Goal: Connect with others: Connect with others

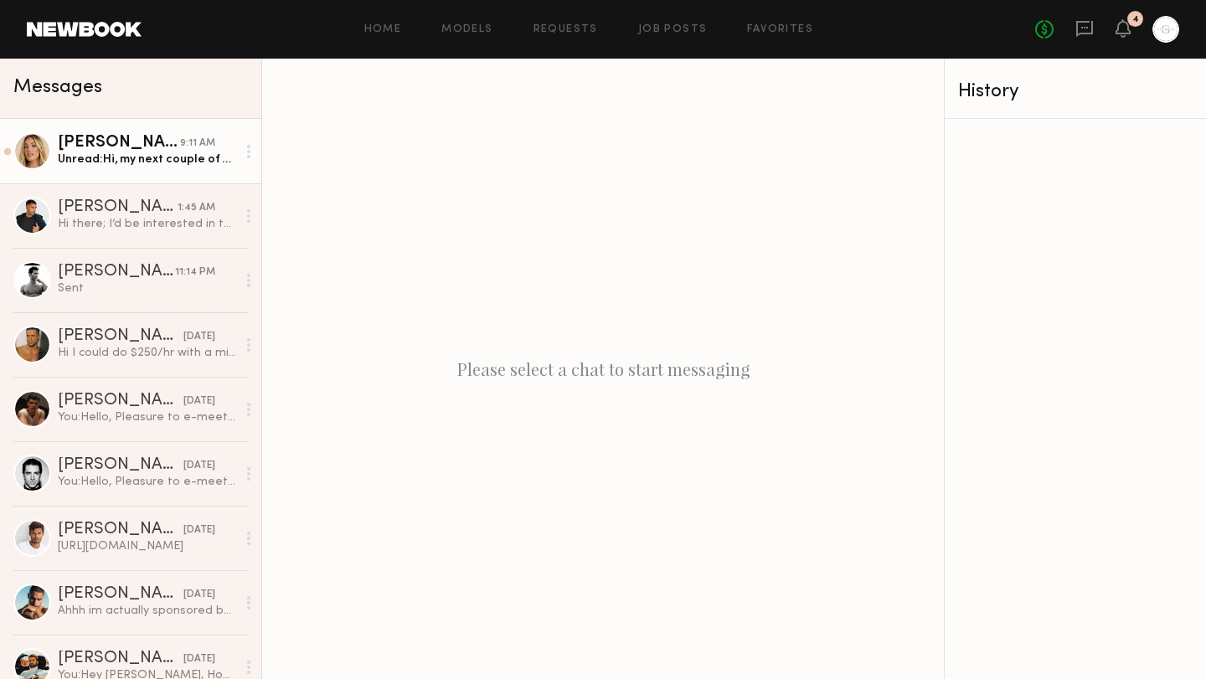
click at [164, 166] on div "Unread: Hi, my next couple of weeks booked up super fast but I will let you kno…" at bounding box center [147, 160] width 178 height 16
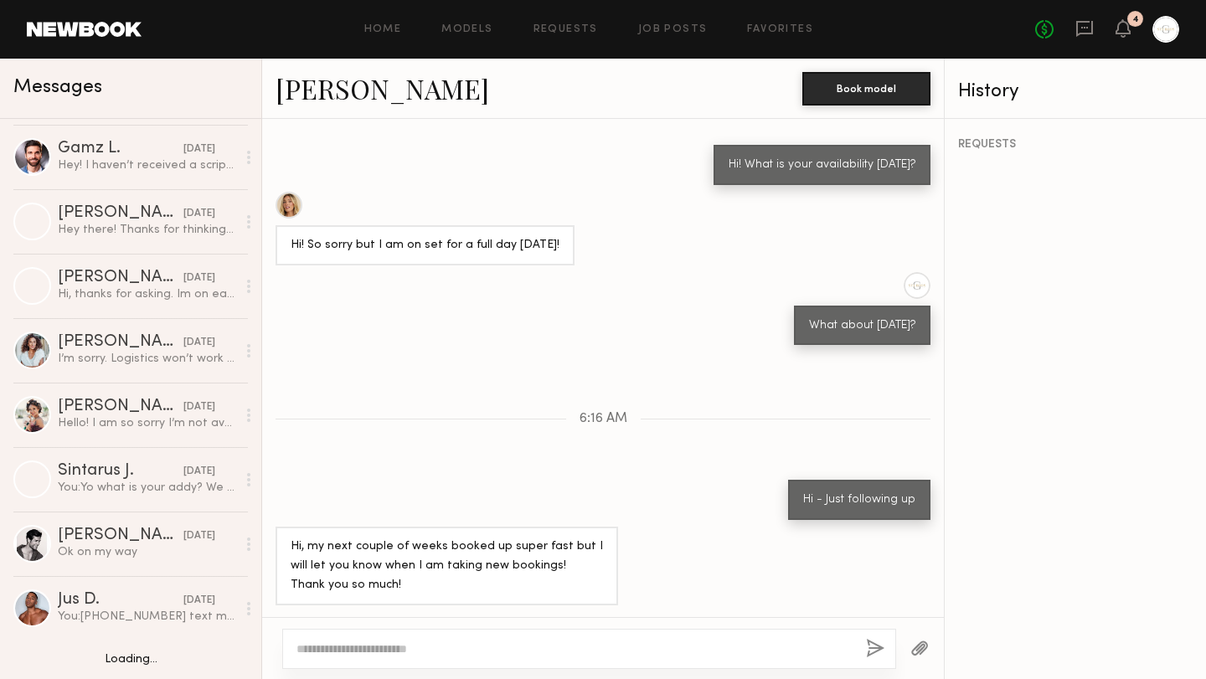
scroll to position [920, 0]
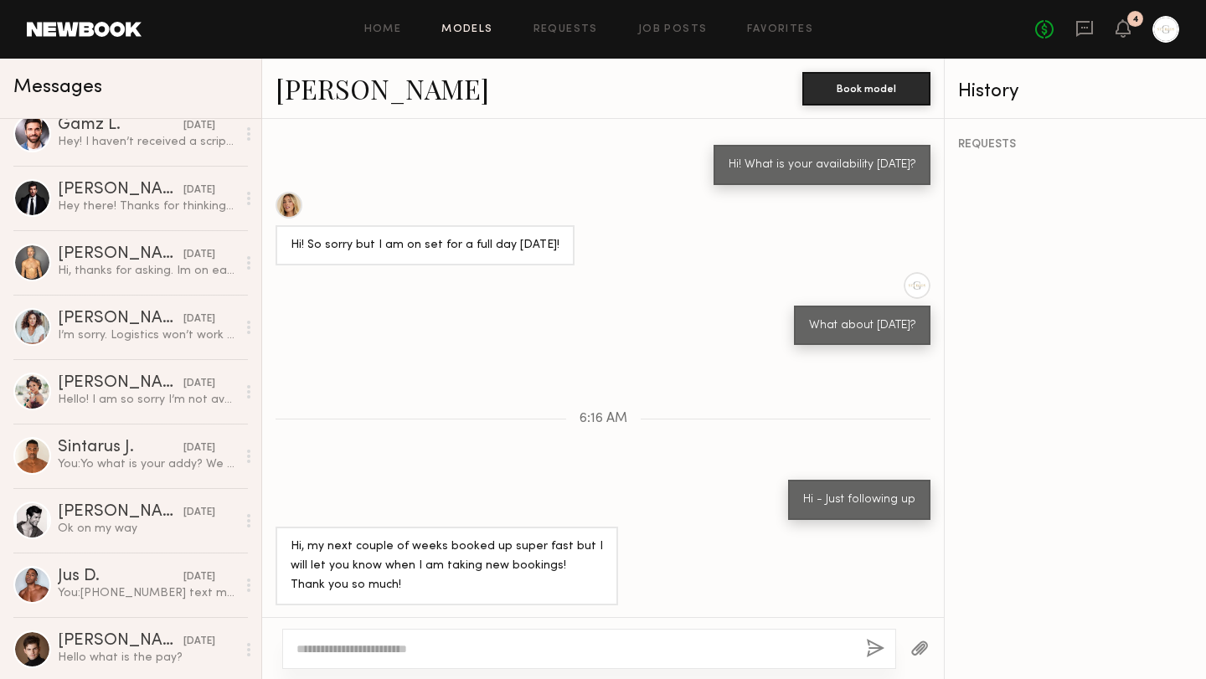
click at [483, 28] on link "Models" at bounding box center [466, 29] width 51 height 11
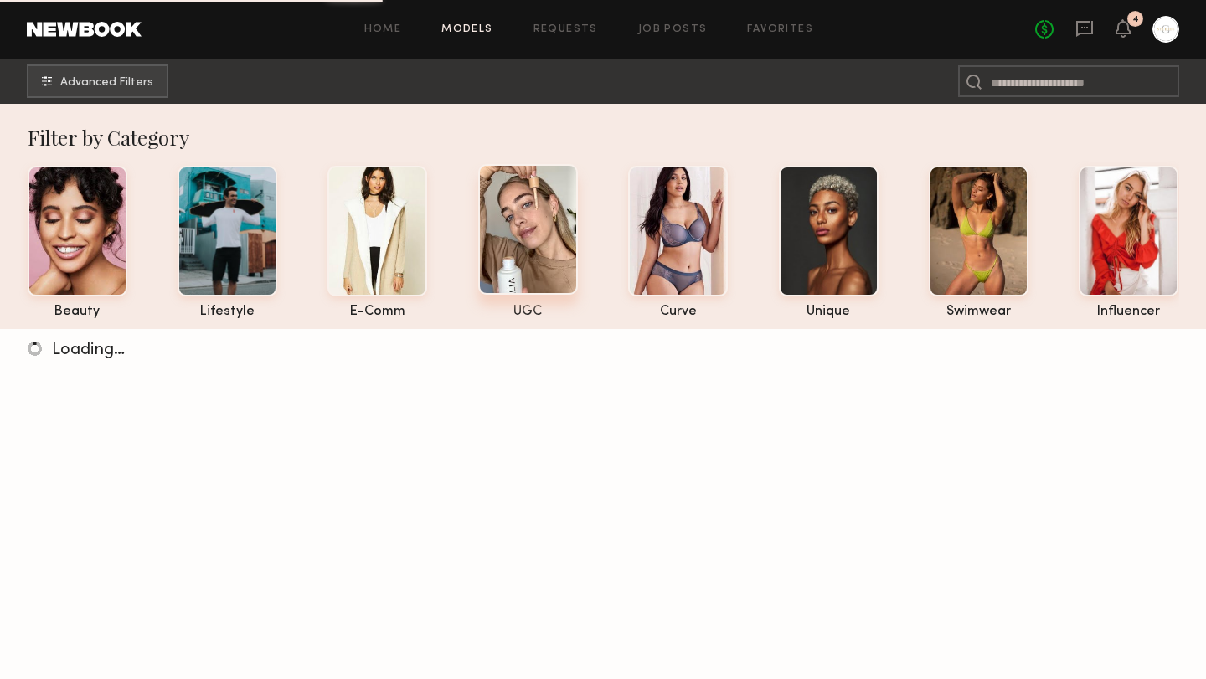
click at [540, 258] on div at bounding box center [528, 229] width 100 height 131
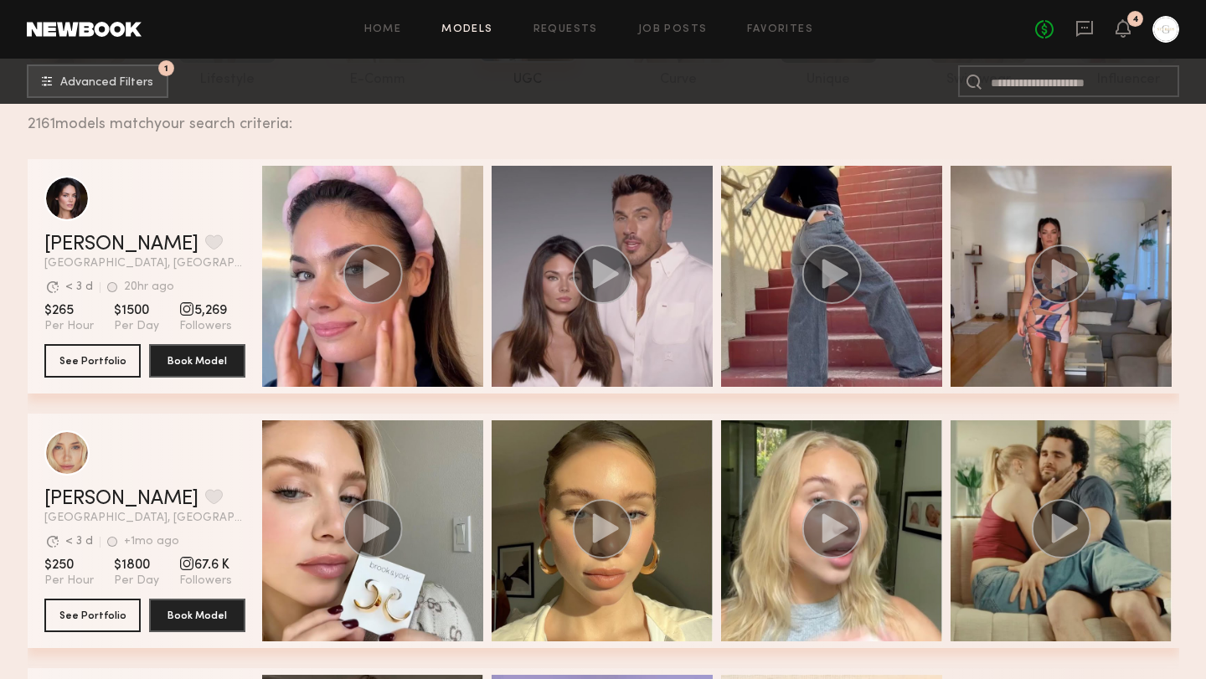
scroll to position [414, 0]
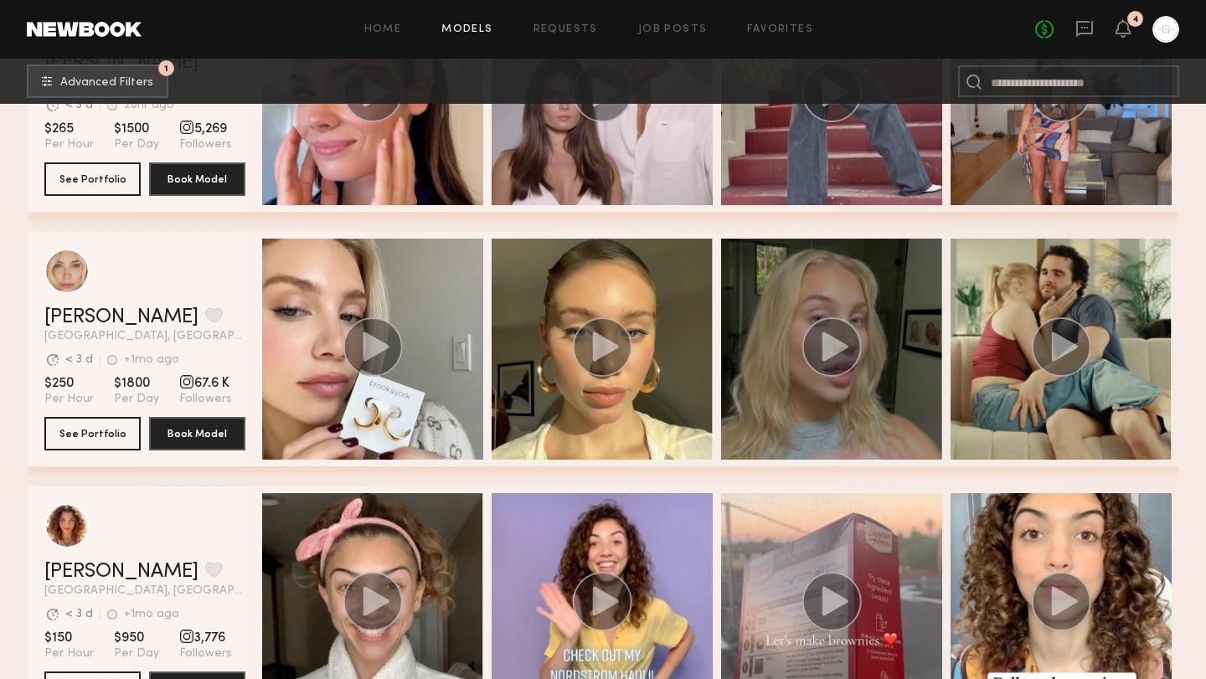
click at [830, 348] on icon "grid" at bounding box center [835, 346] width 26 height 29
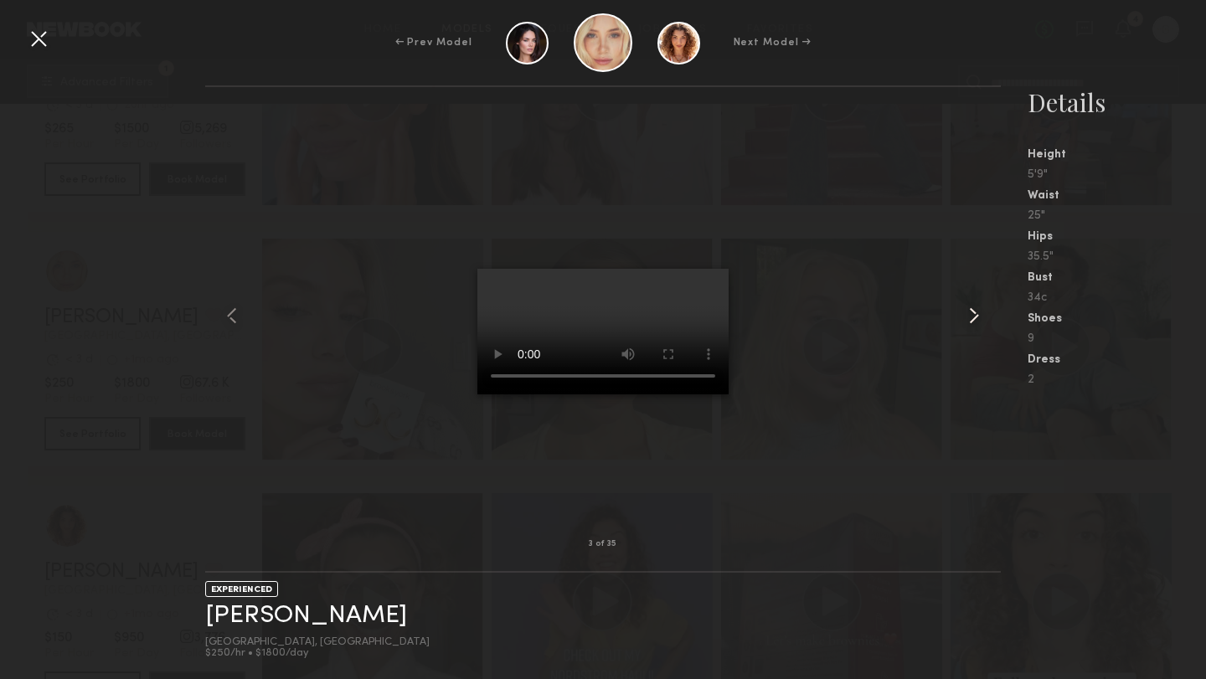
click at [973, 313] on common-icon at bounding box center [974, 315] width 27 height 27
click at [436, 261] on div at bounding box center [603, 316] width 796 height 404
click at [42, 43] on div at bounding box center [38, 38] width 27 height 27
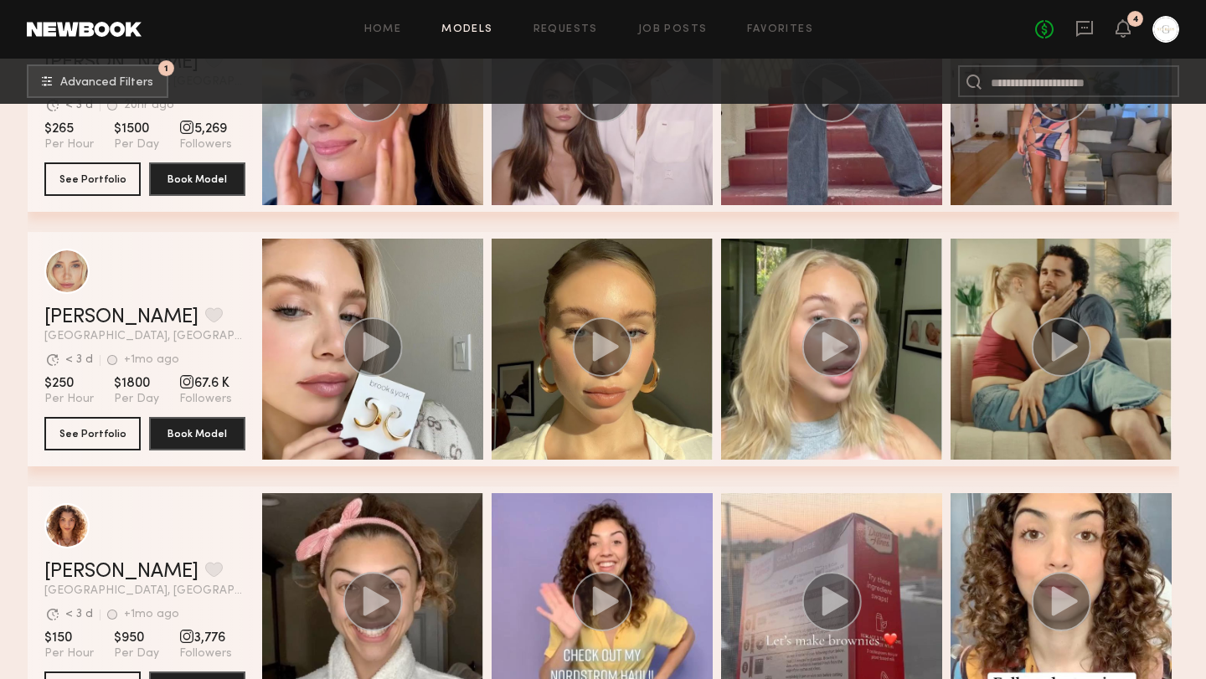
click at [152, 339] on span "[GEOGRAPHIC_DATA], [GEOGRAPHIC_DATA]" at bounding box center [144, 337] width 201 height 12
click at [213, 312] on div "Louise B. Favorite" at bounding box center [144, 317] width 201 height 20
click at [70, 275] on div "grid" at bounding box center [66, 270] width 45 height 45
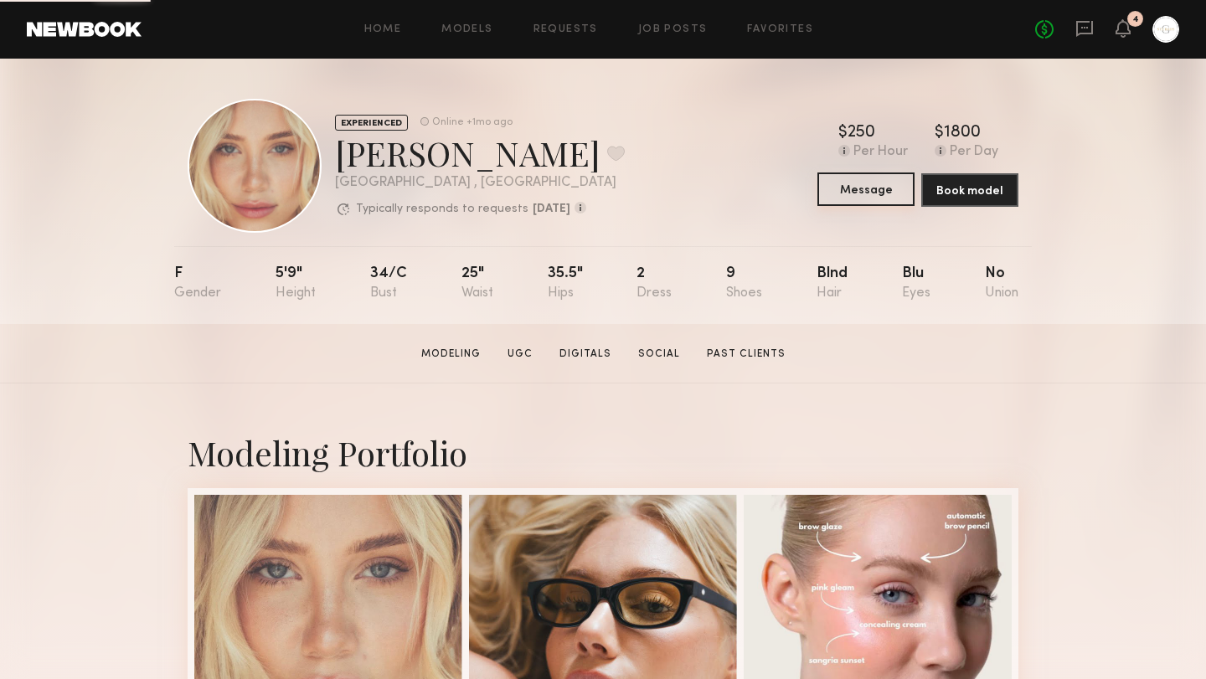
click at [868, 192] on button "Message" at bounding box center [865, 189] width 97 height 33
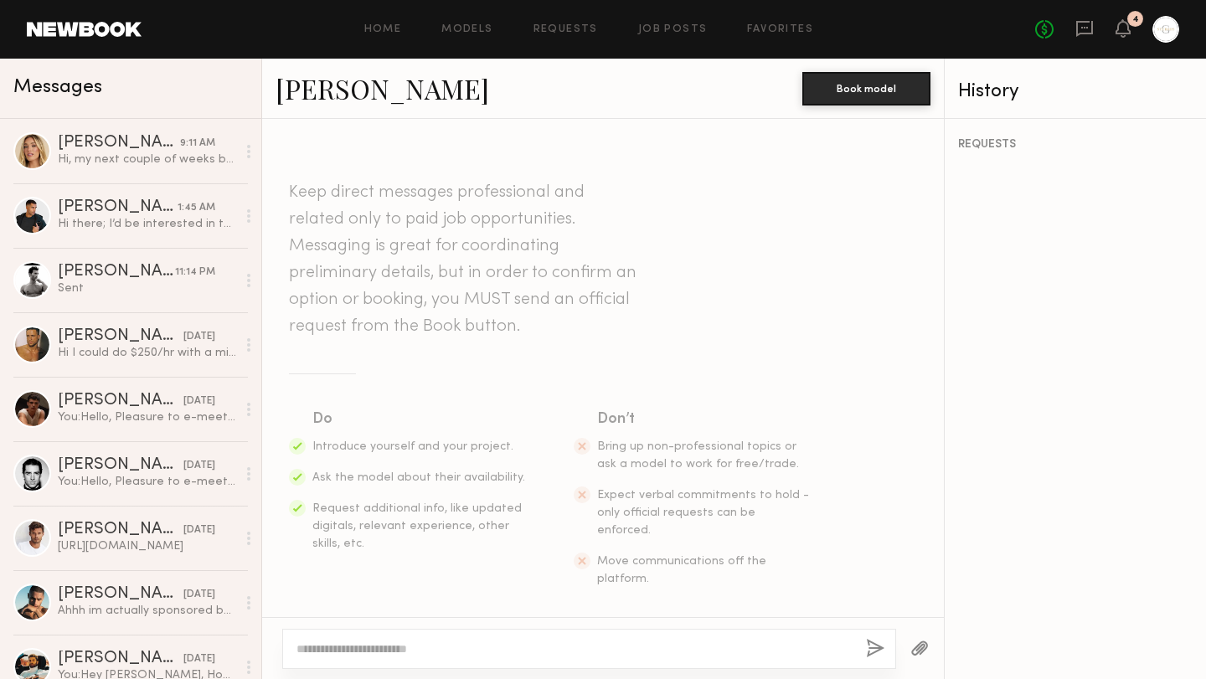
click at [389, 657] on textarea at bounding box center [574, 649] width 556 height 17
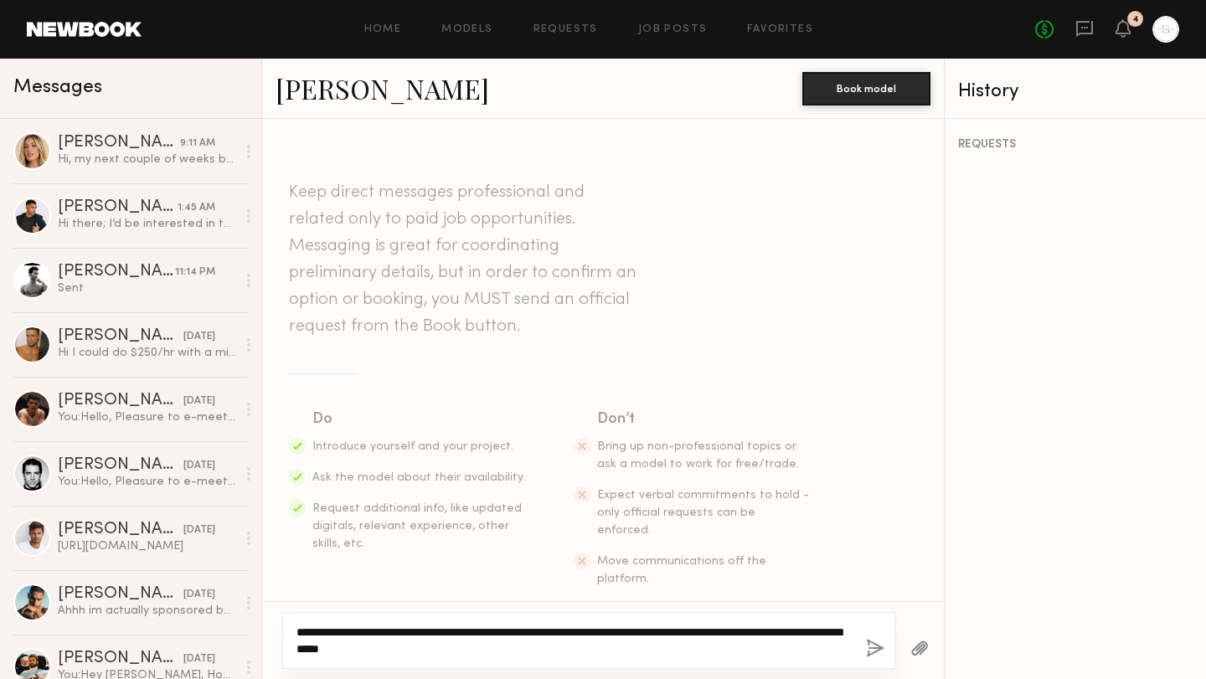
click at [504, 654] on textarea "**********" at bounding box center [574, 640] width 556 height 33
type textarea "**********"
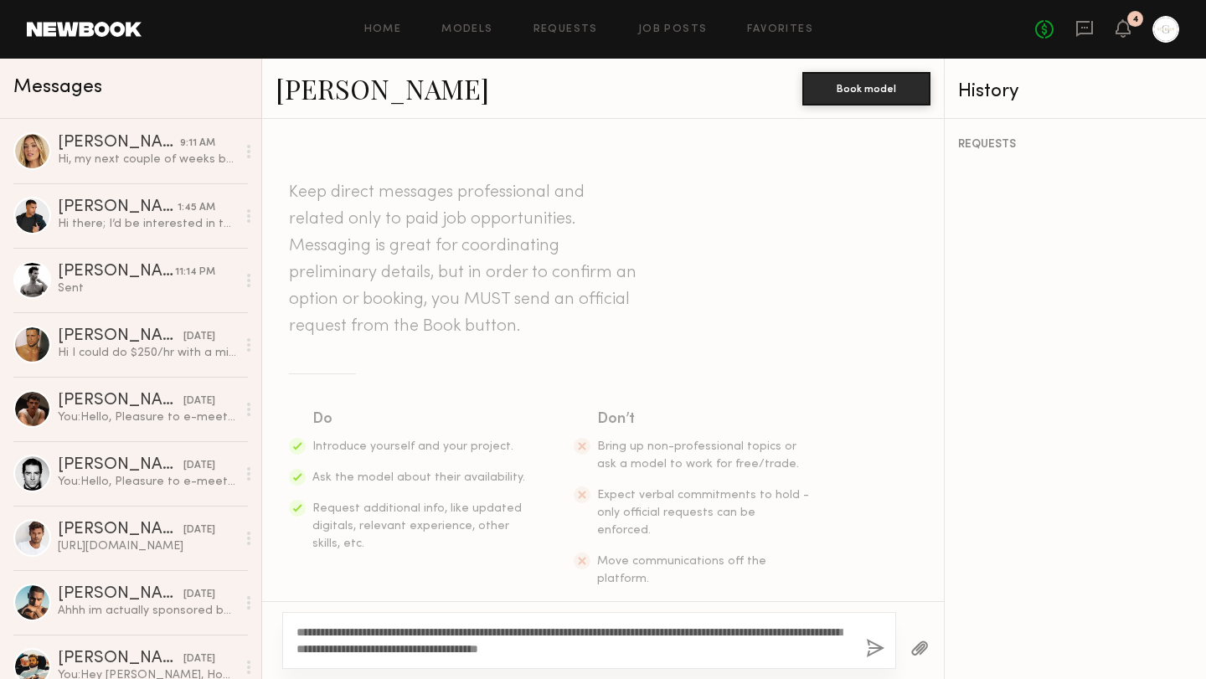
click at [872, 649] on button "button" at bounding box center [875, 649] width 18 height 21
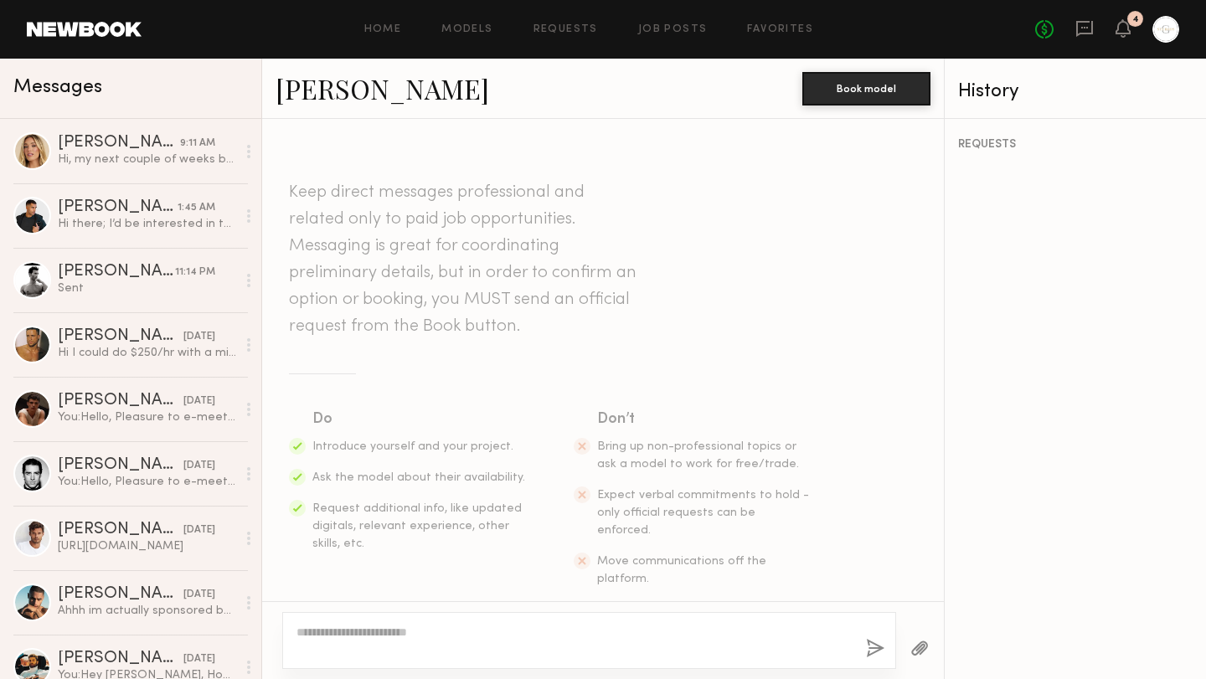
scroll to position [264, 0]
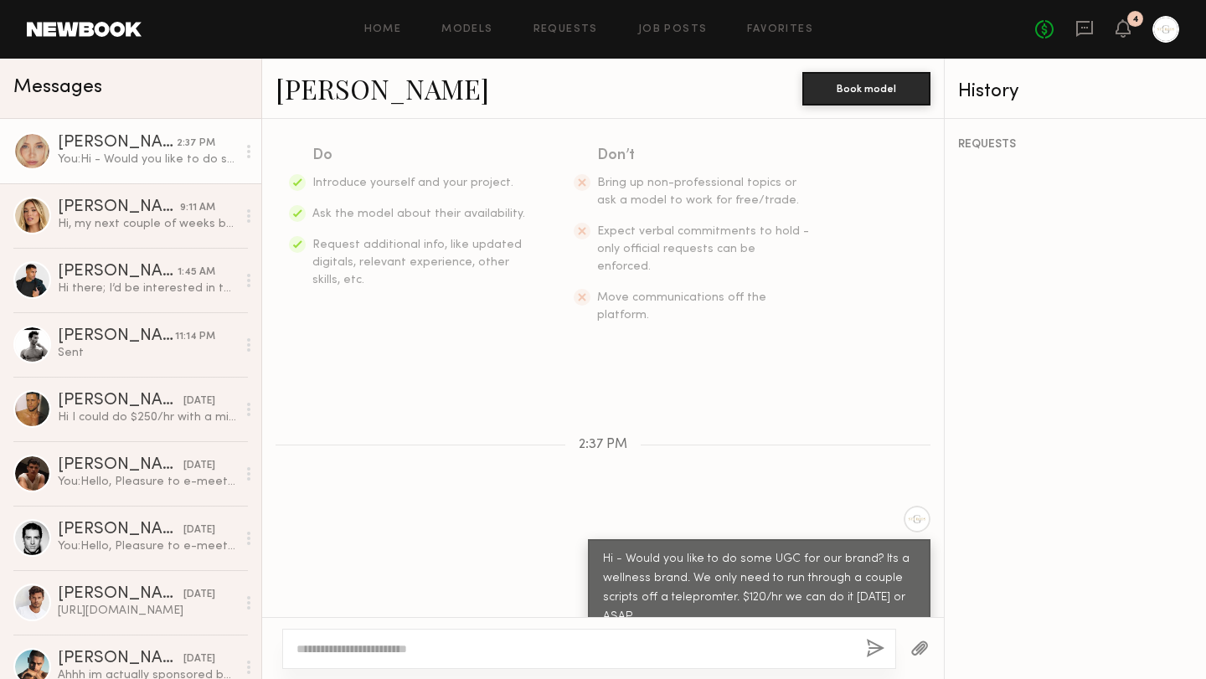
drag, startPoint x: 660, startPoint y: 588, endPoint x: 574, endPoint y: 517, distance: 111.8
click at [574, 517] on div "Hi - Would you like to do some UGC for our brand? Its a wellness brand. We only…" at bounding box center [603, 571] width 682 height 131
copy div "Hi - Would you like to do some UGC for our brand? Its a wellness brand. We only…"
click at [518, 461] on div "Keep direct messages professional and related only to paid job opportunities. M…" at bounding box center [603, 368] width 682 height 498
click at [481, 27] on link "Models" at bounding box center [466, 29] width 51 height 11
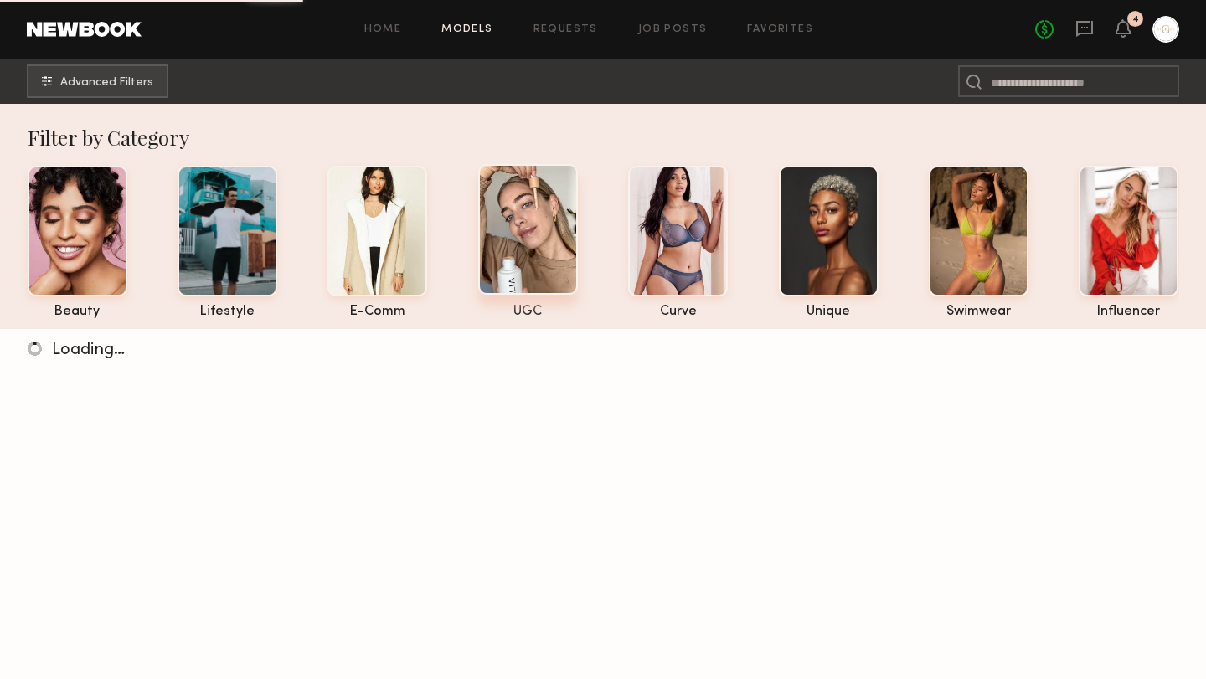
click at [508, 212] on div at bounding box center [528, 229] width 100 height 131
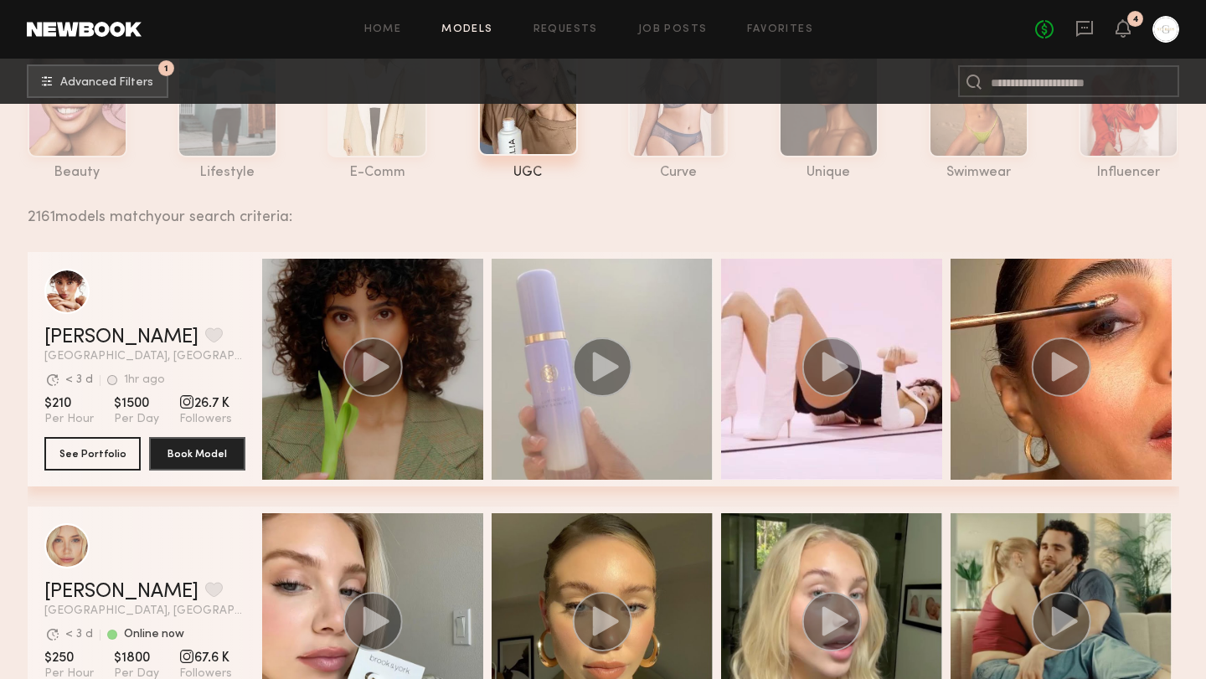
scroll to position [282, 0]
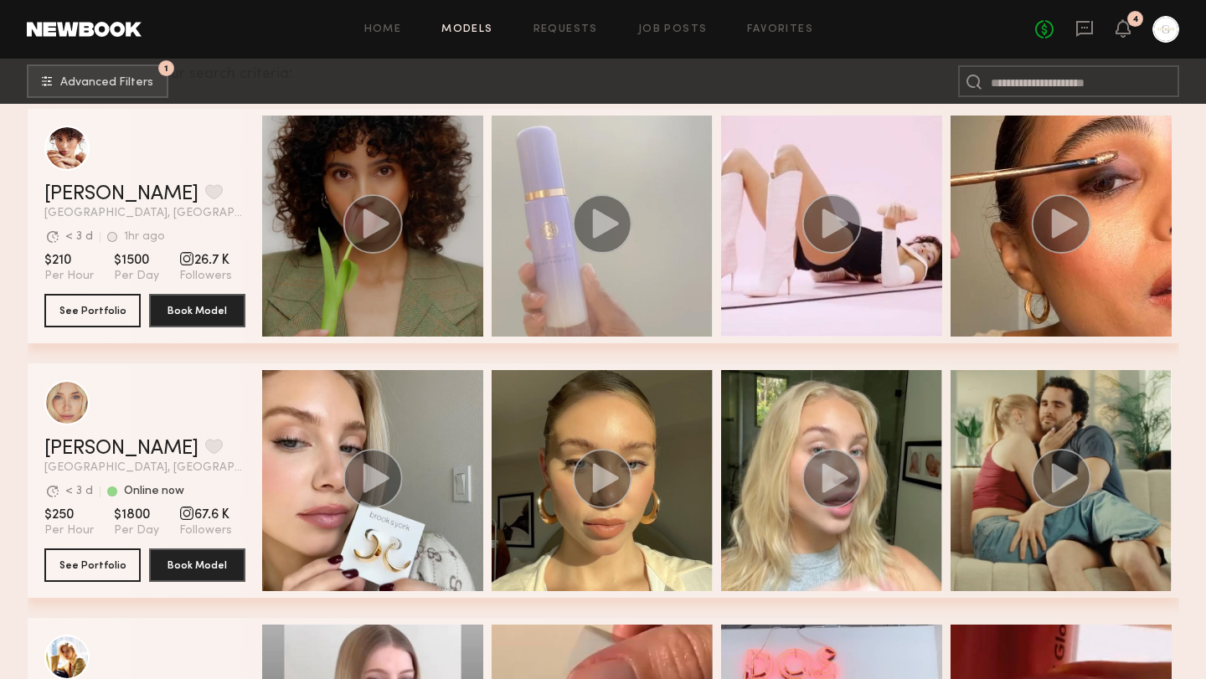
click at [498, 401] on div "grid" at bounding box center [602, 480] width 221 height 221
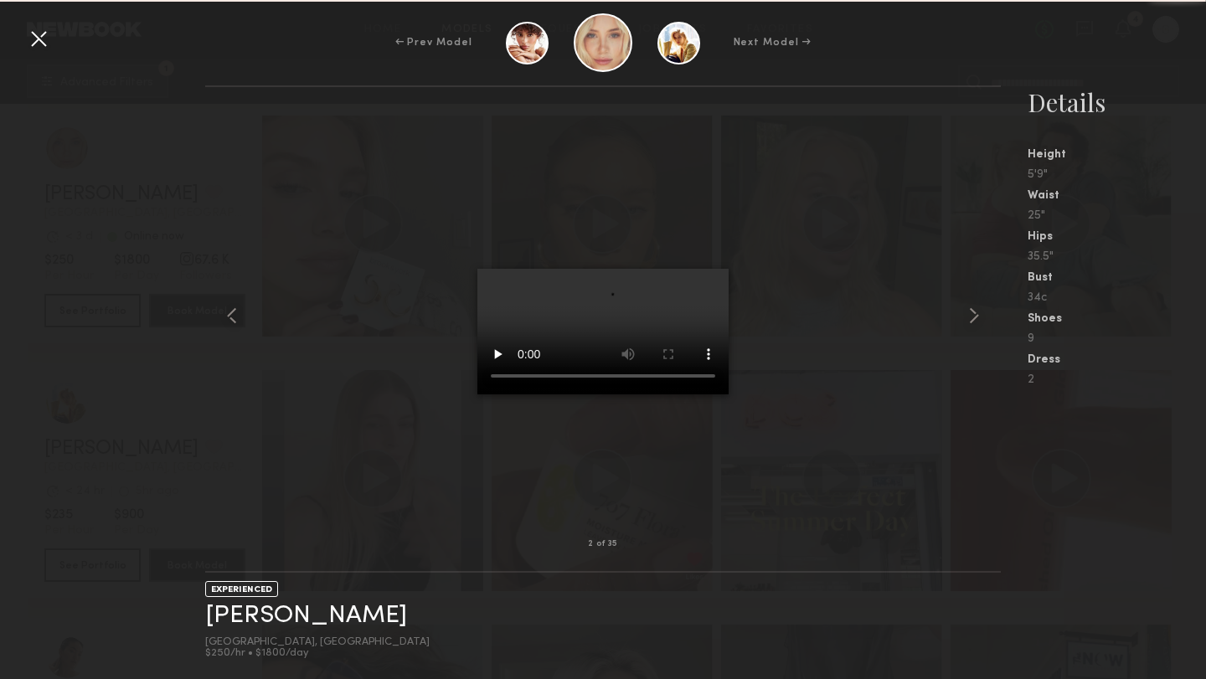
scroll to position [631, 0]
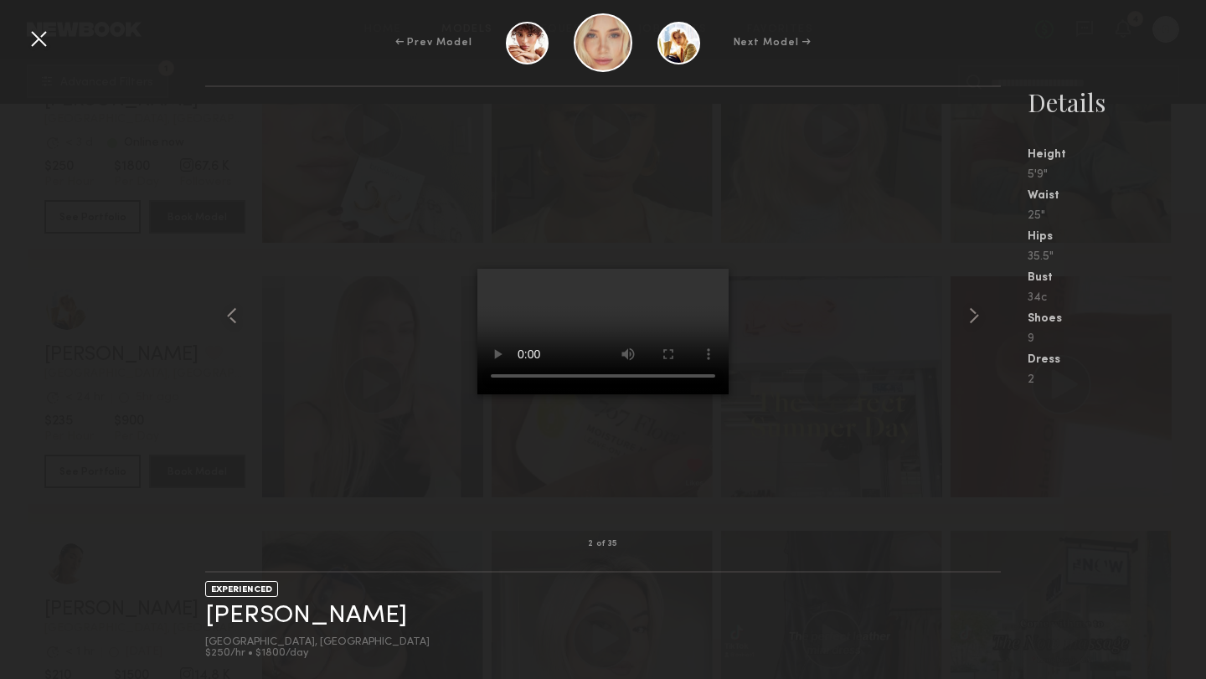
click at [43, 43] on div at bounding box center [38, 38] width 27 height 27
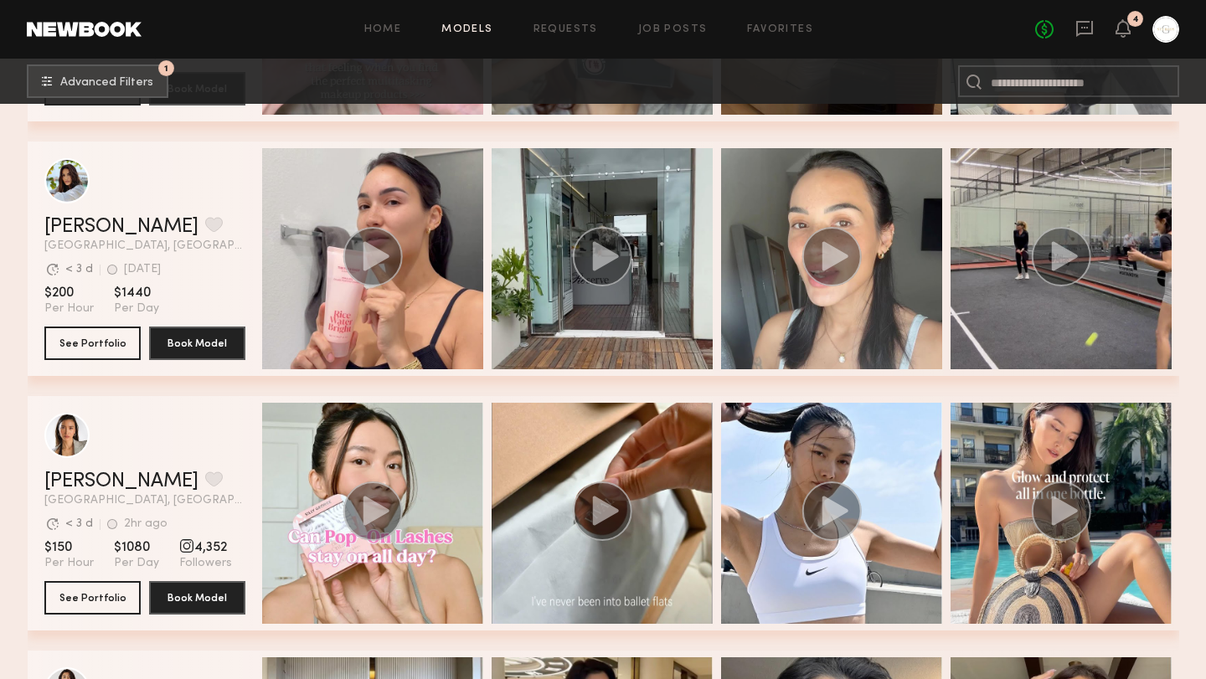
scroll to position [1517, 0]
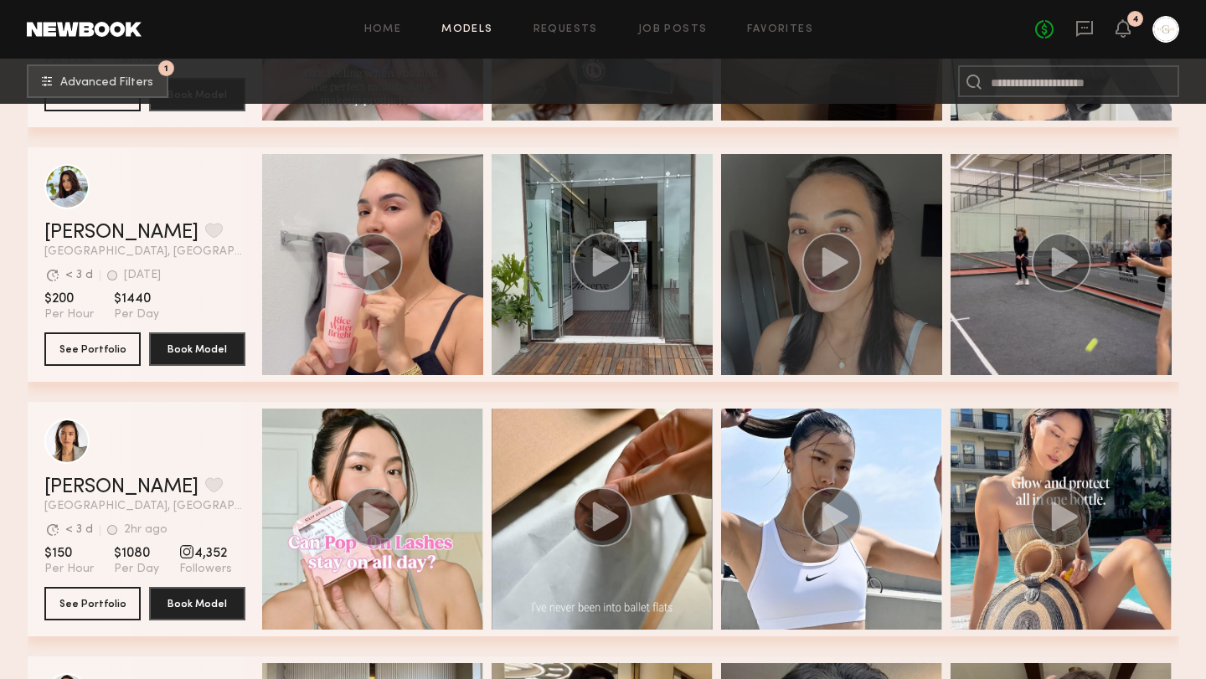
click at [827, 255] on icon "grid" at bounding box center [835, 261] width 26 height 29
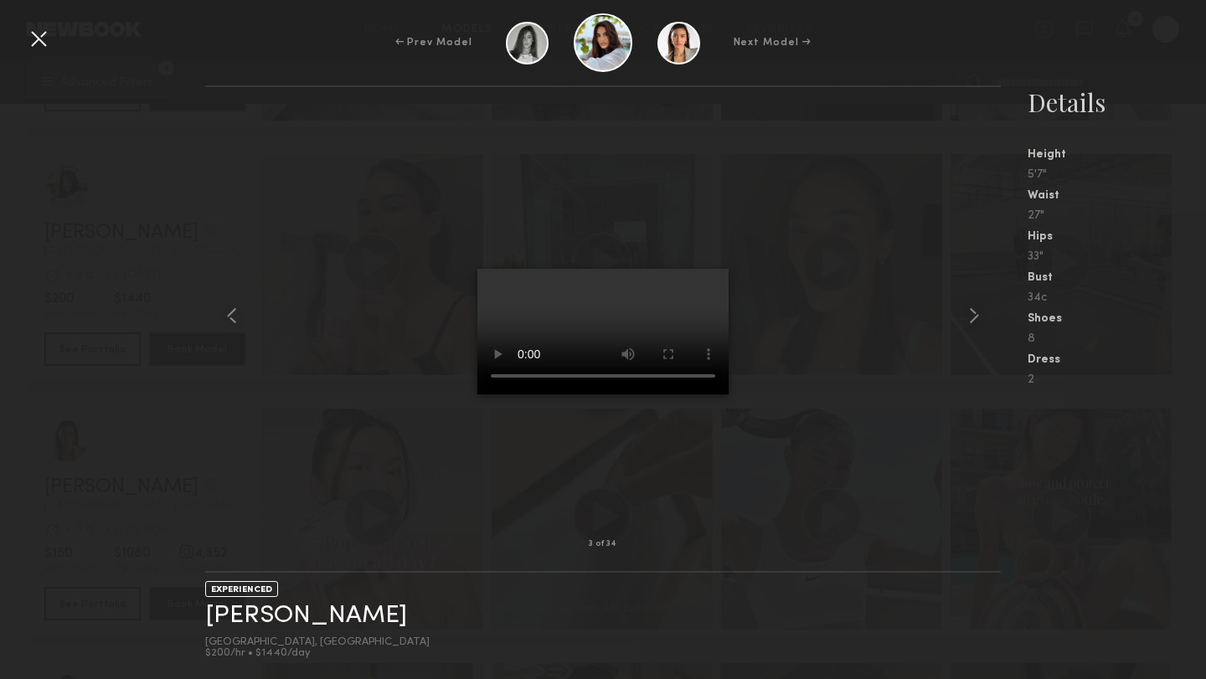
click at [38, 40] on div at bounding box center [38, 38] width 27 height 27
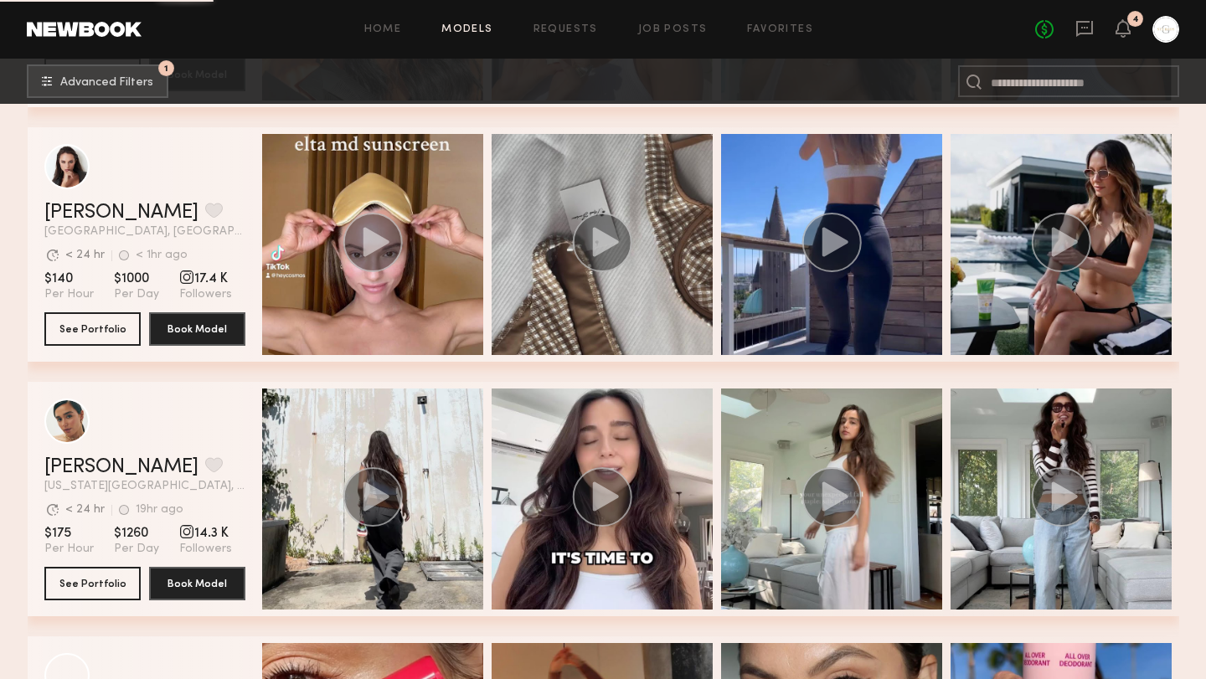
scroll to position [5641, 0]
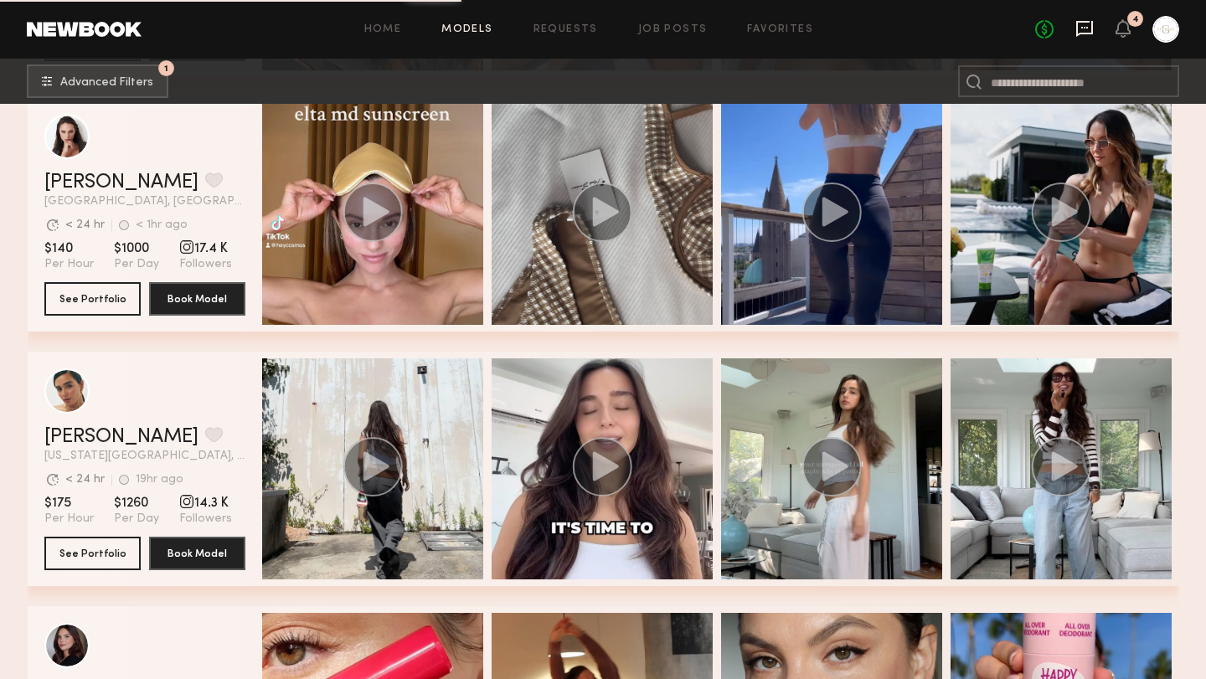
click at [1083, 28] on icon at bounding box center [1084, 28] width 7 height 2
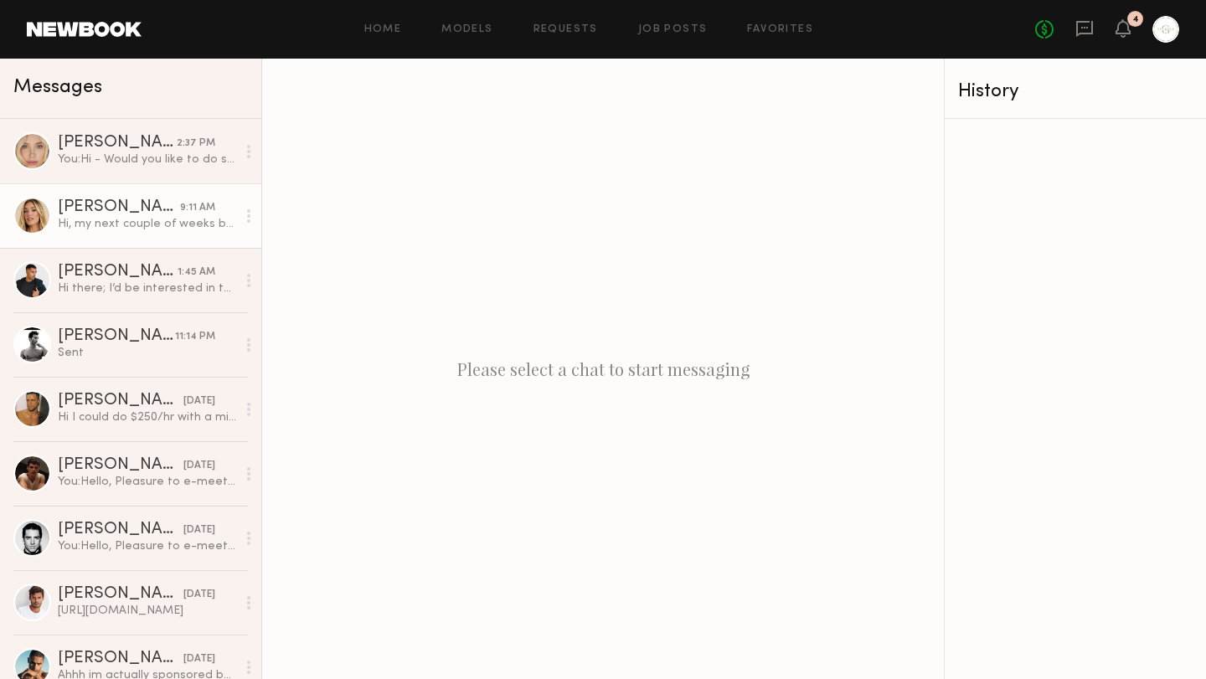
click at [167, 226] on div "Hi, my next couple of weeks booked up super fast but I will let you know when I…" at bounding box center [147, 224] width 178 height 16
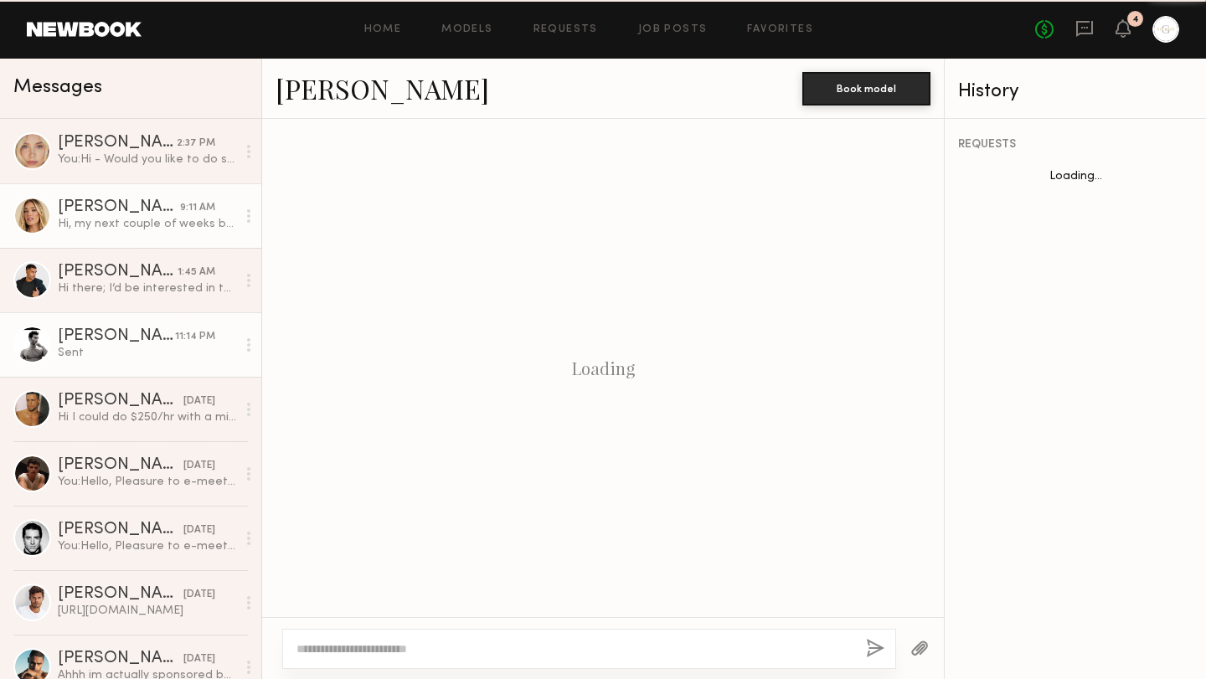
scroll to position [630, 0]
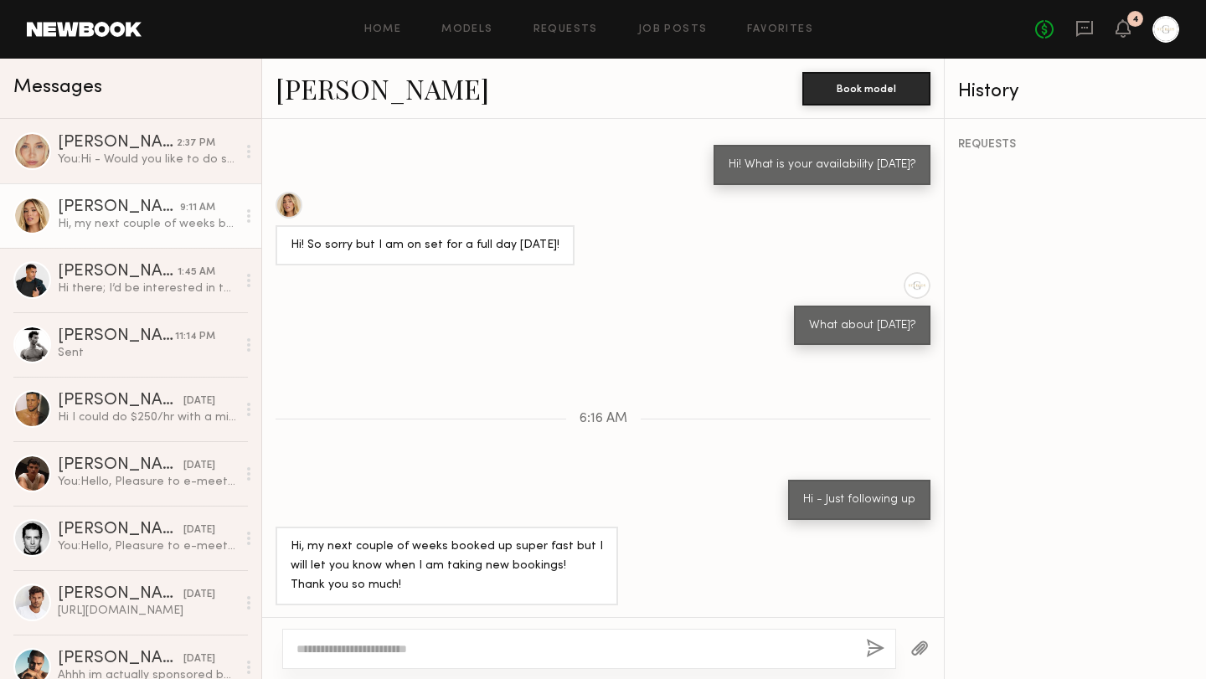
click at [403, 642] on textarea at bounding box center [574, 649] width 556 height 17
type textarea "*"
click at [476, 30] on link "Models" at bounding box center [466, 29] width 51 height 11
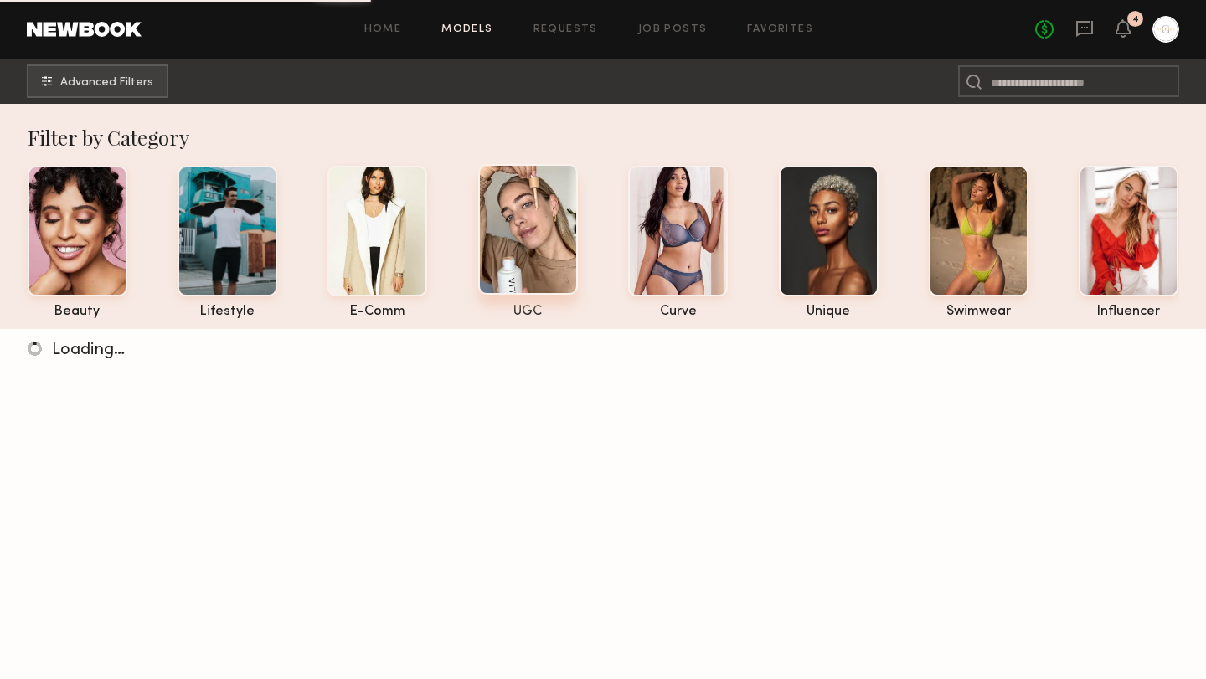
click at [560, 211] on div at bounding box center [528, 229] width 100 height 131
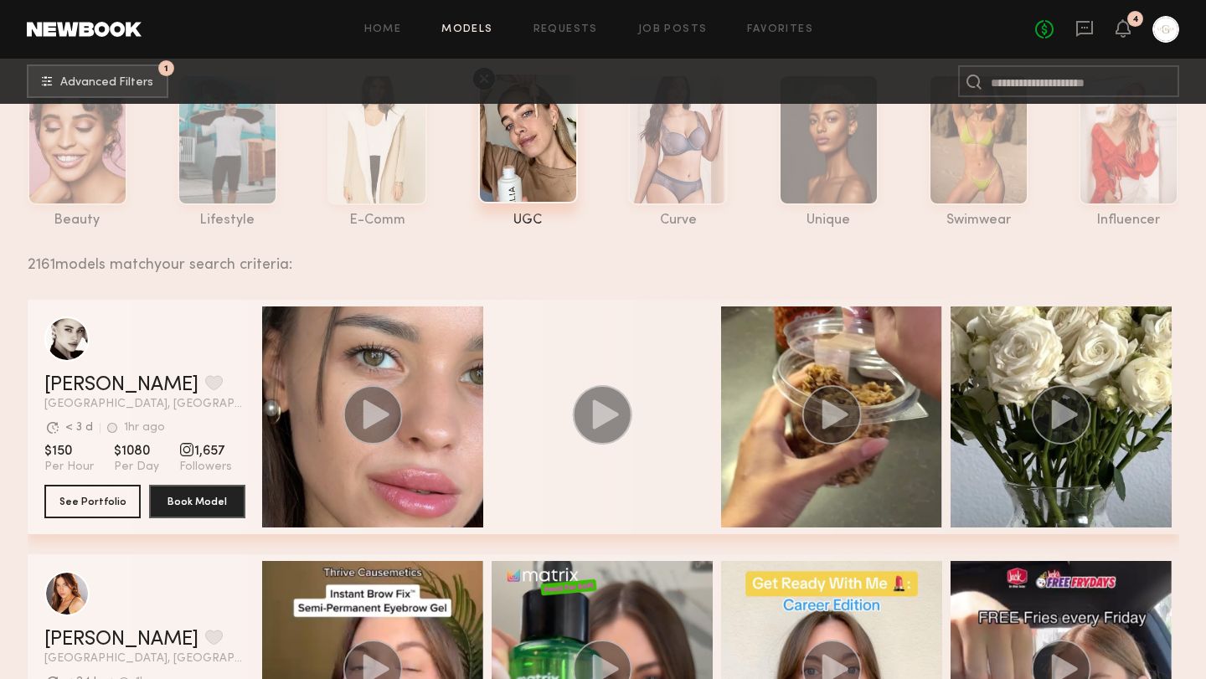
scroll to position [100, 0]
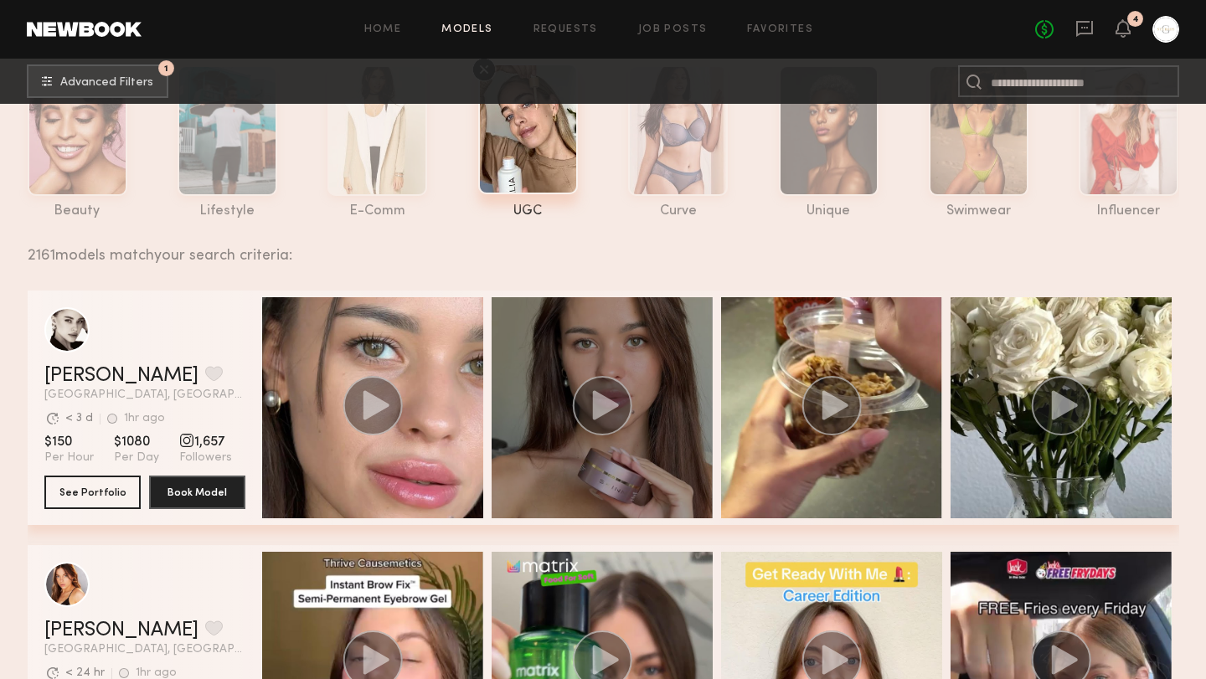
click at [603, 411] on icon "grid" at bounding box center [605, 404] width 26 height 29
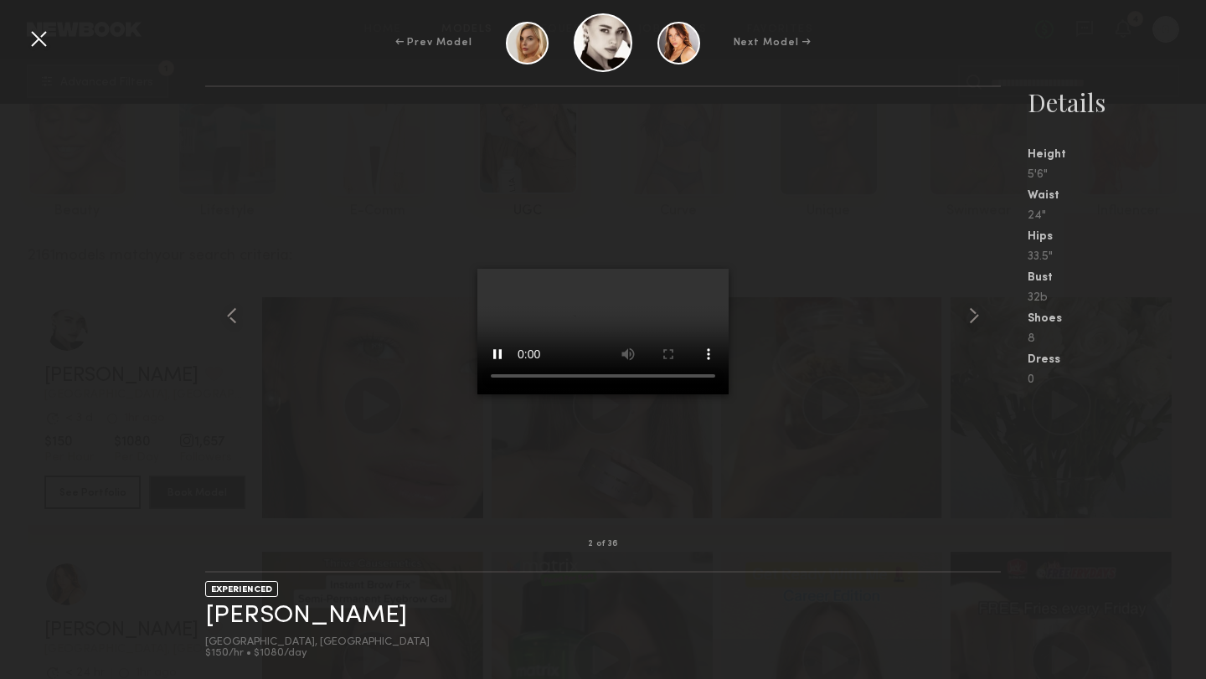
click at [43, 37] on div at bounding box center [38, 38] width 27 height 27
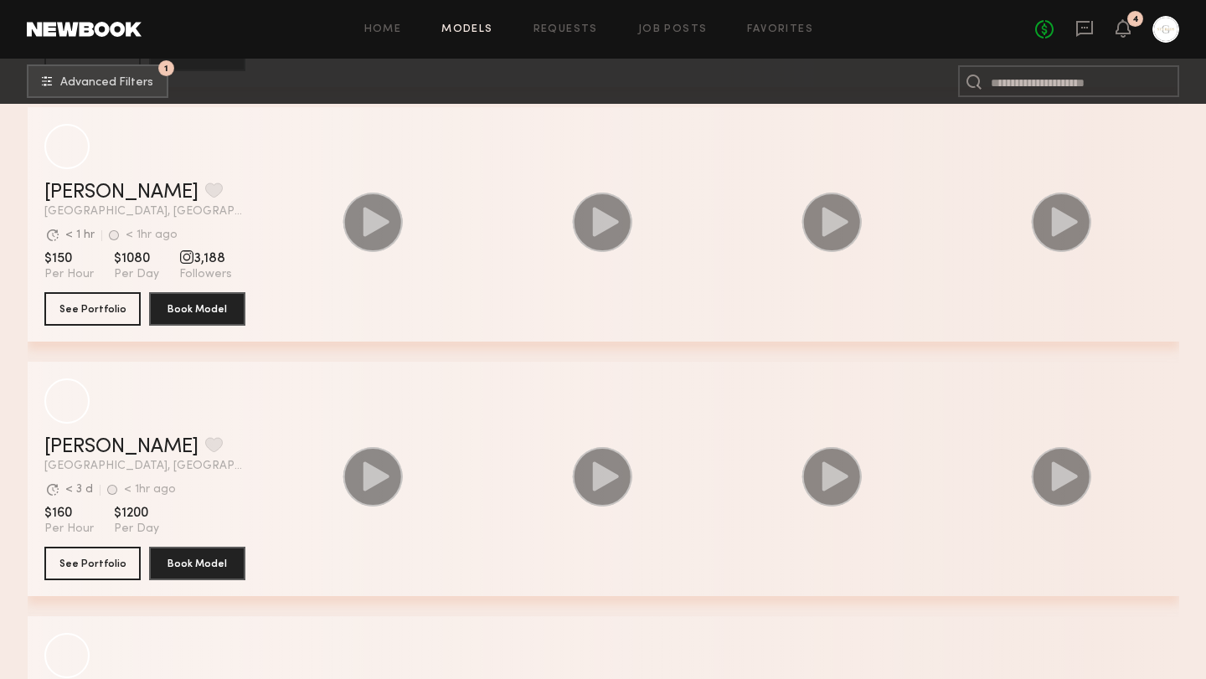
scroll to position [27224, 0]
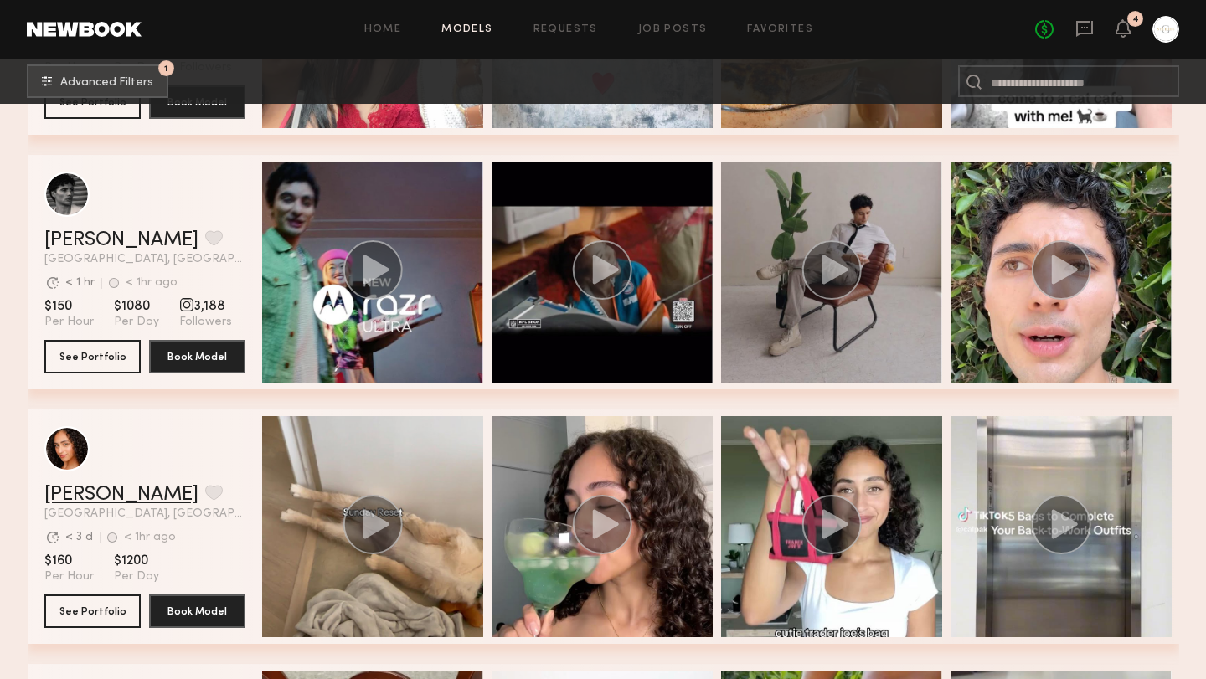
click at [98, 494] on link "Brandi O." at bounding box center [121, 495] width 154 height 20
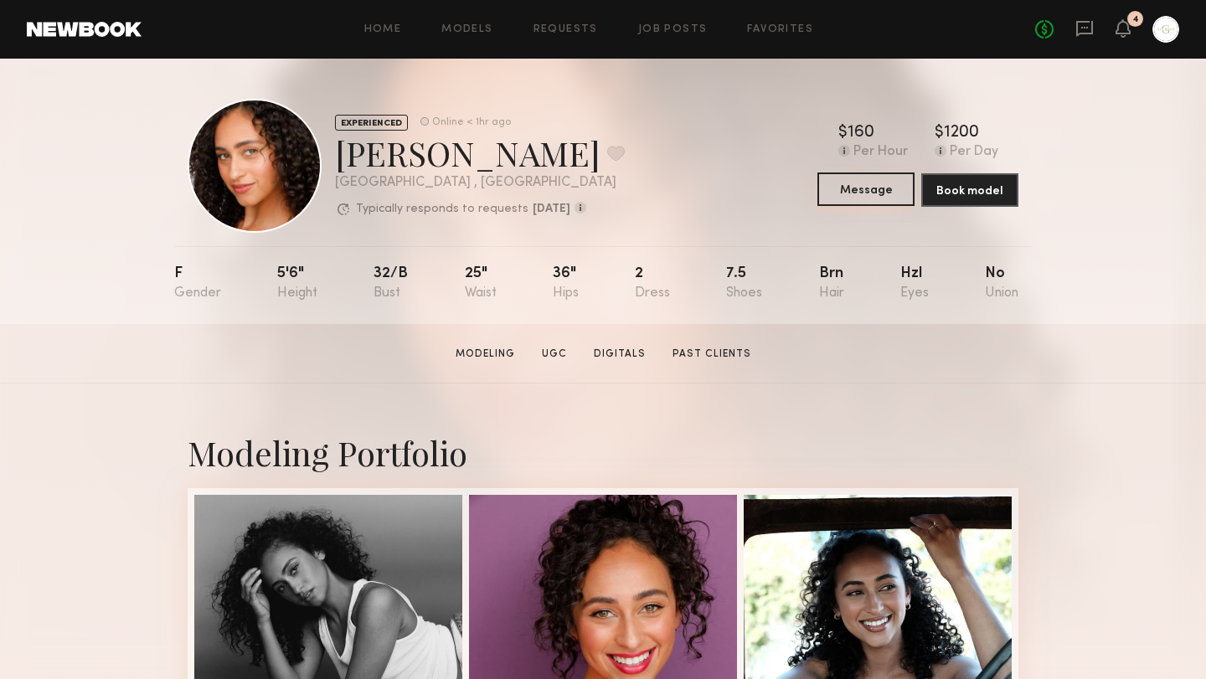
click at [876, 192] on button "Message" at bounding box center [865, 189] width 97 height 33
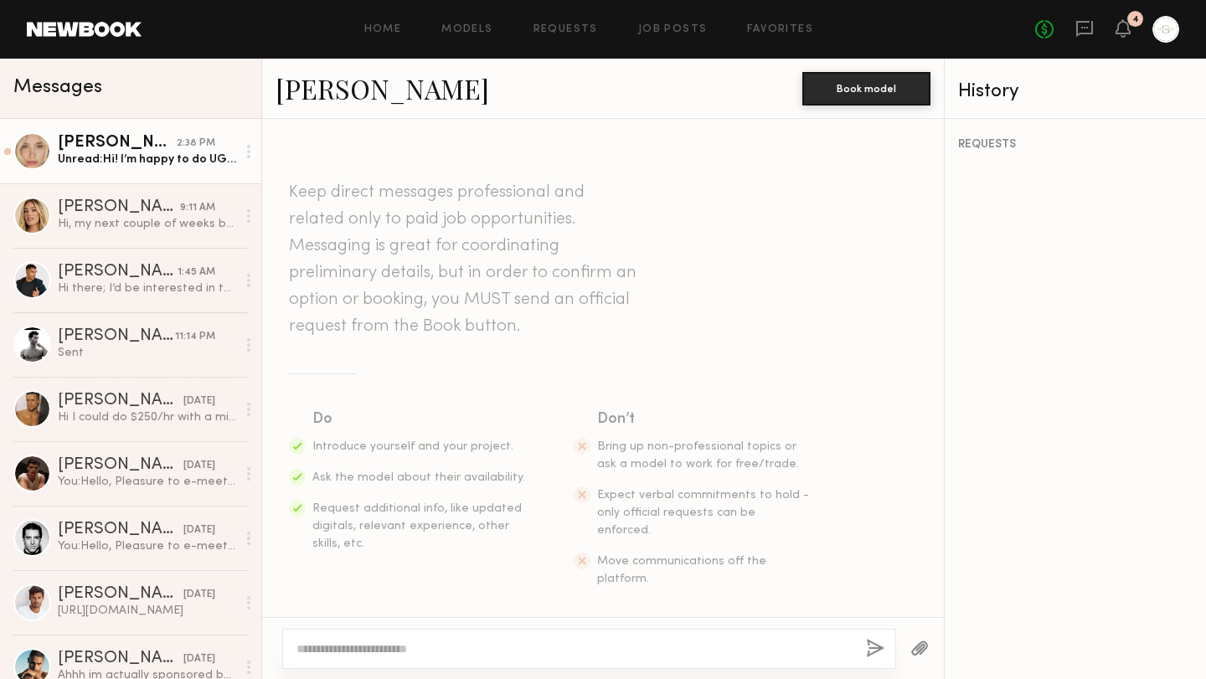
click at [179, 156] on div "Unread: Hi! I’m happy to do UGC for you, but I charge 500 per video. Let me kno…" at bounding box center [147, 160] width 178 height 16
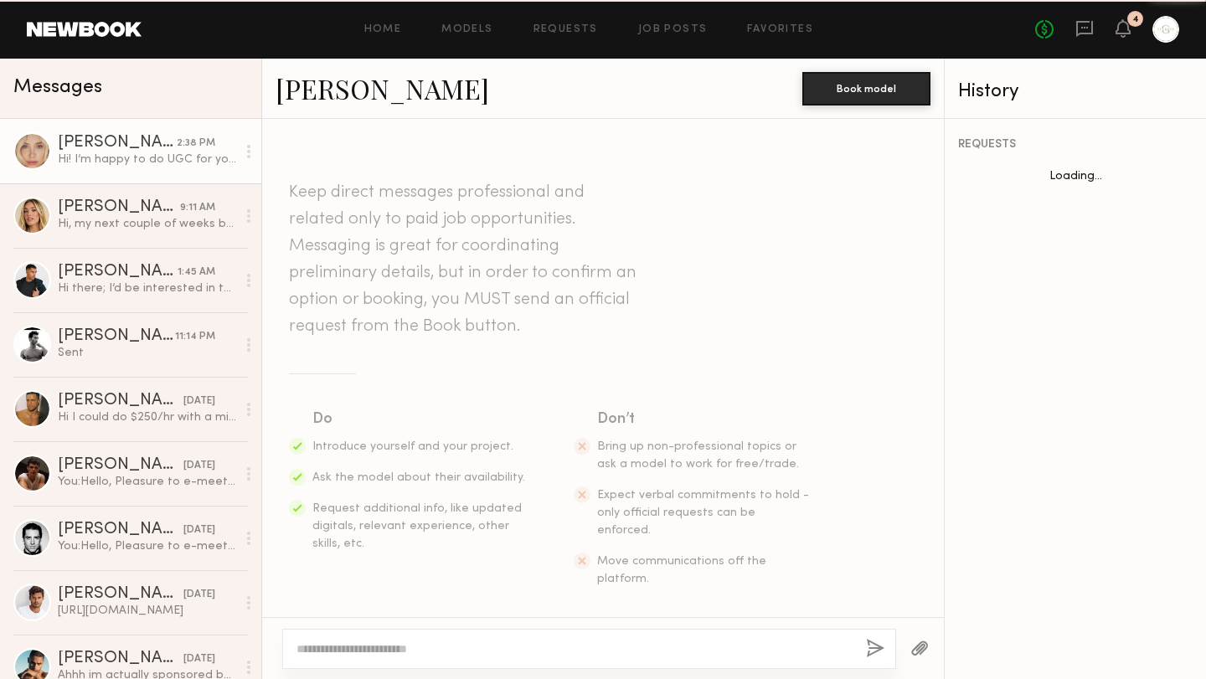
scroll to position [329, 0]
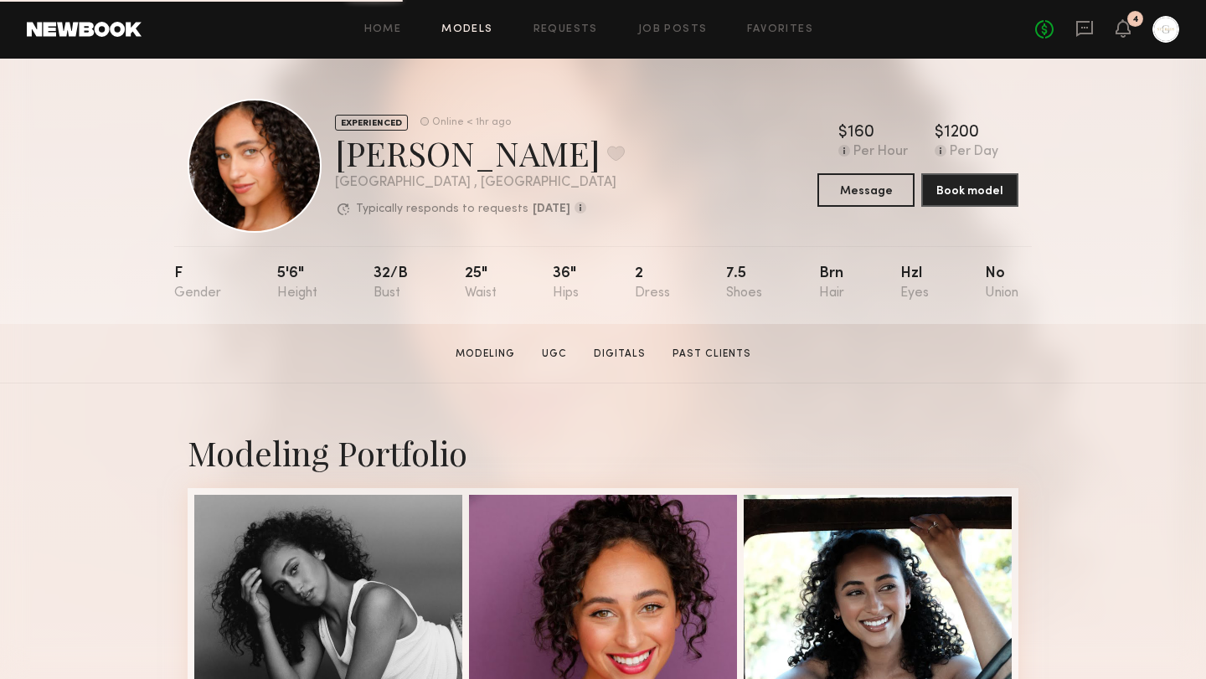
click at [474, 33] on link "Models" at bounding box center [466, 29] width 51 height 11
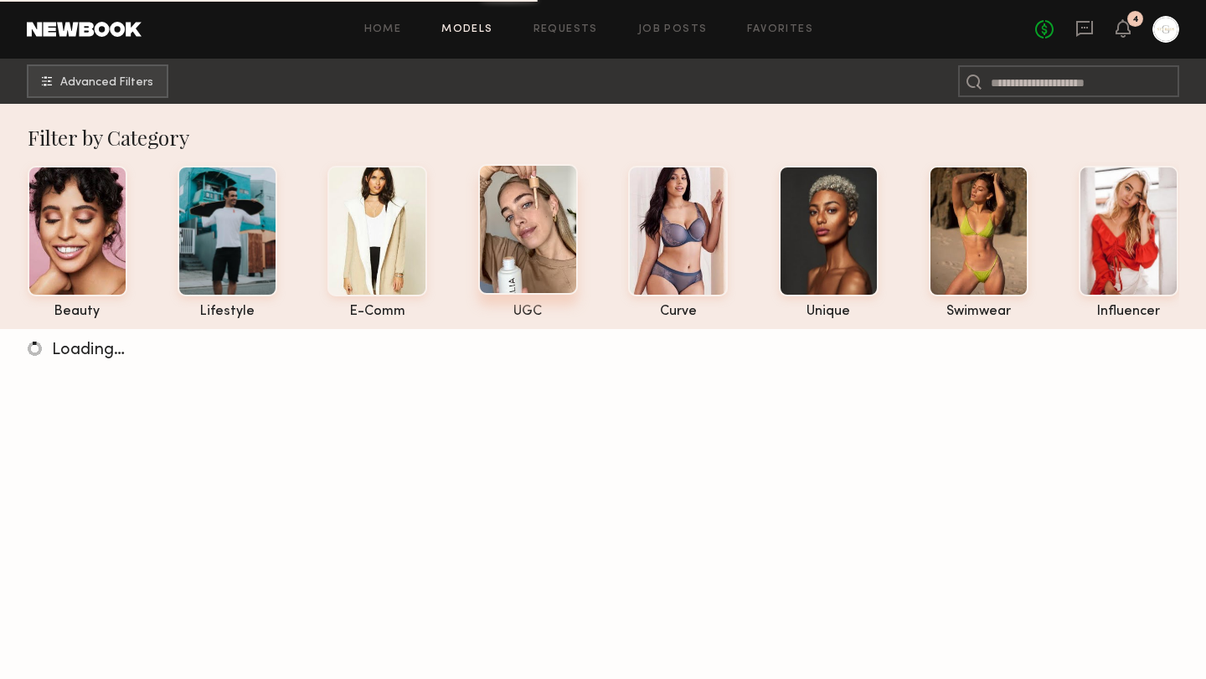
click at [533, 278] on div at bounding box center [528, 229] width 100 height 131
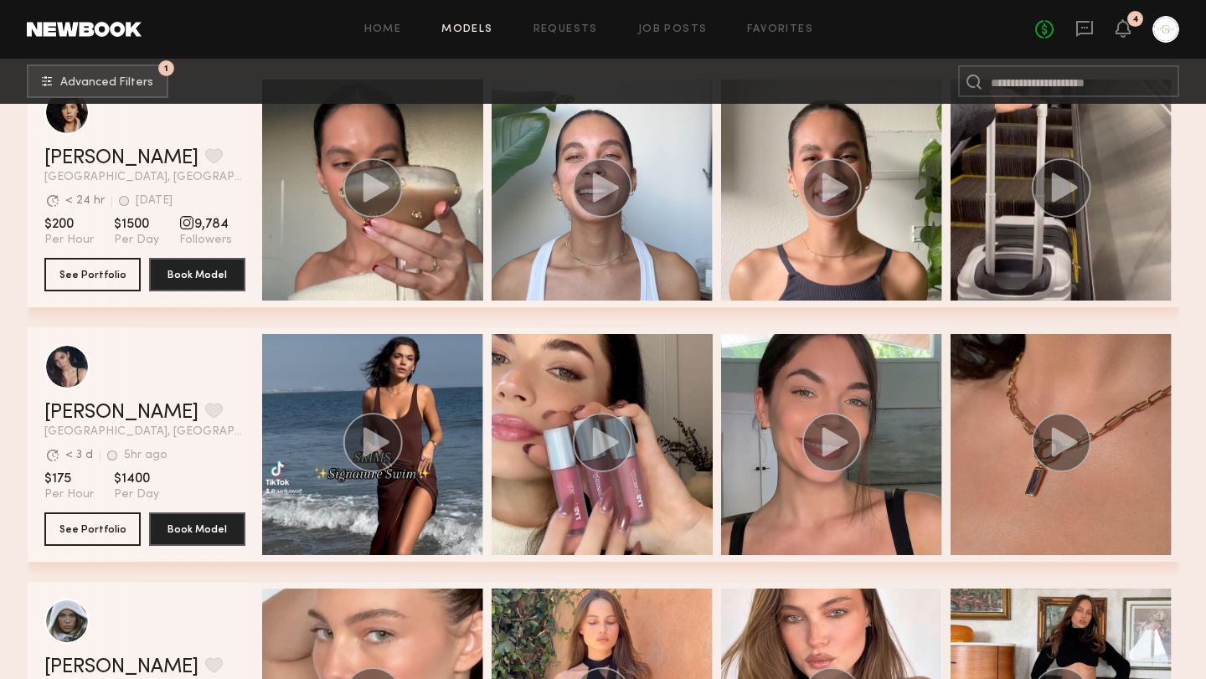
scroll to position [7450, 0]
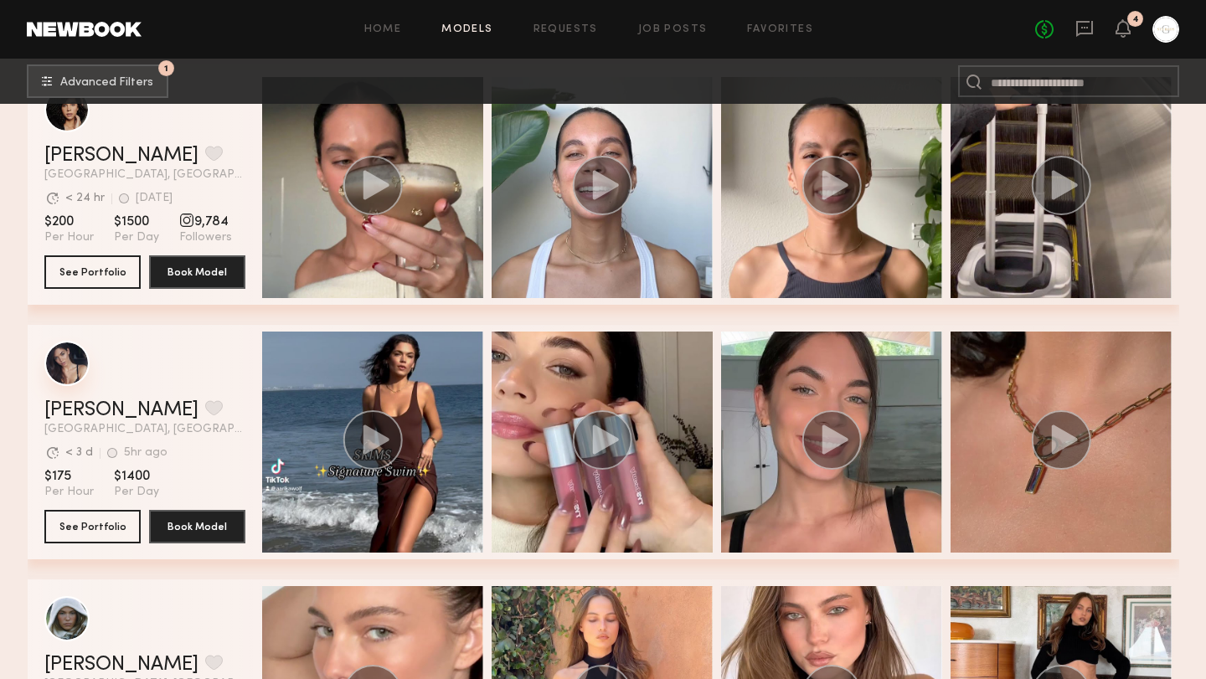
click at [66, 369] on div "grid" at bounding box center [66, 363] width 45 height 45
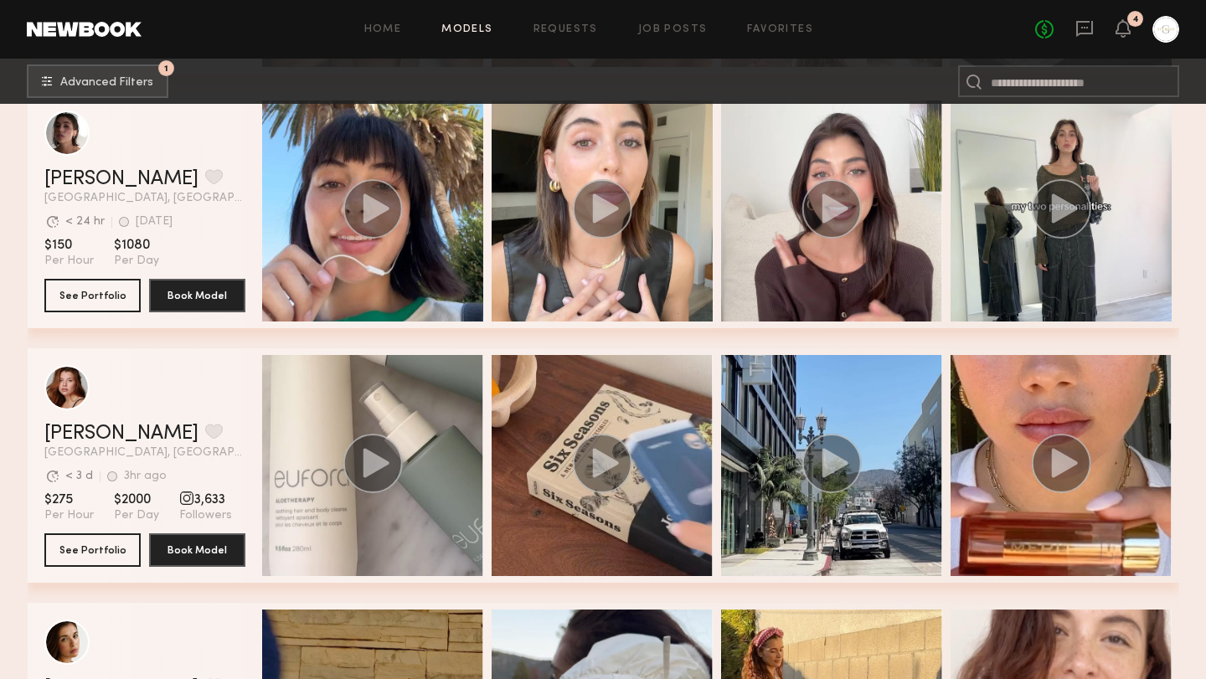
scroll to position [10724, 0]
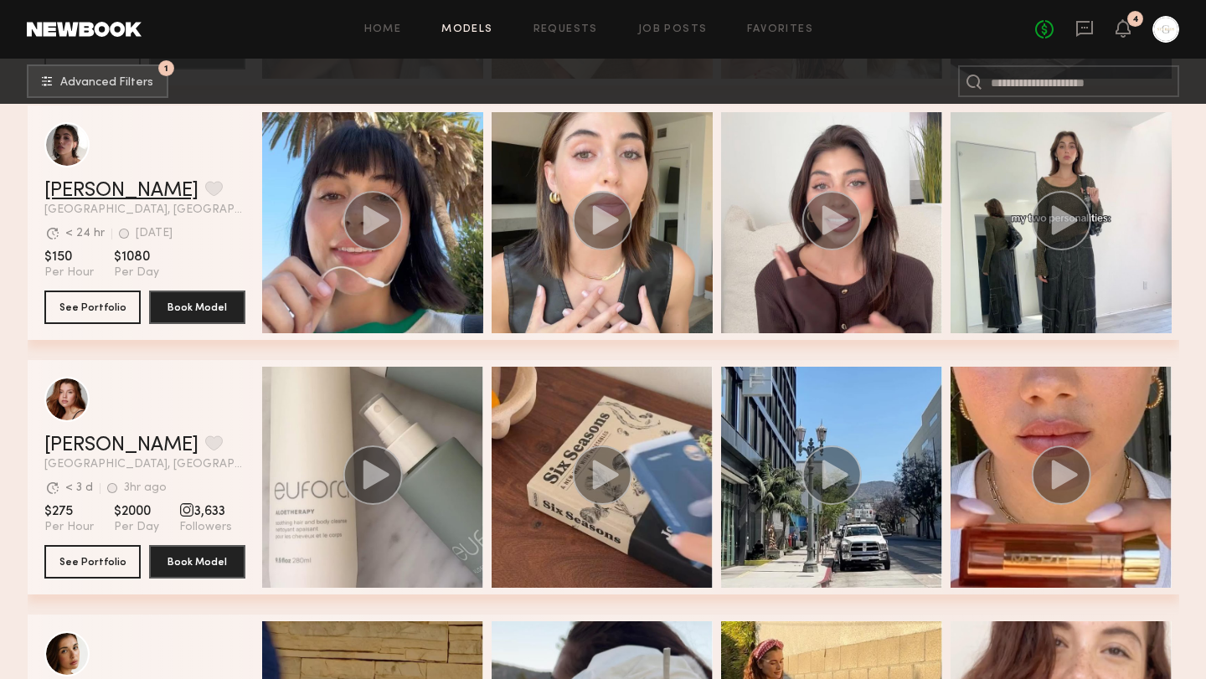
click at [91, 183] on link "Kelsey H." at bounding box center [121, 191] width 154 height 20
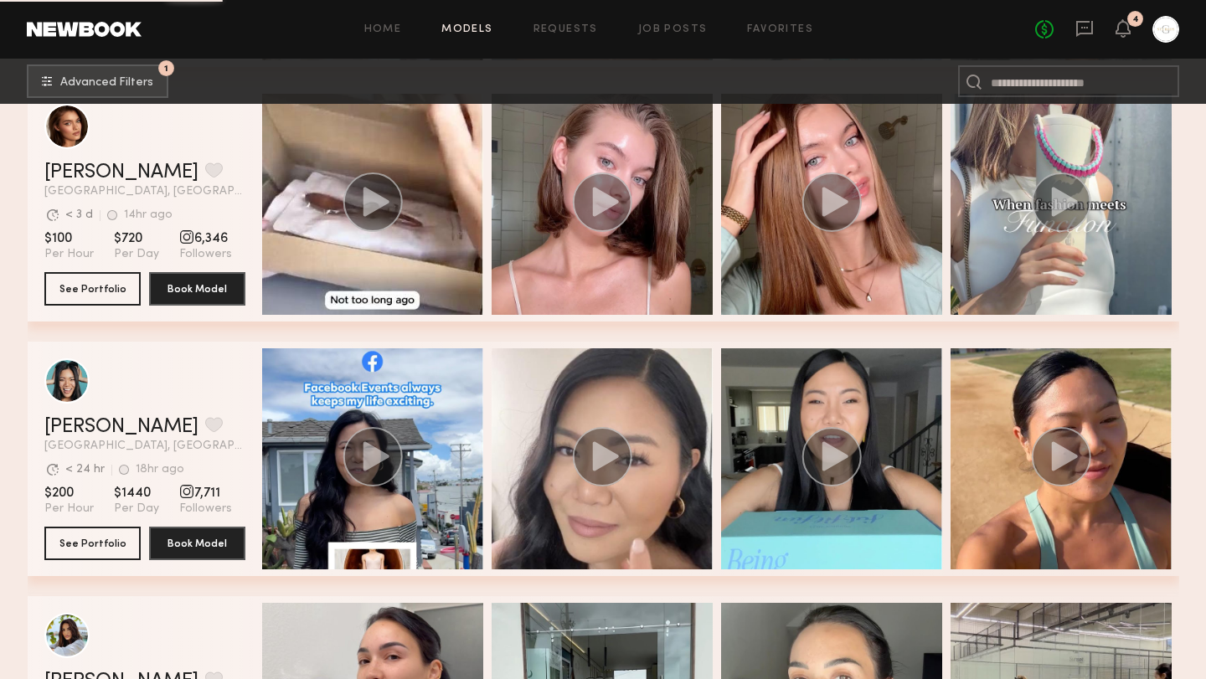
scroll to position [14479, 0]
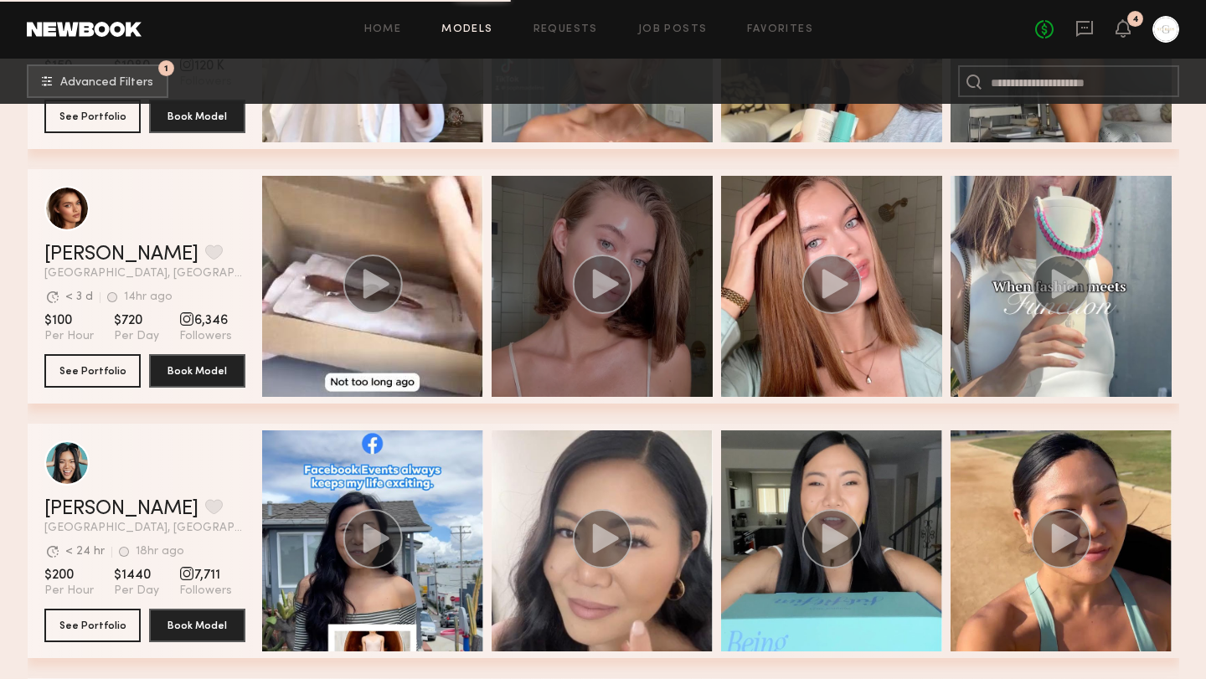
click at [621, 281] on circle "grid" at bounding box center [601, 284] width 59 height 59
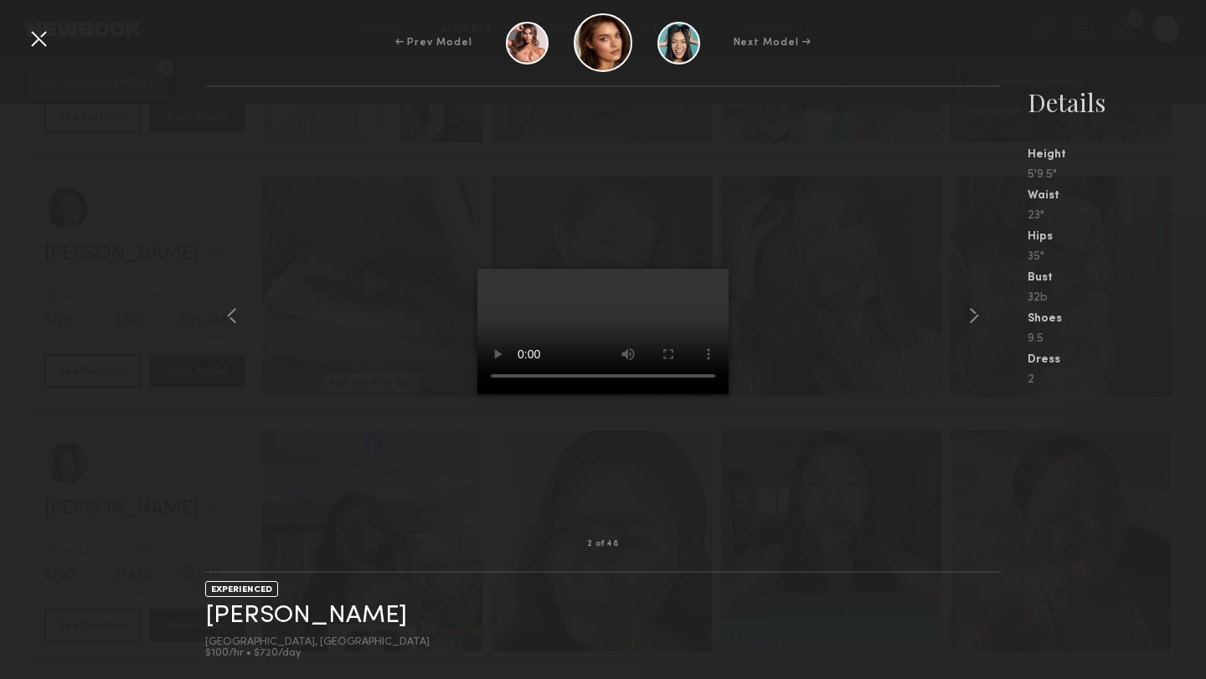
click at [301, 175] on div at bounding box center [603, 316] width 796 height 404
click at [44, 44] on div at bounding box center [38, 38] width 27 height 27
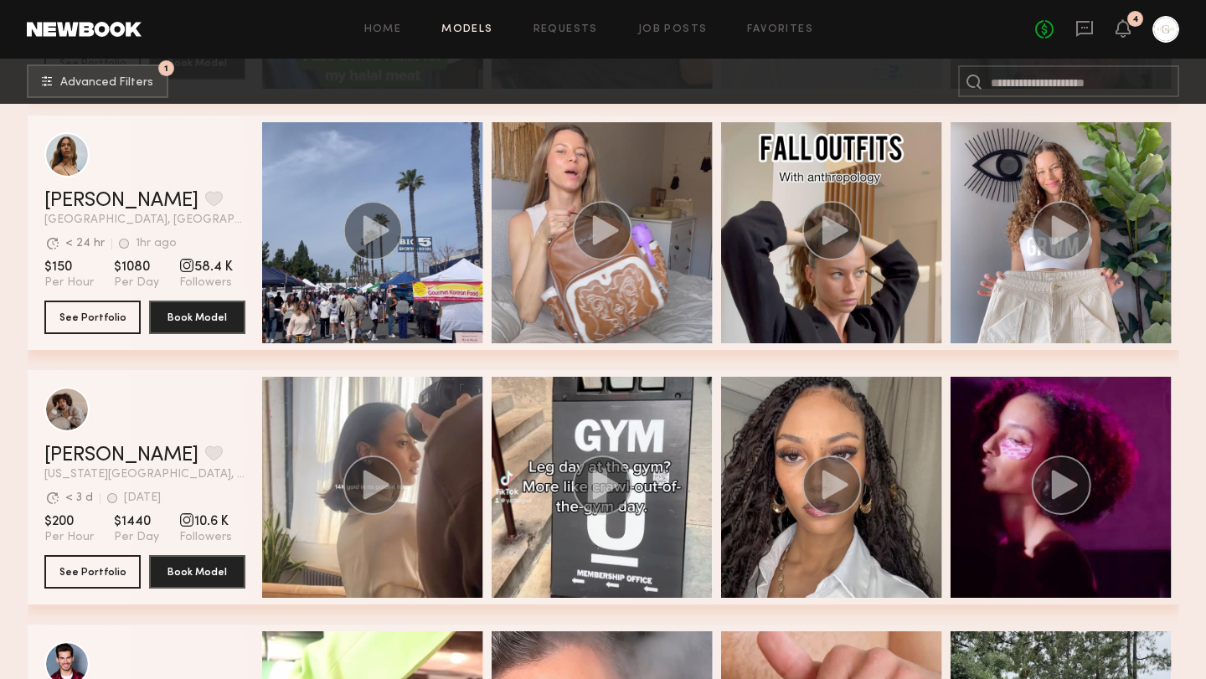
scroll to position [19628, 0]
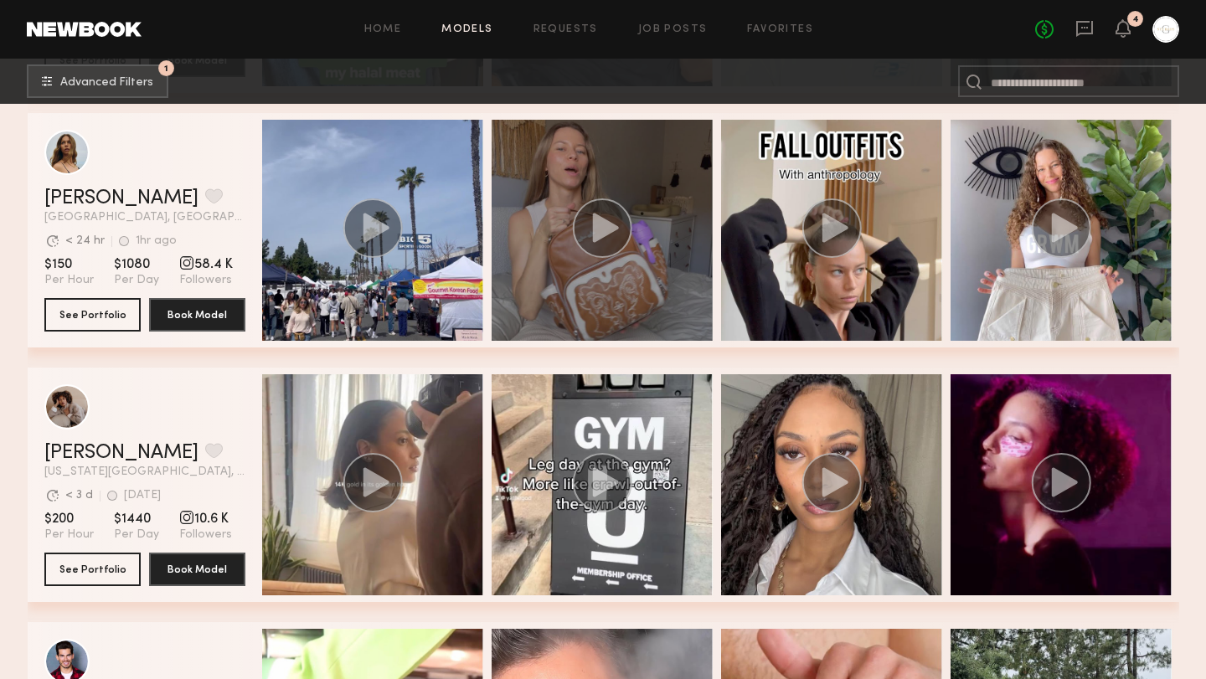
click at [600, 234] on icon "grid" at bounding box center [605, 227] width 26 height 29
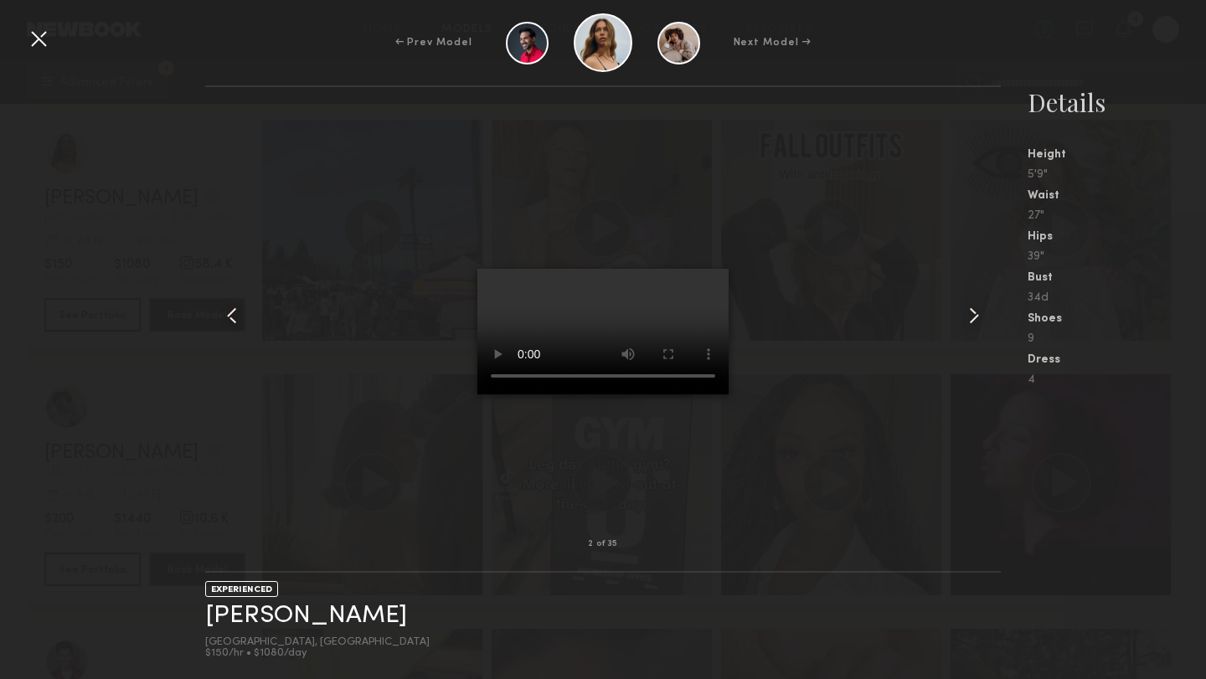
click at [975, 315] on common-icon at bounding box center [974, 315] width 27 height 27
click at [972, 322] on common-icon at bounding box center [974, 315] width 27 height 27
click at [971, 322] on common-icon at bounding box center [974, 315] width 27 height 27
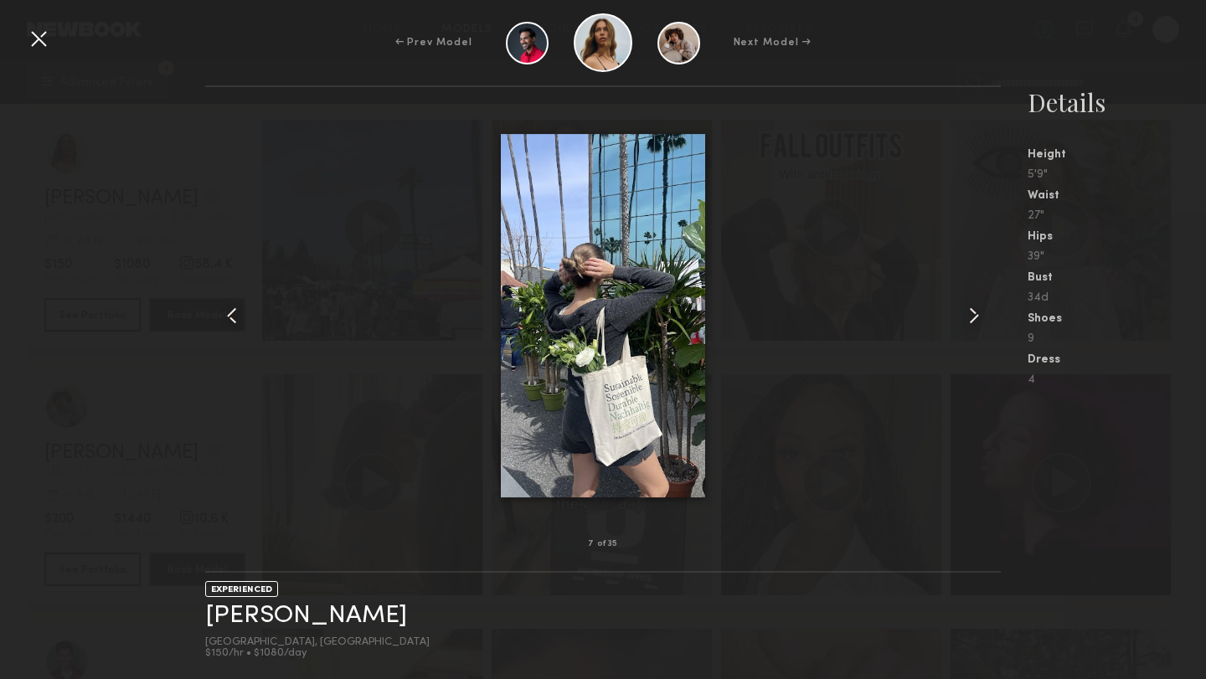
click at [971, 322] on common-icon at bounding box center [974, 315] width 27 height 27
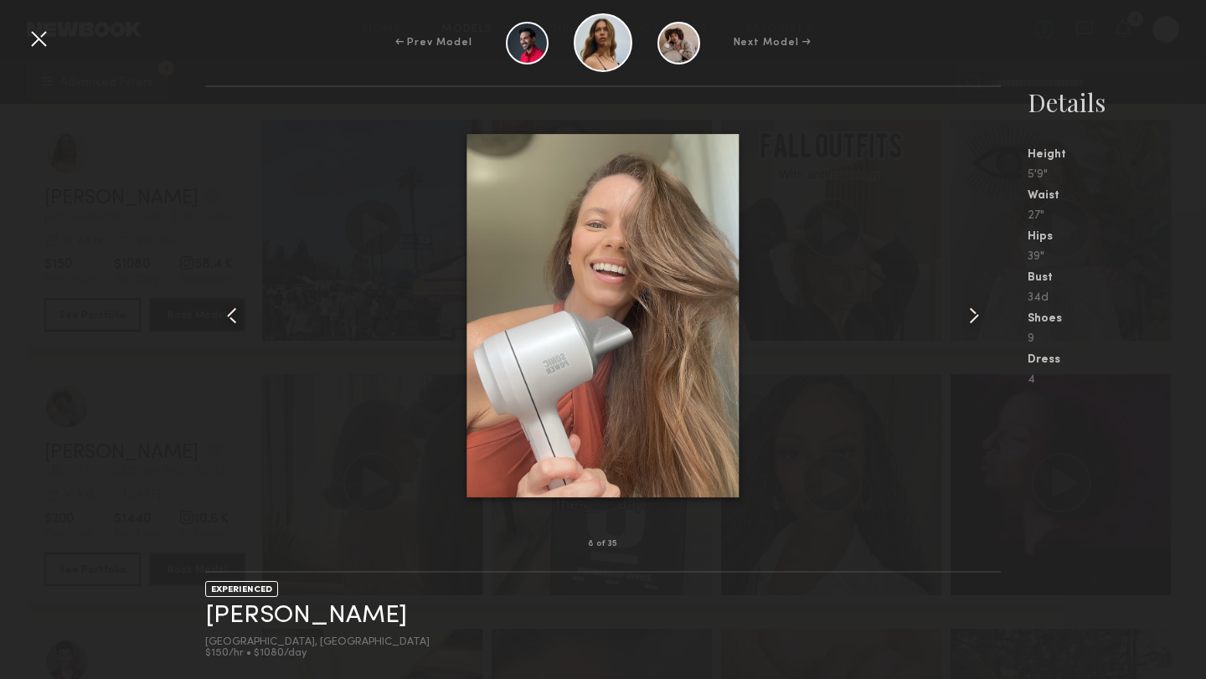
click at [971, 322] on common-icon at bounding box center [974, 315] width 27 height 27
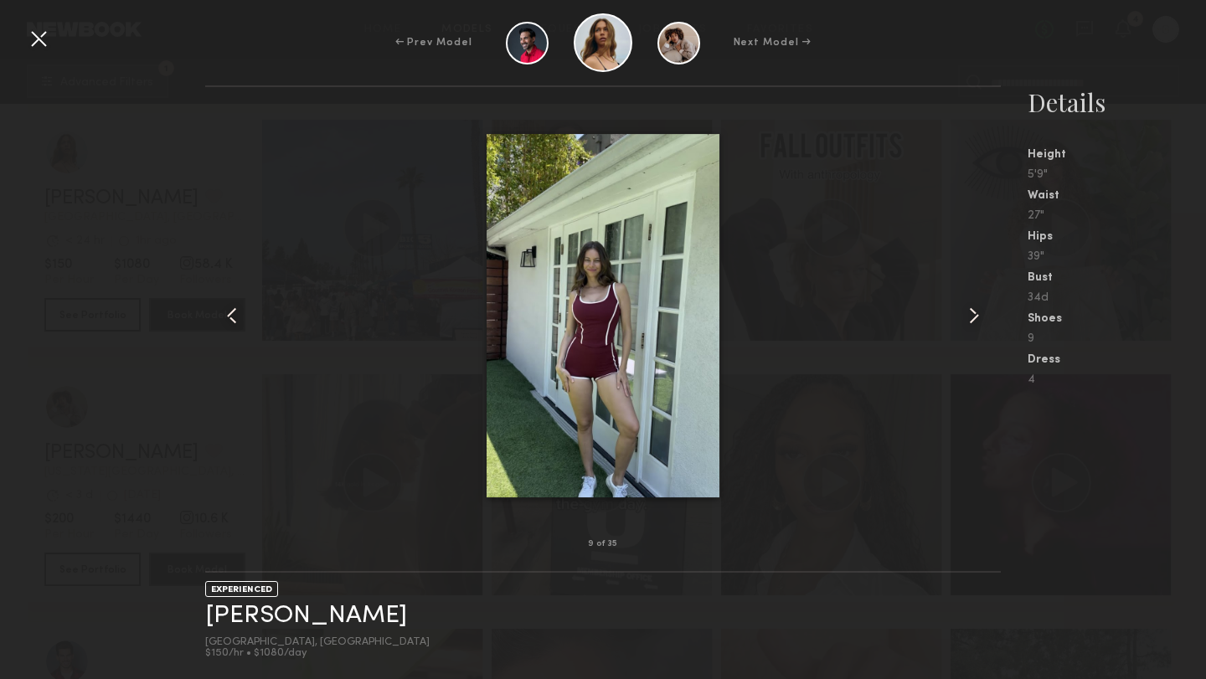
click at [971, 322] on common-icon at bounding box center [974, 315] width 27 height 27
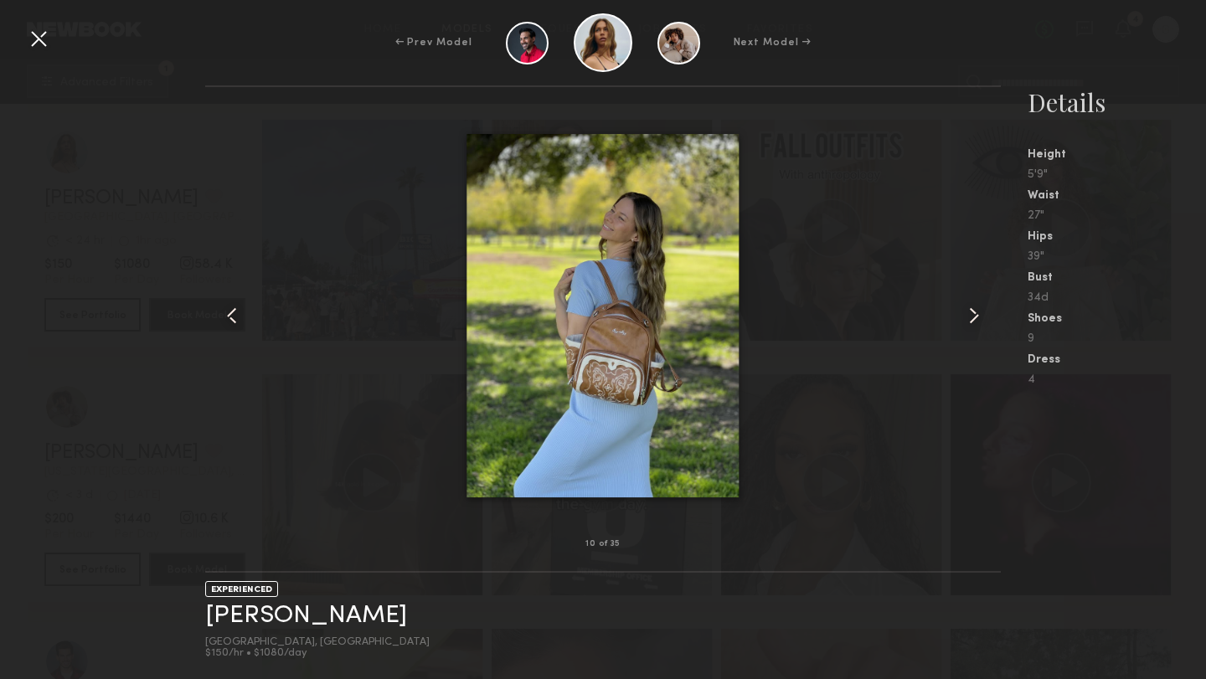
click at [971, 322] on common-icon at bounding box center [974, 315] width 27 height 27
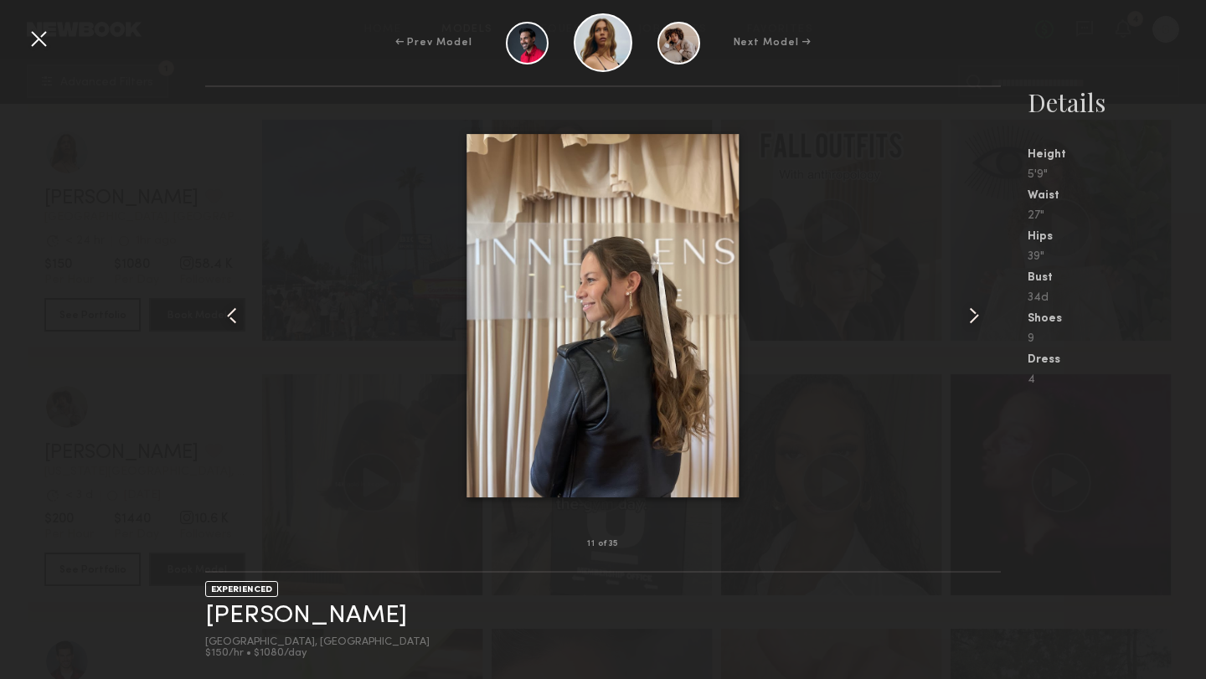
click at [971, 322] on common-icon at bounding box center [974, 315] width 27 height 27
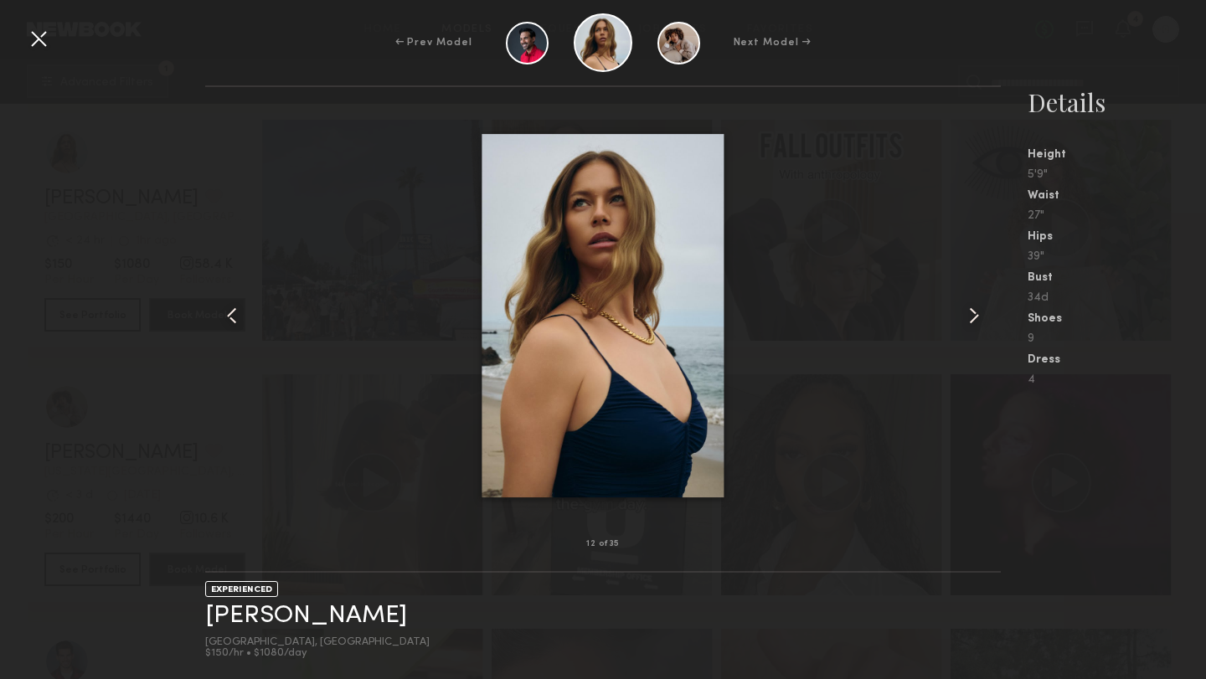
click at [305, 251] on div at bounding box center [603, 316] width 796 height 404
click at [33, 39] on div at bounding box center [38, 38] width 27 height 27
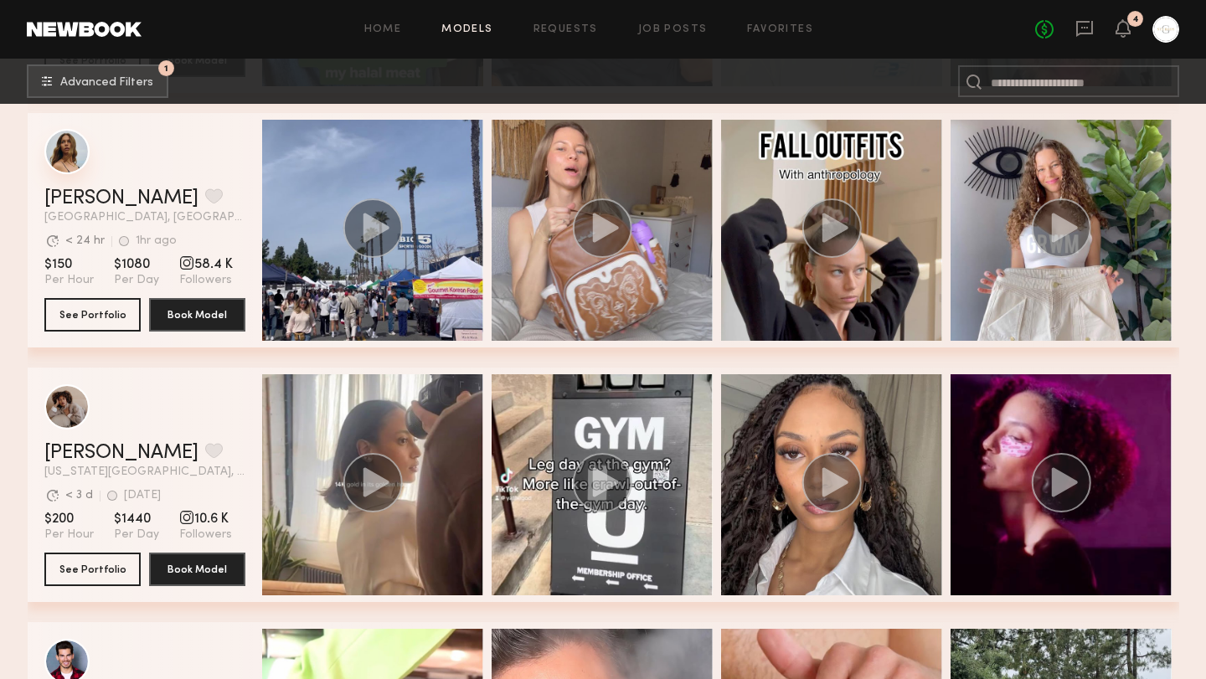
click at [70, 160] on div "grid" at bounding box center [66, 151] width 45 height 45
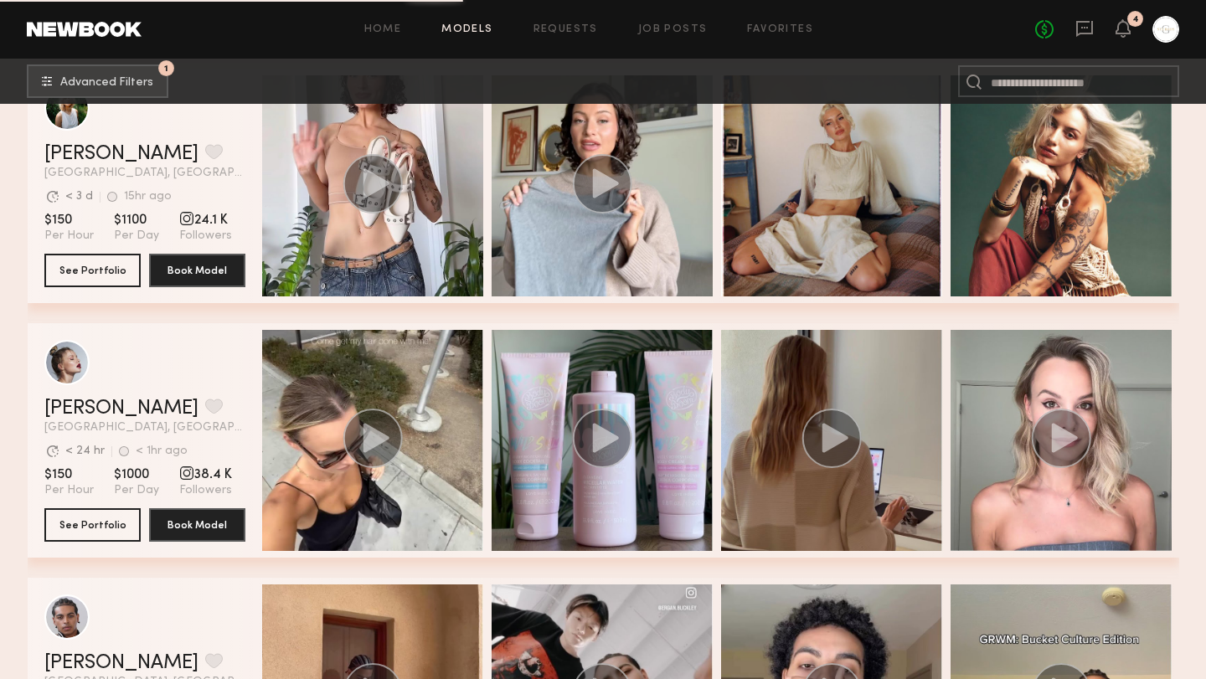
scroll to position [20440, 0]
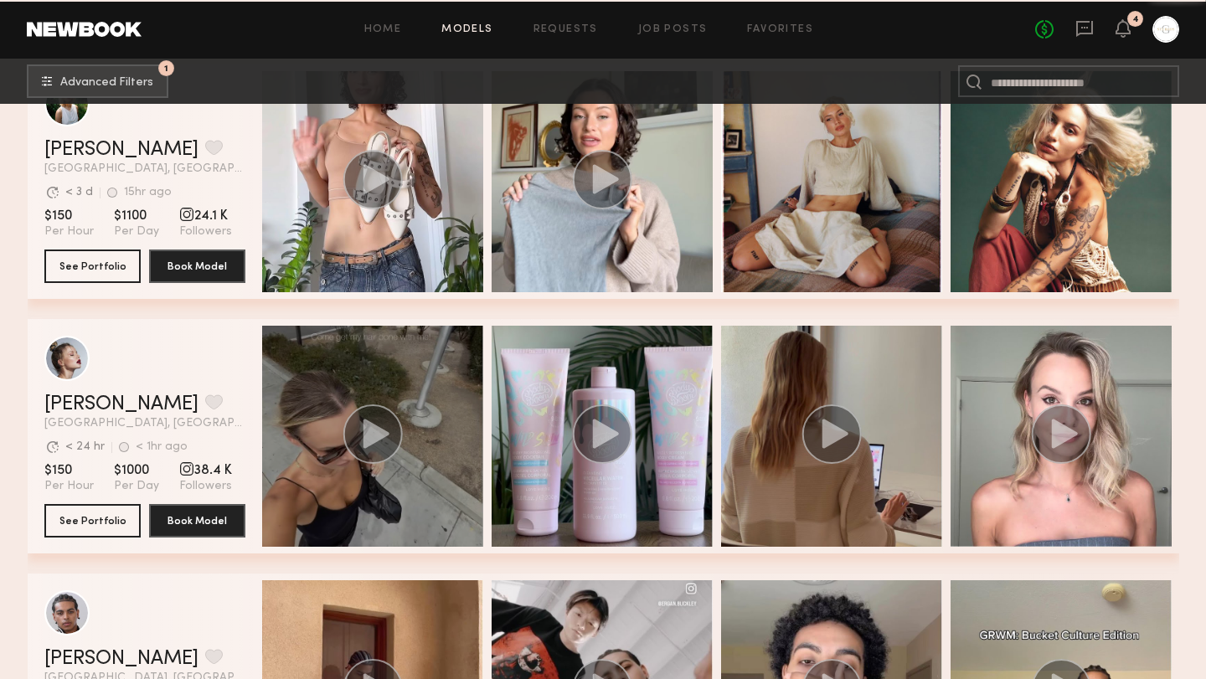
click at [373, 432] on icon "grid" at bounding box center [376, 433] width 26 height 29
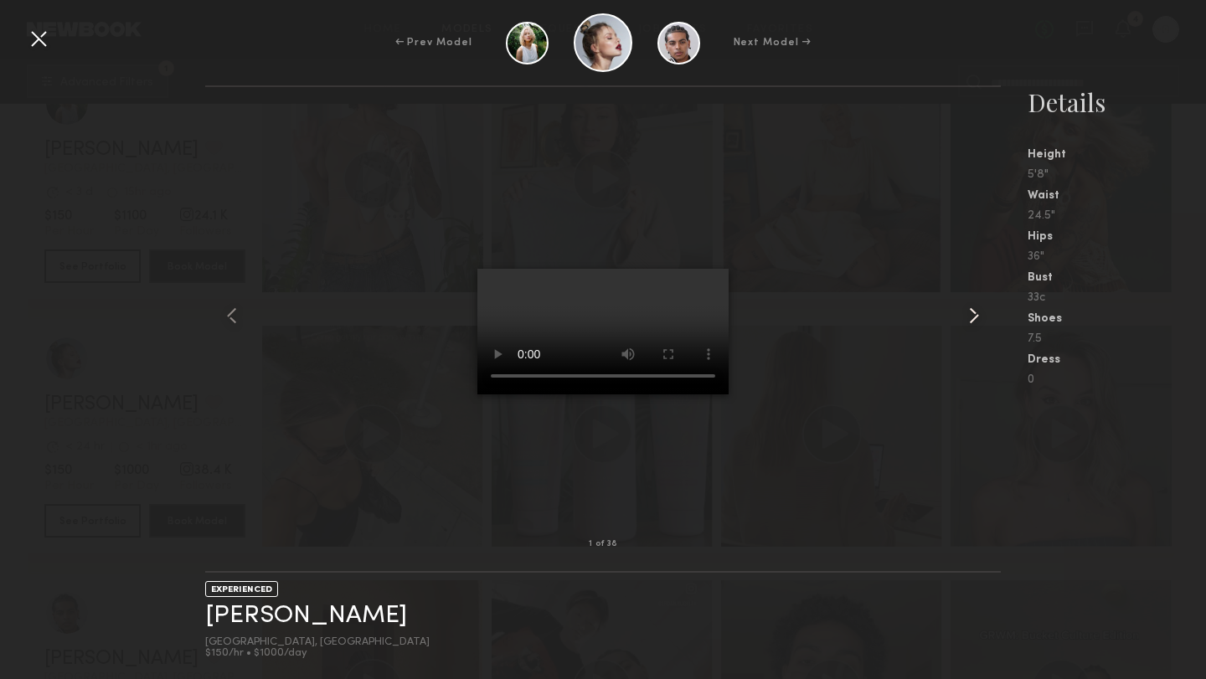
click at [971, 312] on common-icon at bounding box center [974, 315] width 27 height 27
click at [41, 41] on div at bounding box center [38, 38] width 27 height 27
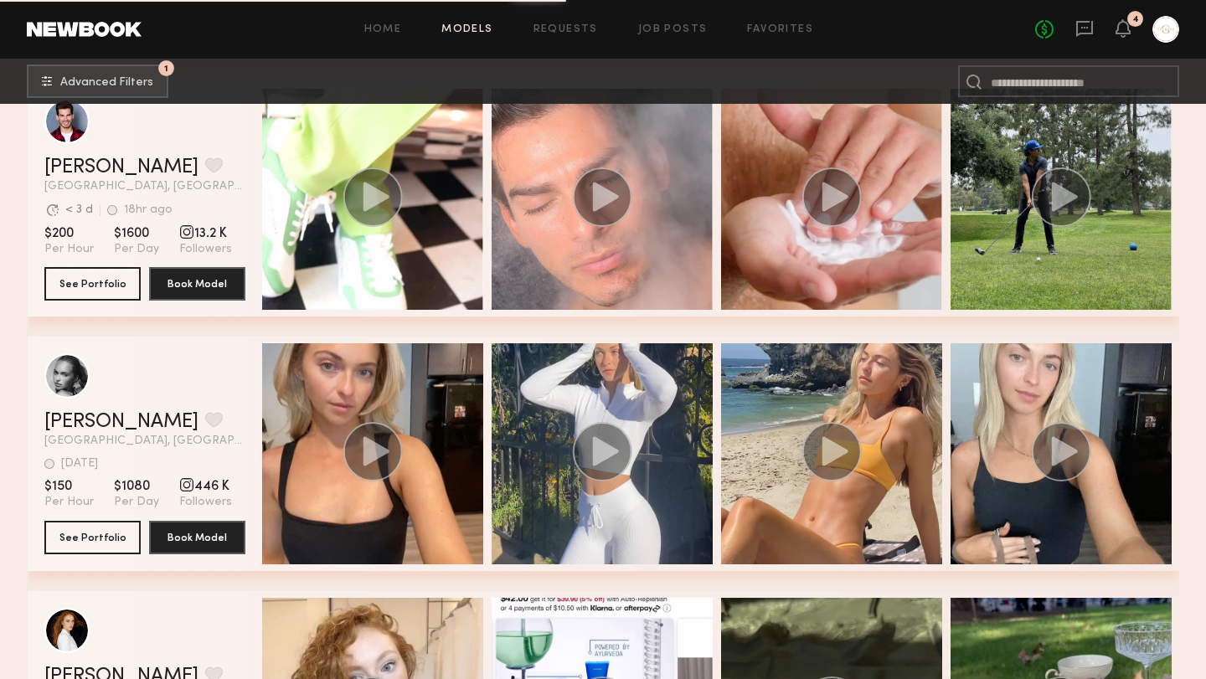
scroll to position [23734, 0]
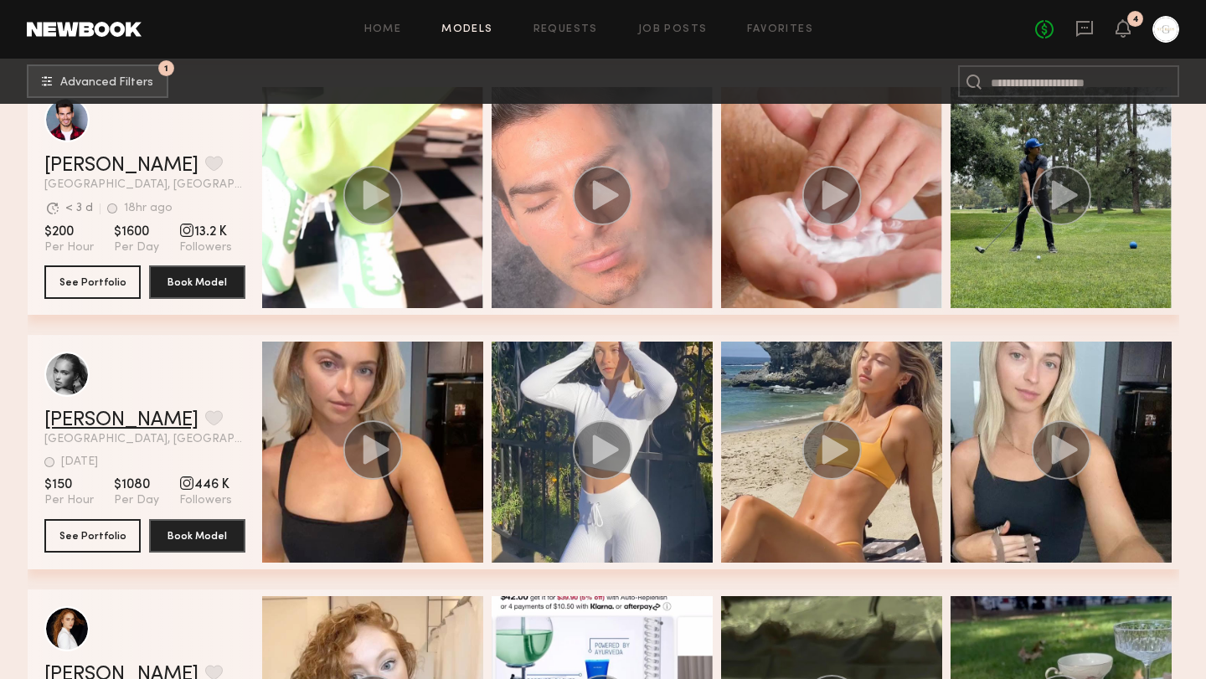
click at [101, 424] on link "[PERSON_NAME]" at bounding box center [121, 420] width 154 height 20
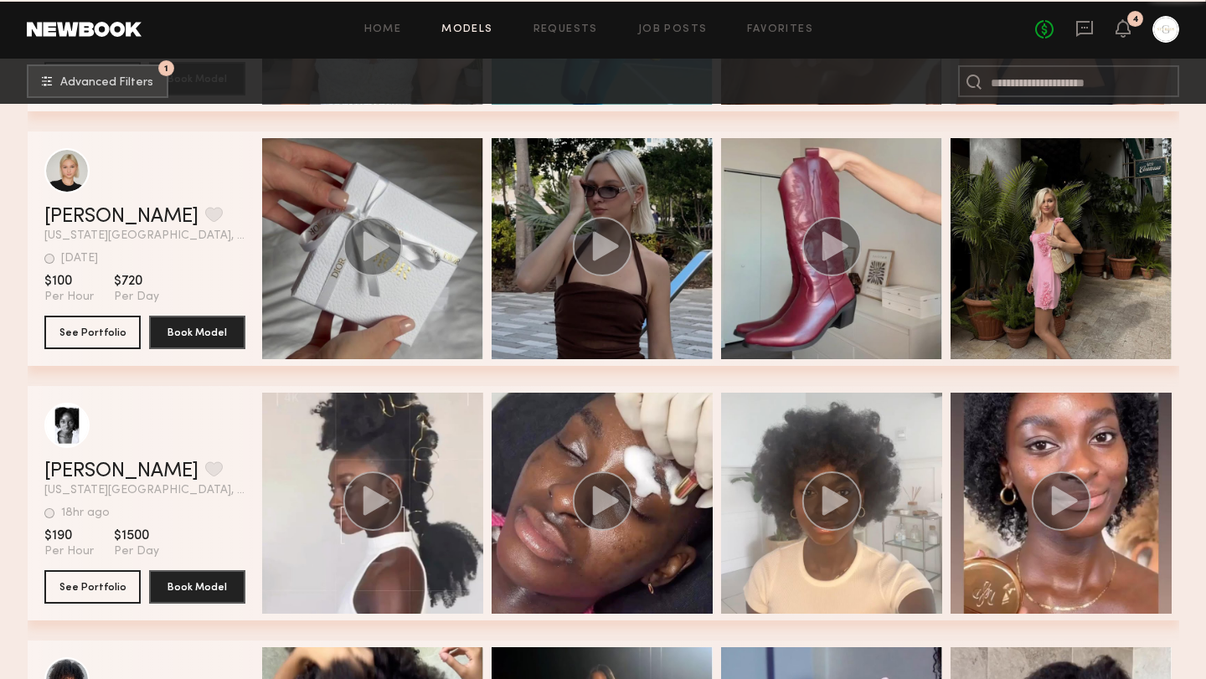
scroll to position [39162, 0]
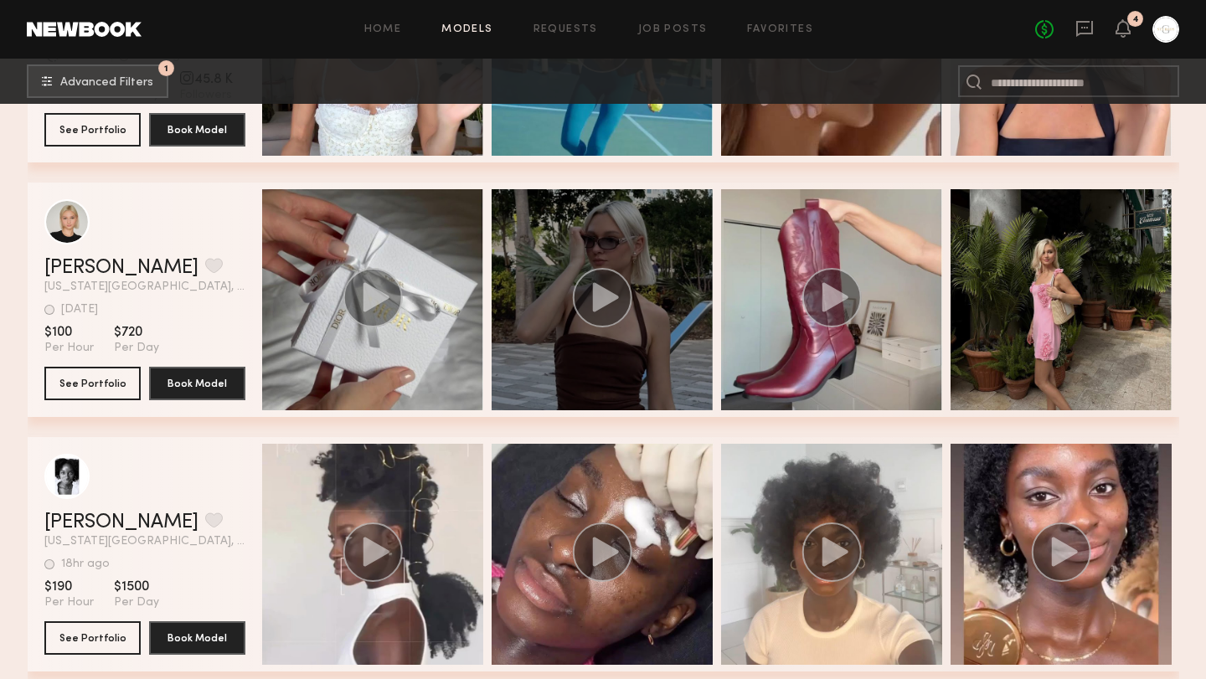
click at [601, 296] on icon "grid" at bounding box center [605, 296] width 26 height 29
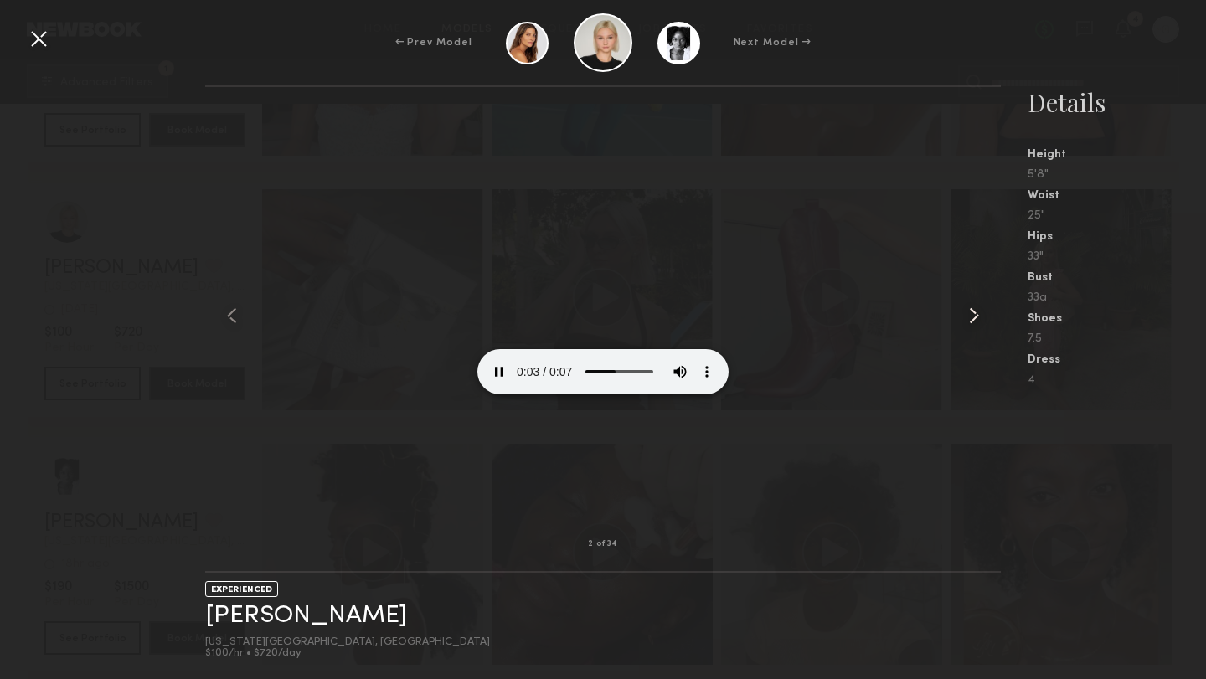
click at [977, 315] on common-icon at bounding box center [974, 315] width 27 height 27
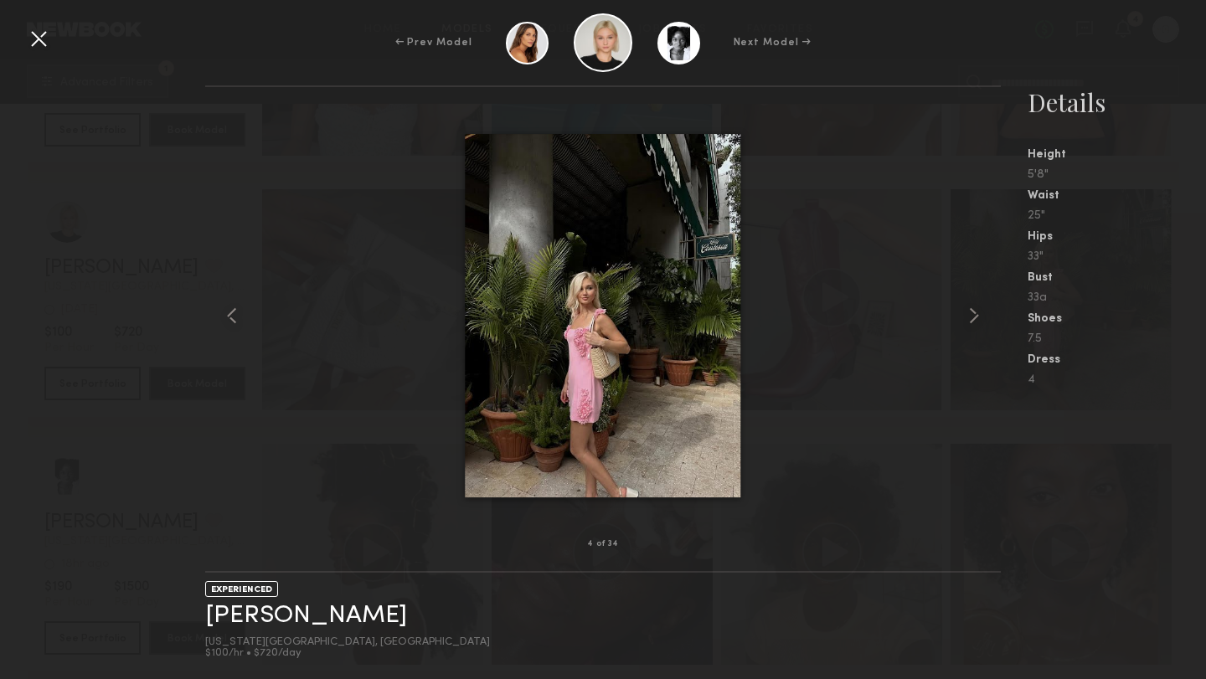
click at [977, 315] on common-icon at bounding box center [974, 315] width 27 height 27
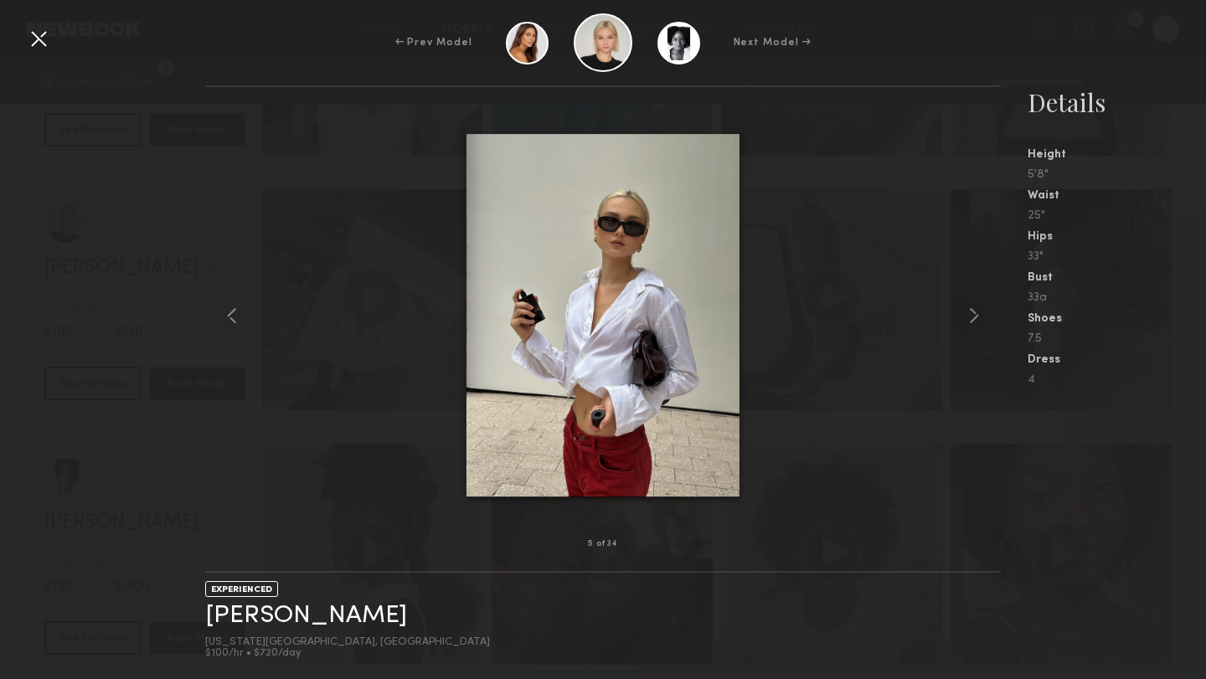
click at [977, 315] on common-icon at bounding box center [974, 315] width 27 height 27
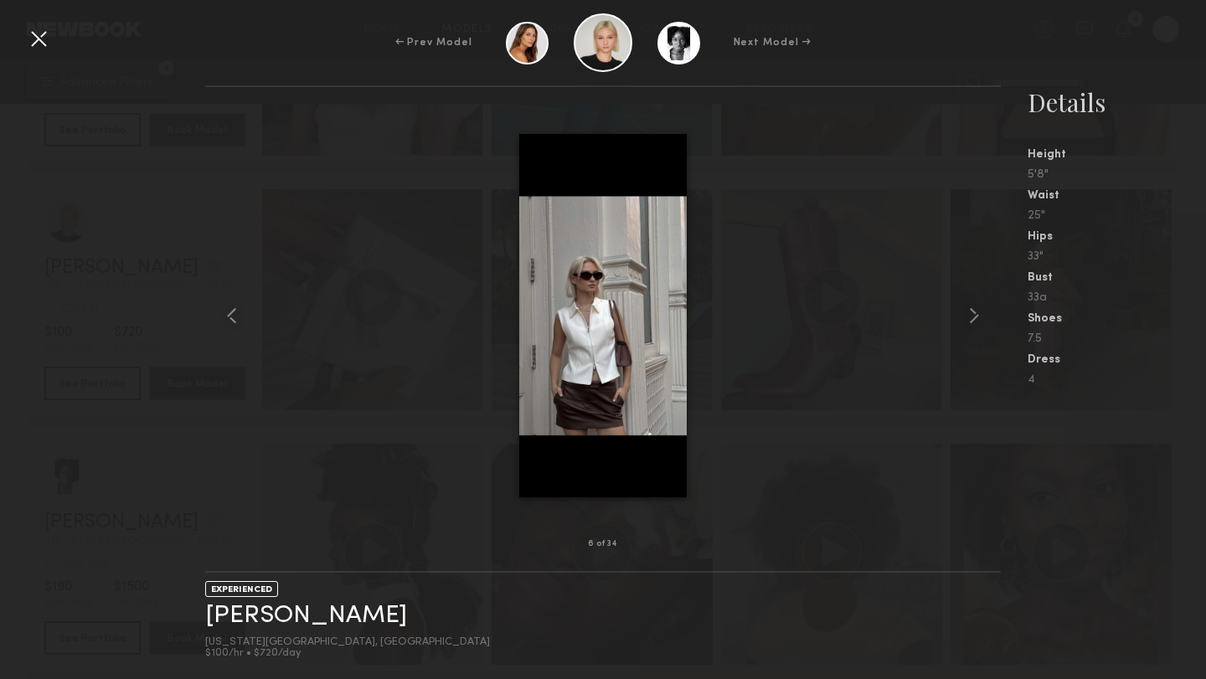
click at [977, 315] on common-icon at bounding box center [974, 315] width 27 height 27
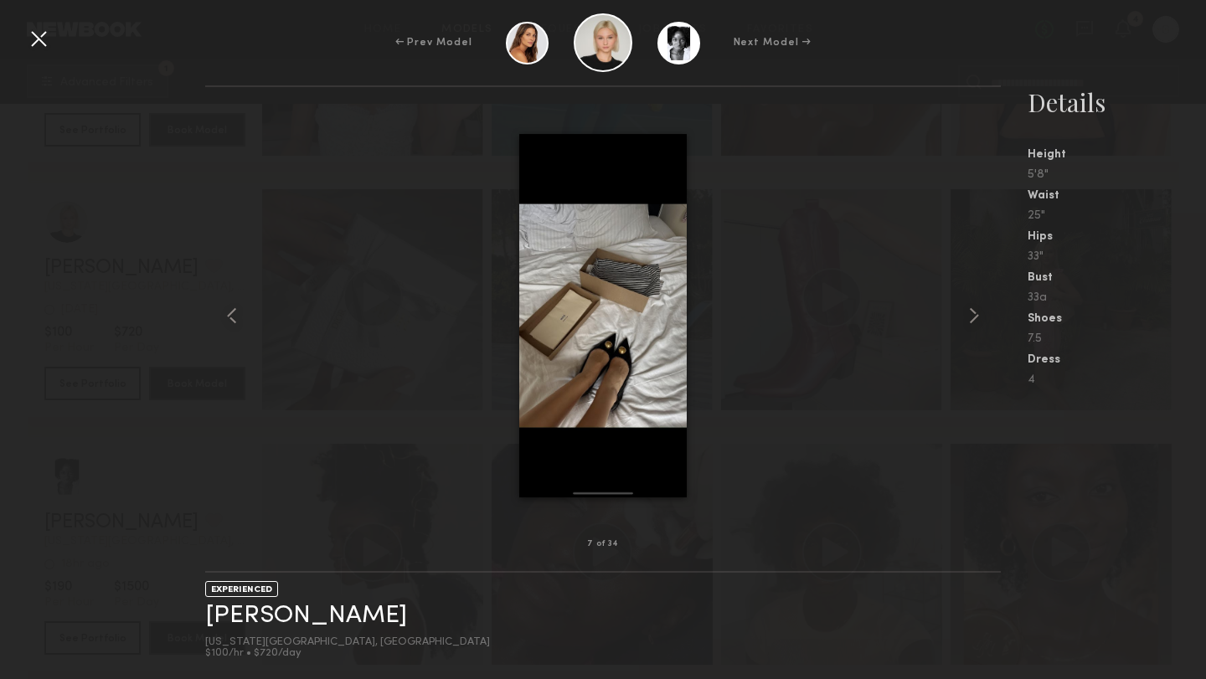
click at [977, 315] on common-icon at bounding box center [974, 315] width 27 height 27
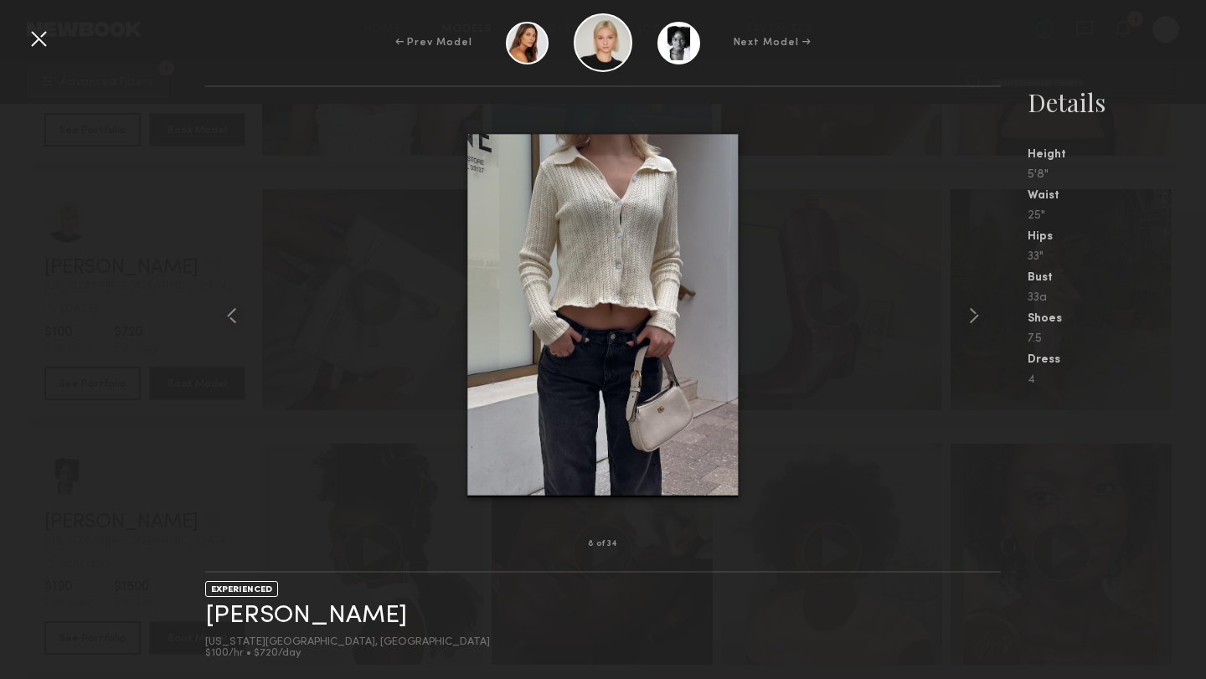
click at [977, 315] on common-icon at bounding box center [974, 315] width 27 height 27
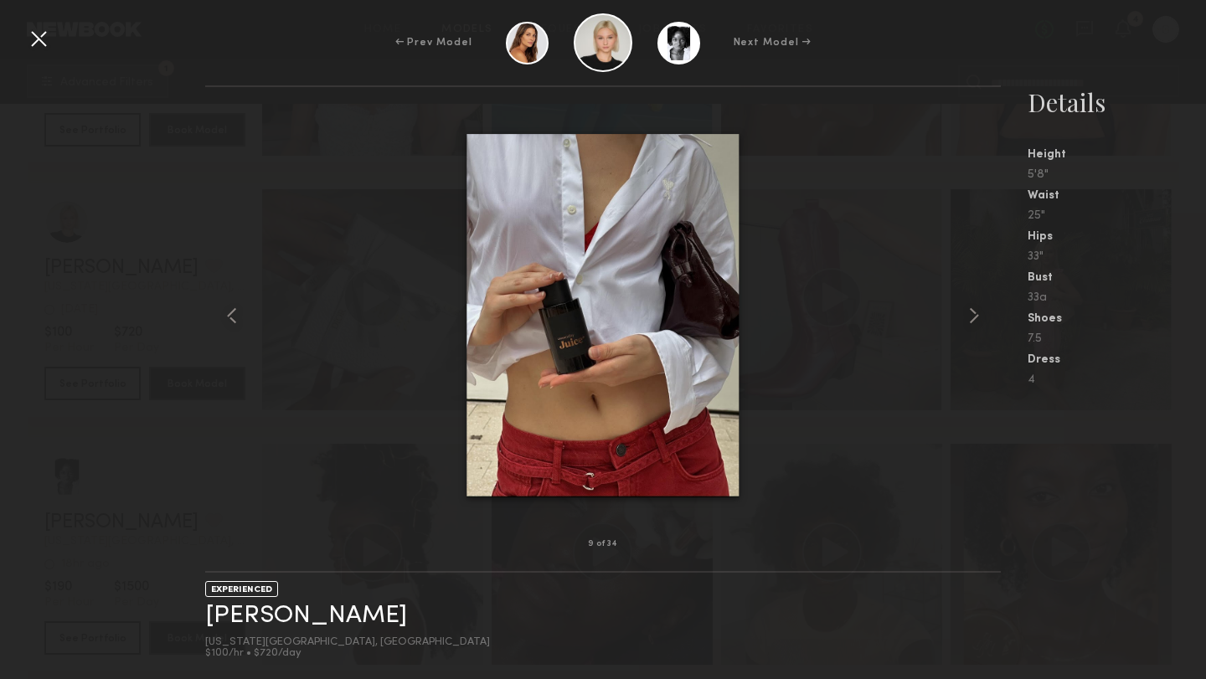
click at [977, 315] on common-icon at bounding box center [974, 315] width 27 height 27
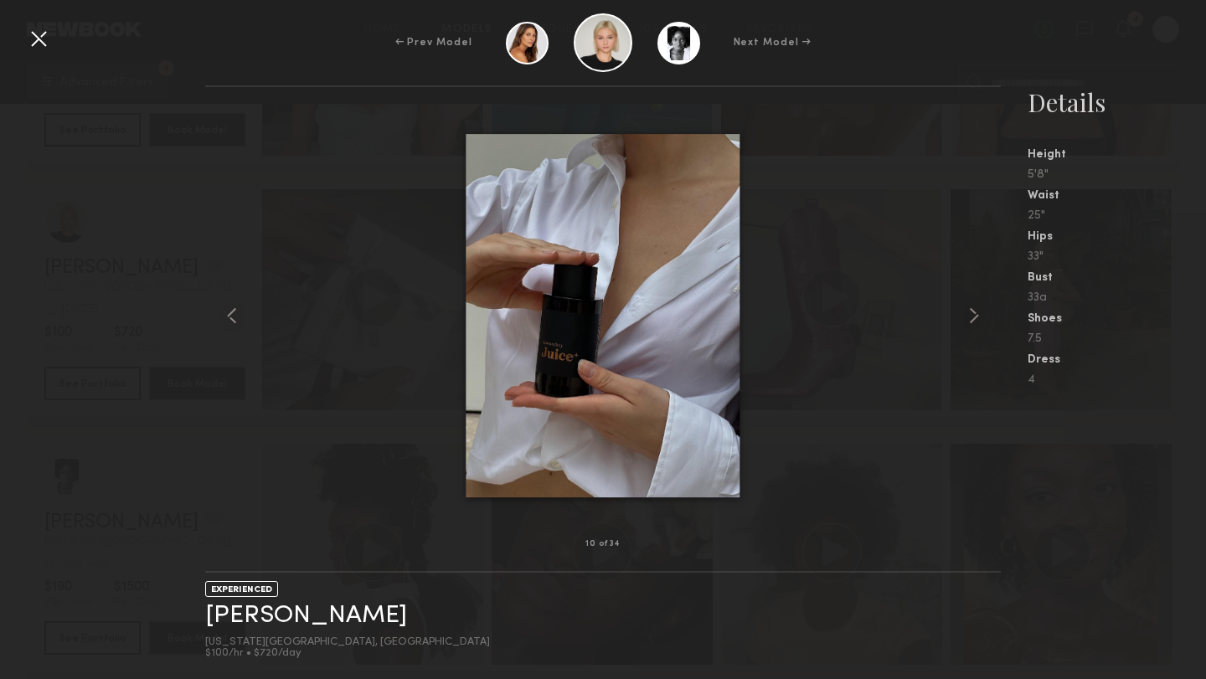
click at [977, 315] on common-icon at bounding box center [974, 315] width 27 height 27
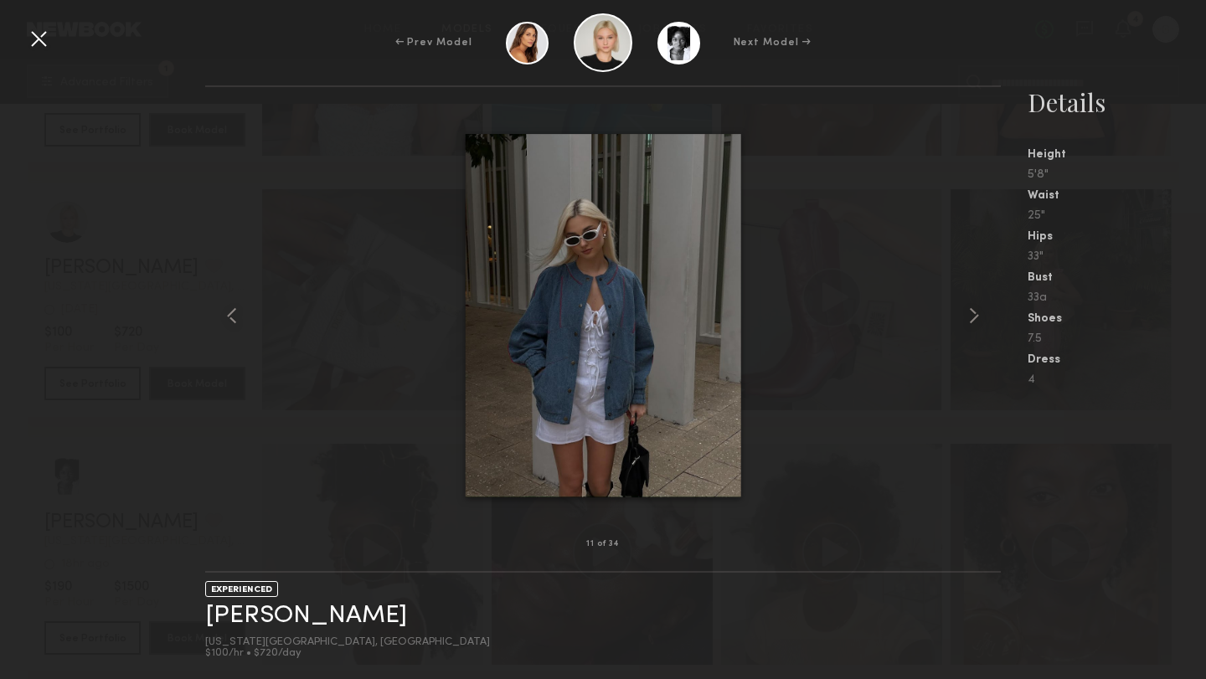
click at [977, 315] on common-icon at bounding box center [974, 315] width 27 height 27
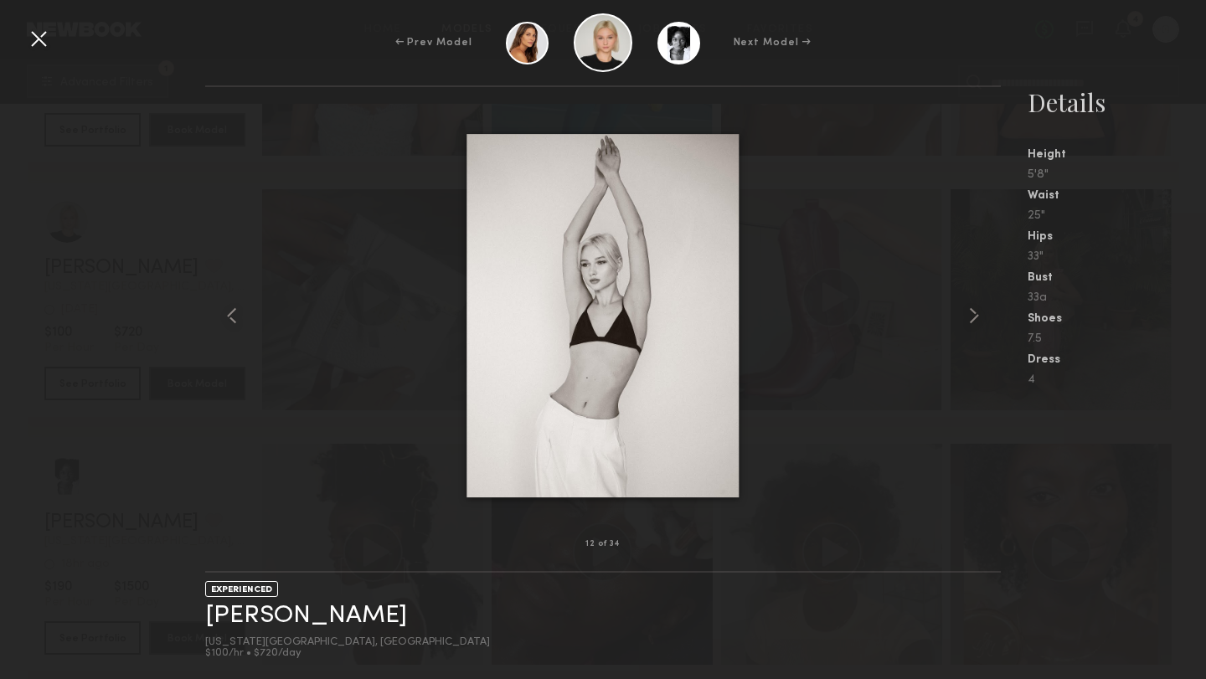
click at [977, 315] on common-icon at bounding box center [974, 315] width 27 height 27
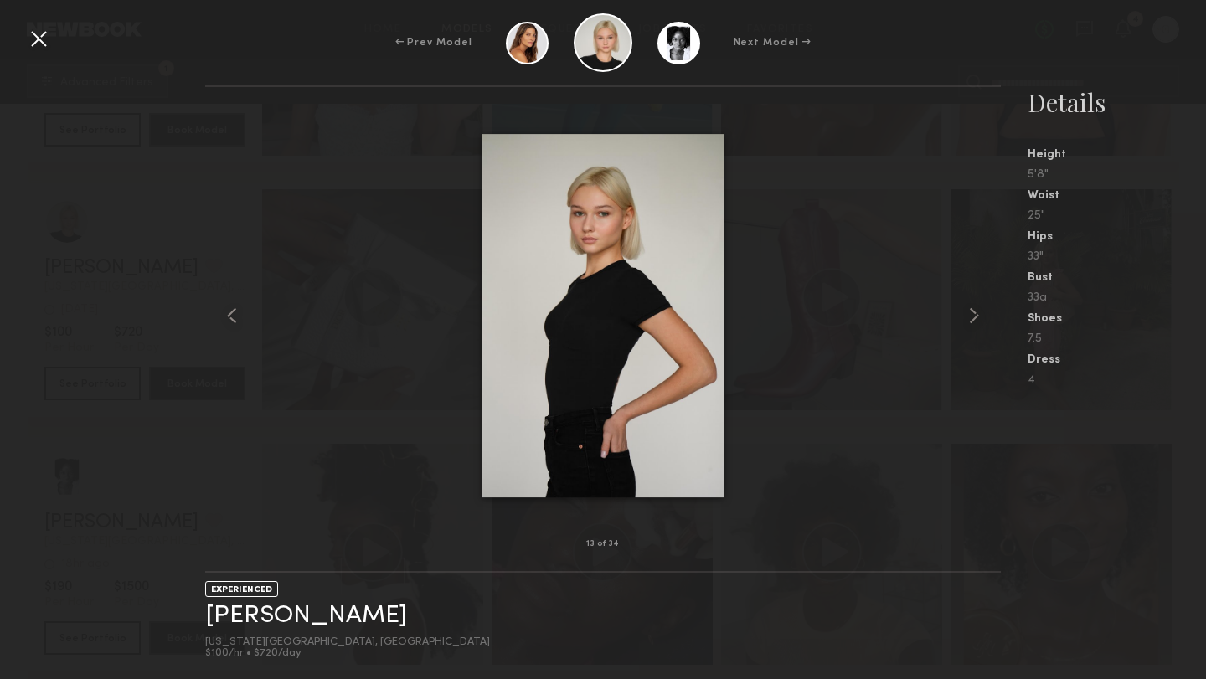
click at [977, 315] on common-icon at bounding box center [974, 315] width 27 height 27
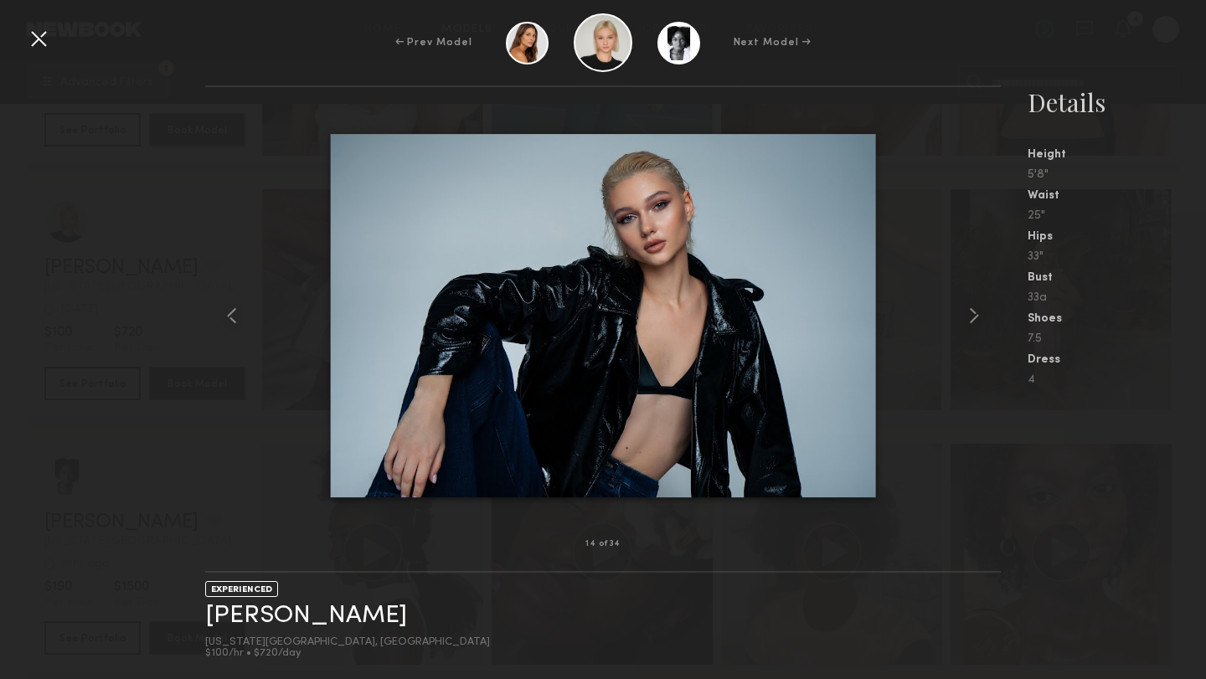
click at [977, 315] on common-icon at bounding box center [974, 315] width 27 height 27
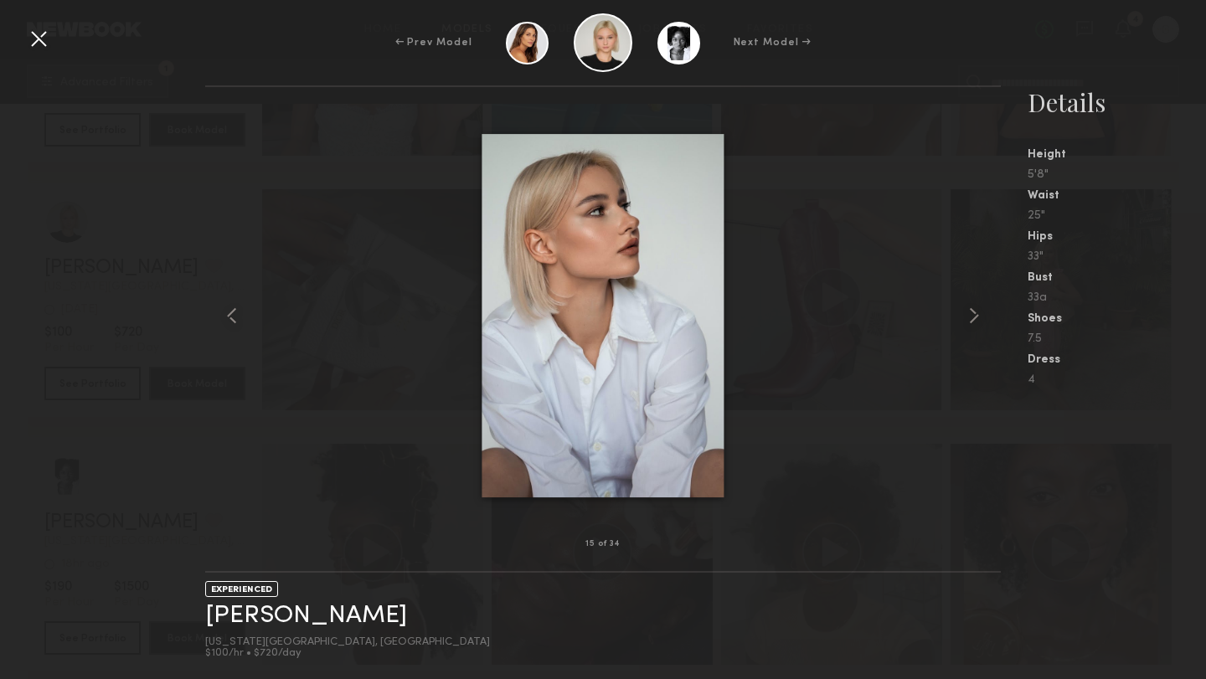
click at [977, 315] on common-icon at bounding box center [974, 315] width 27 height 27
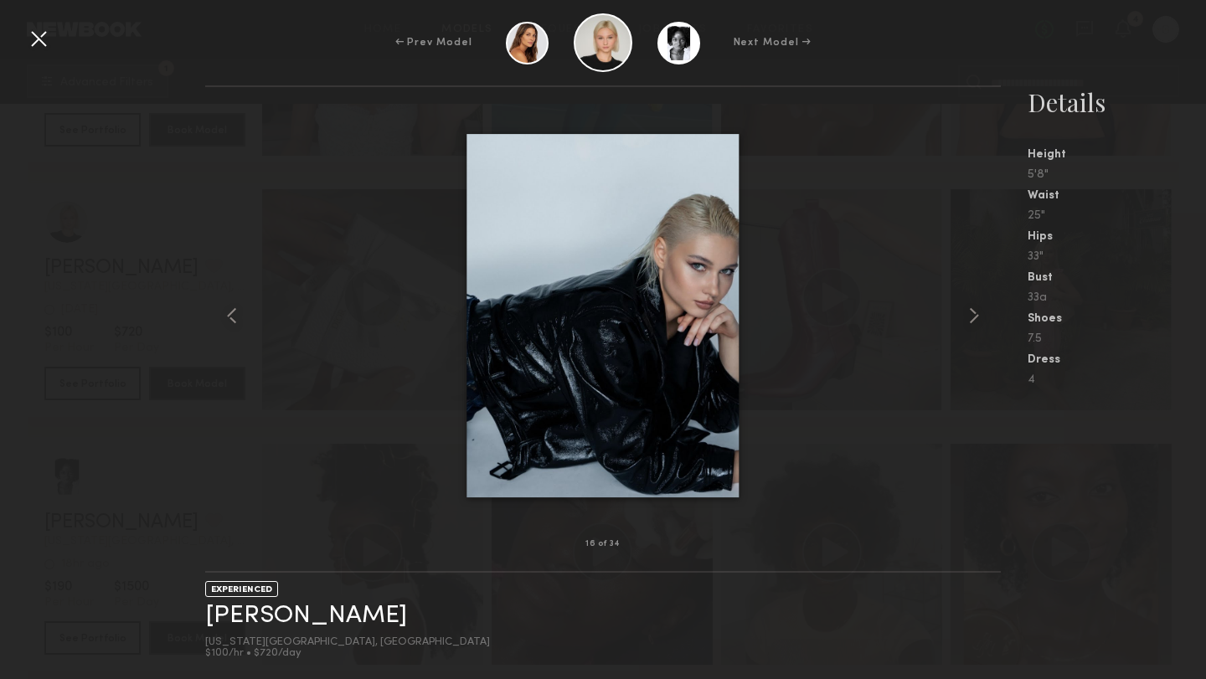
click at [977, 315] on common-icon at bounding box center [974, 315] width 27 height 27
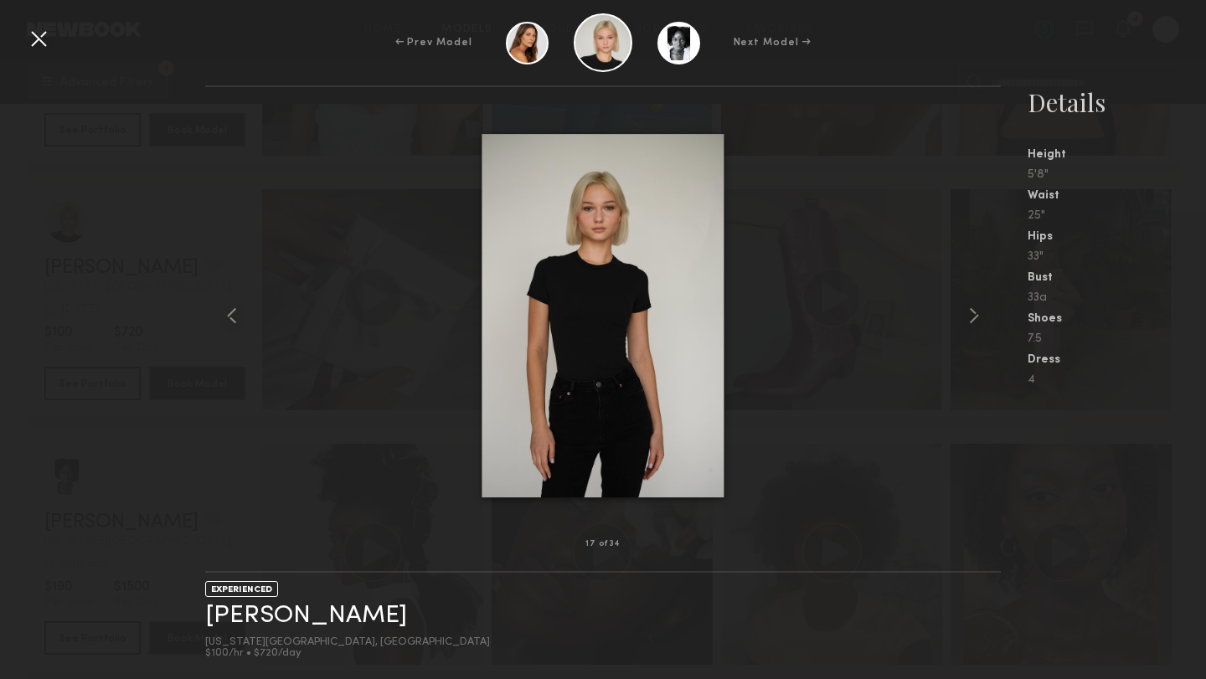
click at [977, 315] on common-icon at bounding box center [974, 315] width 27 height 27
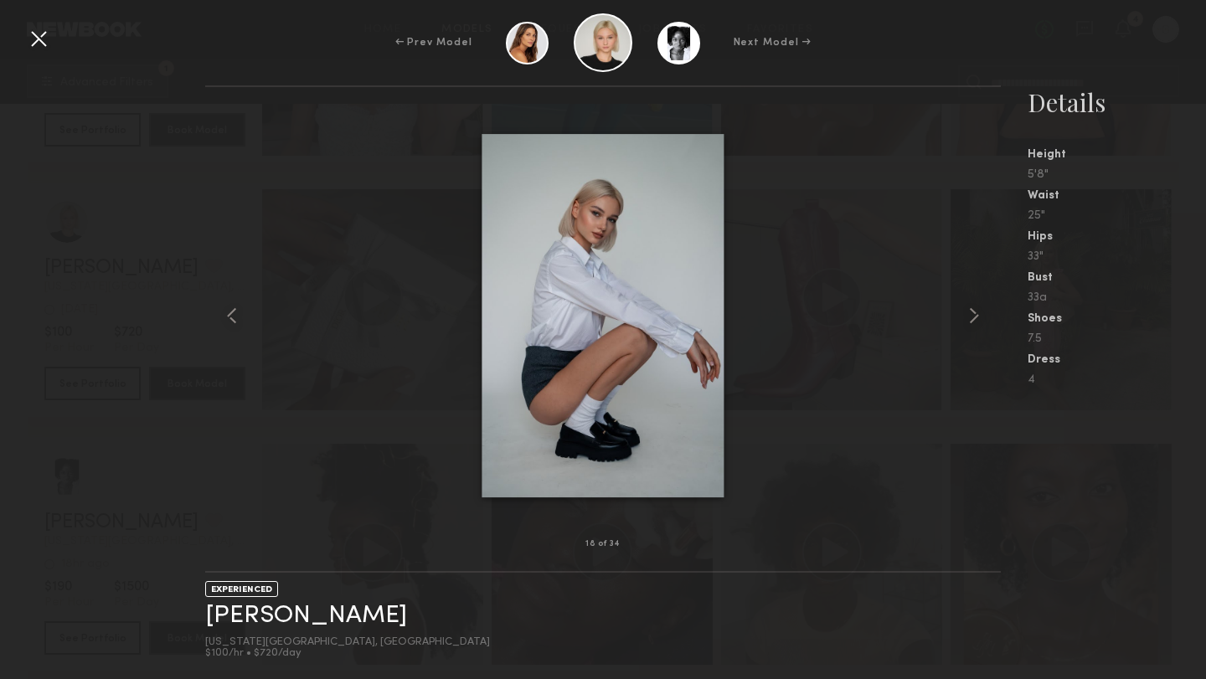
click at [977, 315] on common-icon at bounding box center [974, 315] width 27 height 27
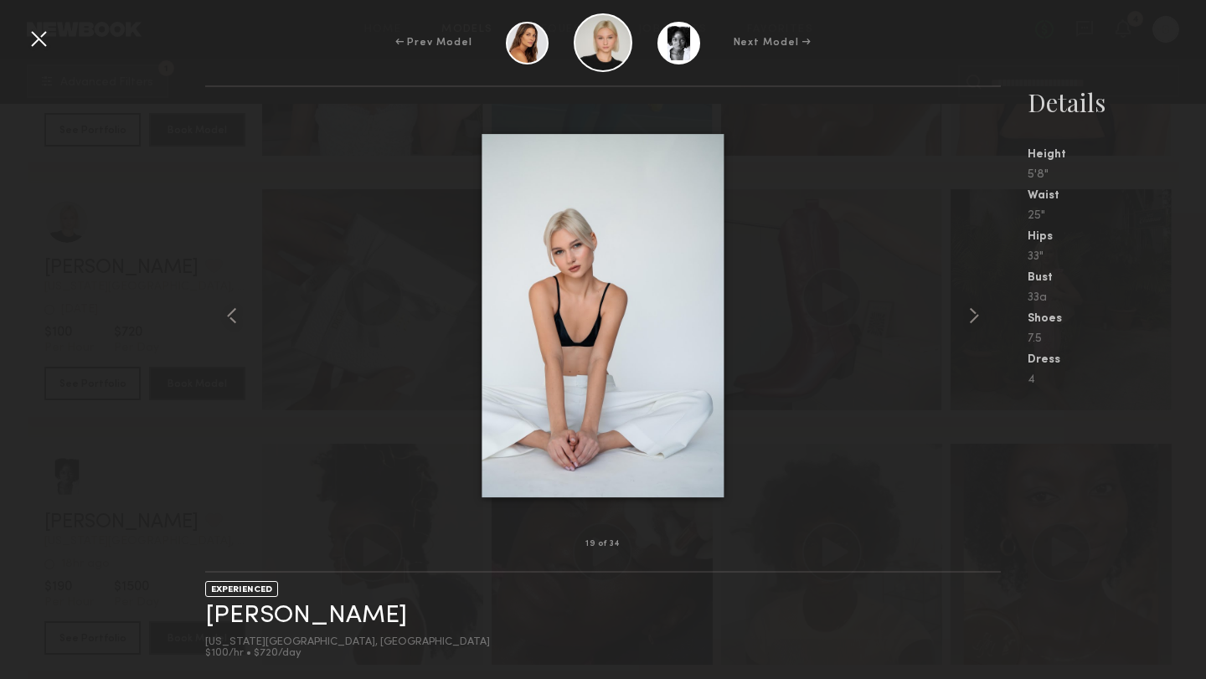
click at [977, 315] on common-icon at bounding box center [974, 315] width 27 height 27
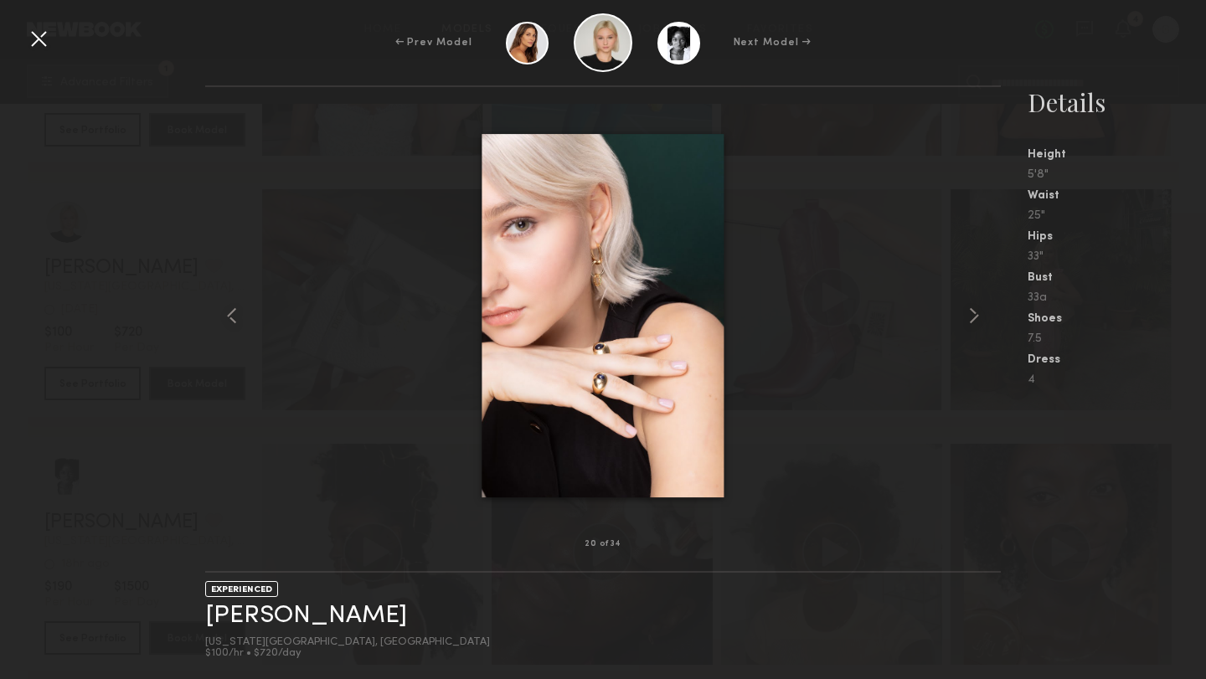
click at [977, 315] on common-icon at bounding box center [974, 315] width 27 height 27
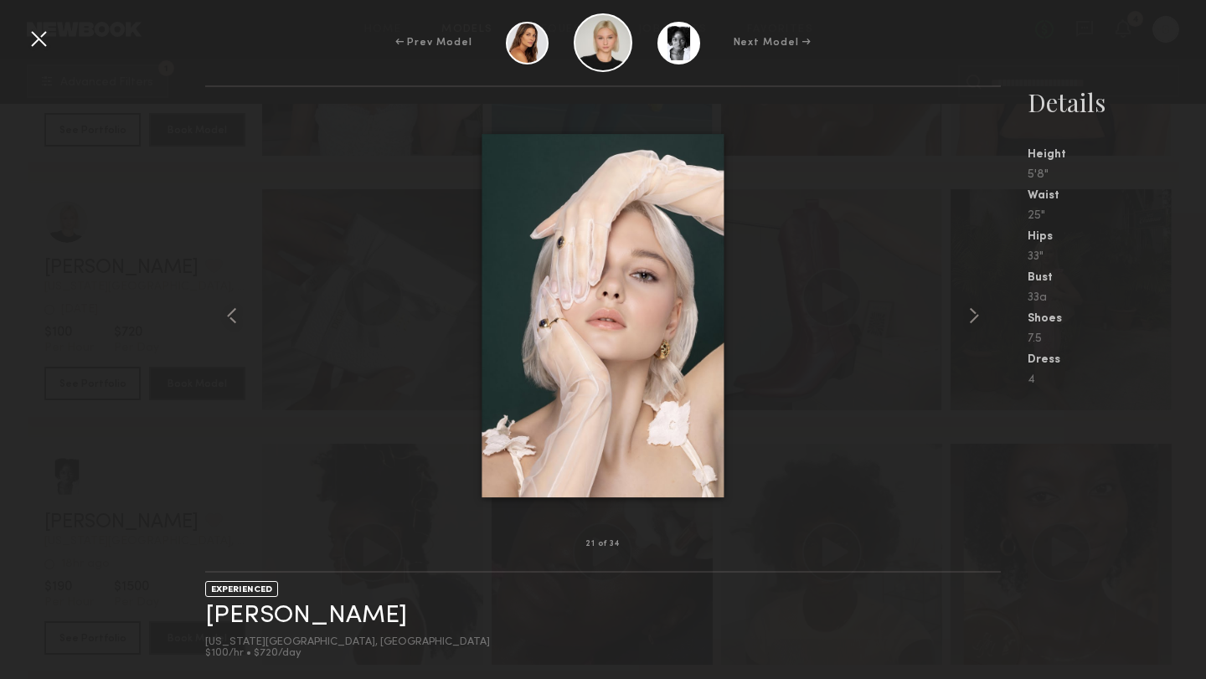
click at [977, 315] on common-icon at bounding box center [974, 315] width 27 height 27
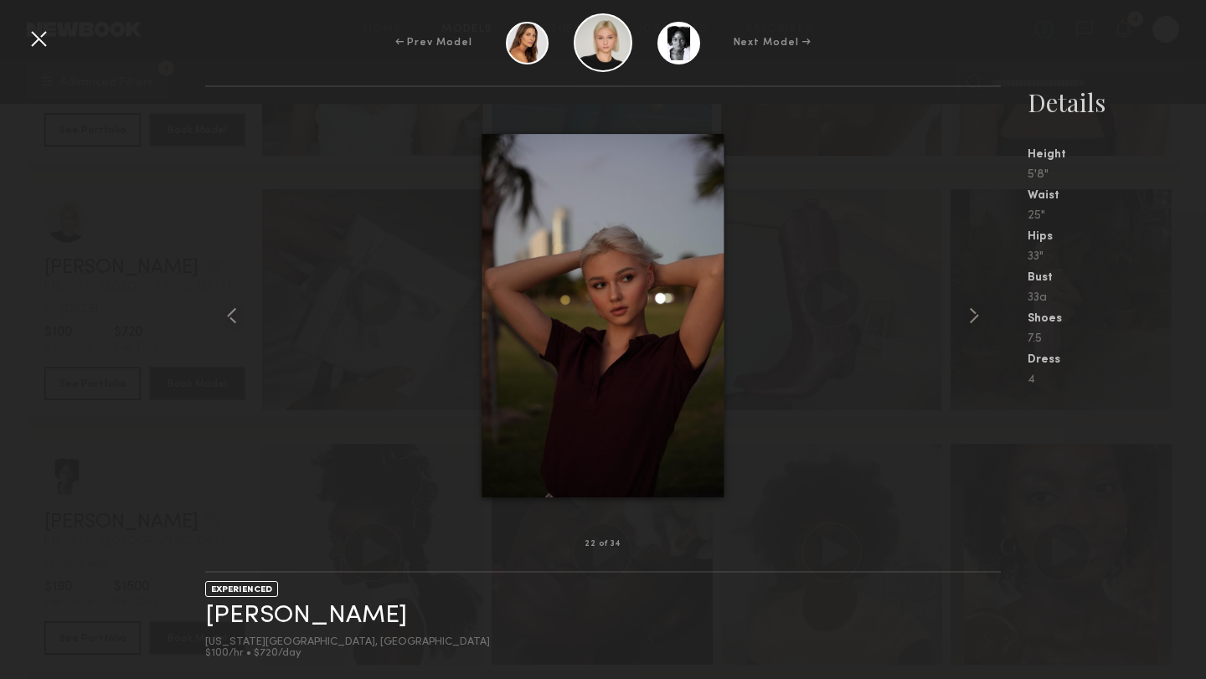
click at [43, 33] on div at bounding box center [38, 38] width 27 height 27
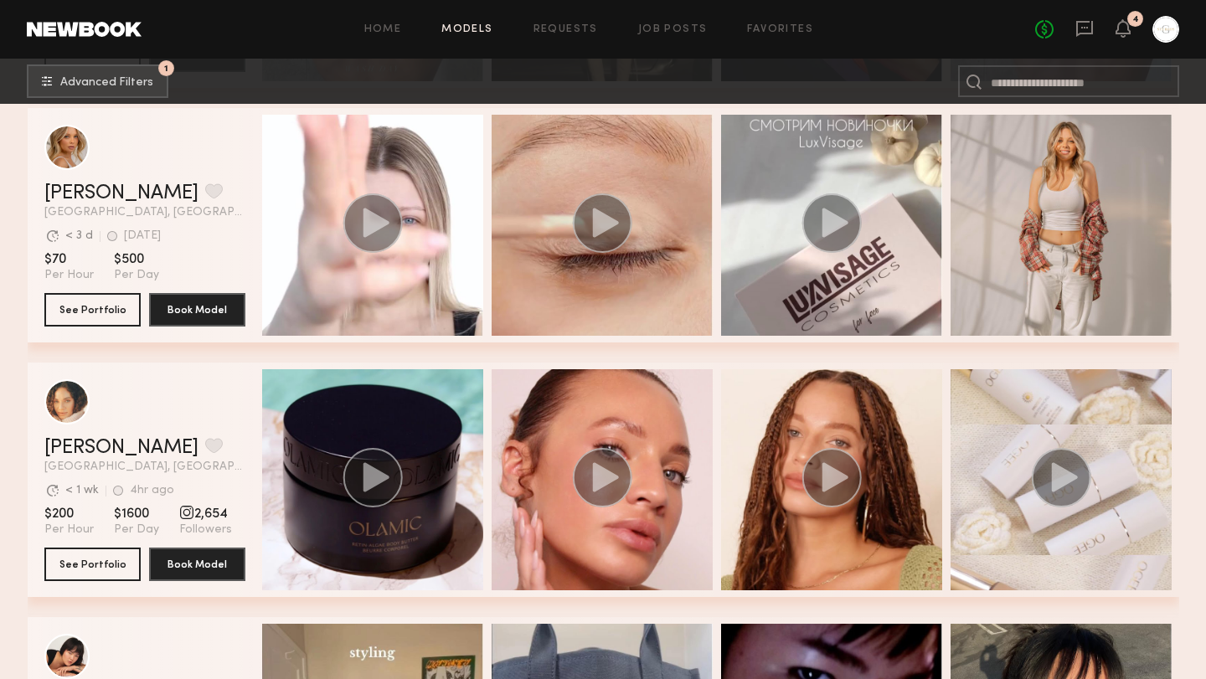
scroll to position [39881, 0]
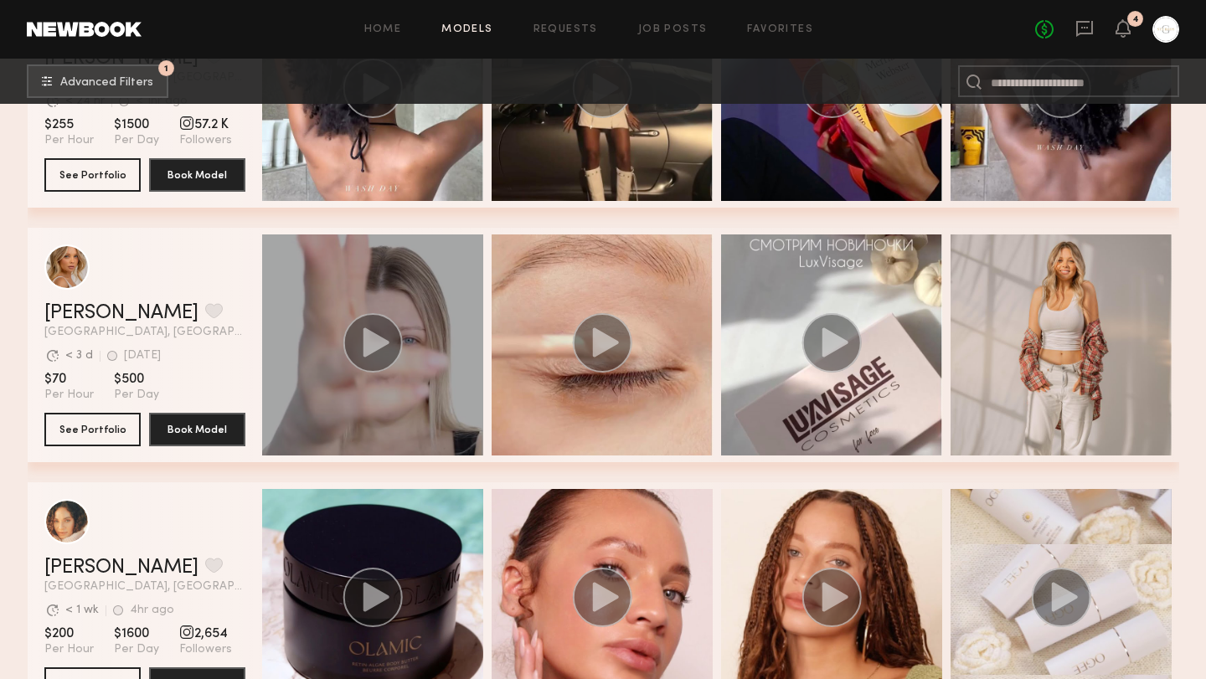
click at [367, 348] on icon "grid" at bounding box center [376, 341] width 26 height 29
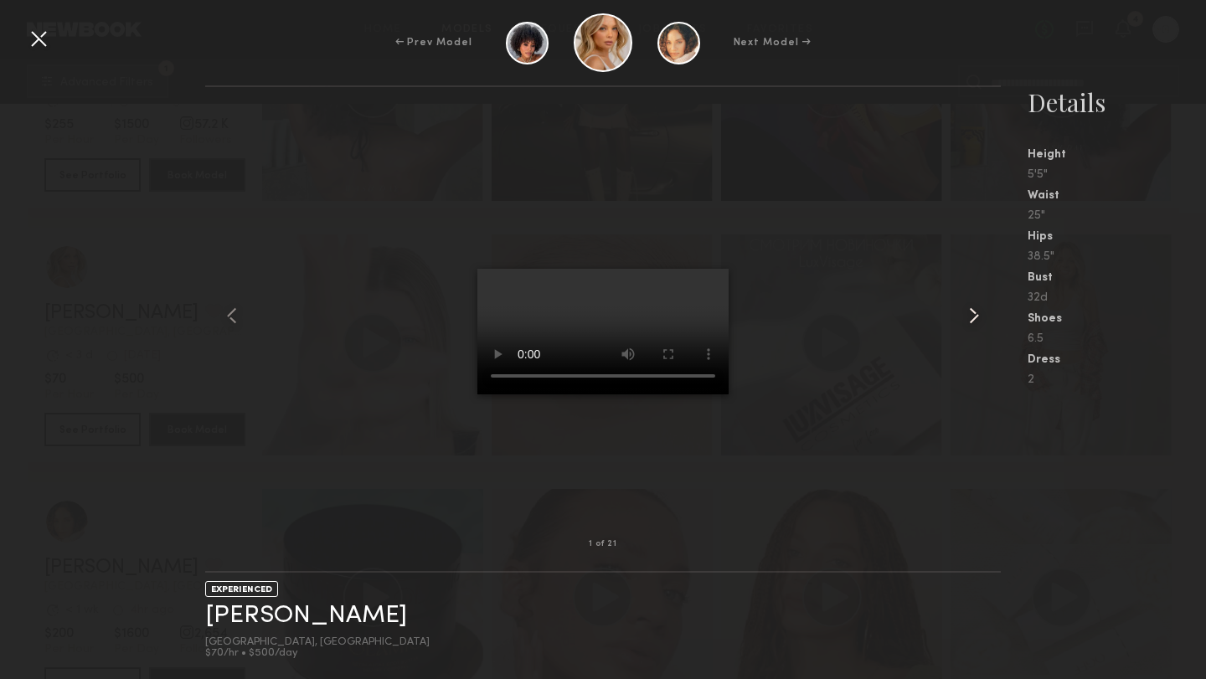
click at [973, 318] on common-icon at bounding box center [974, 315] width 27 height 27
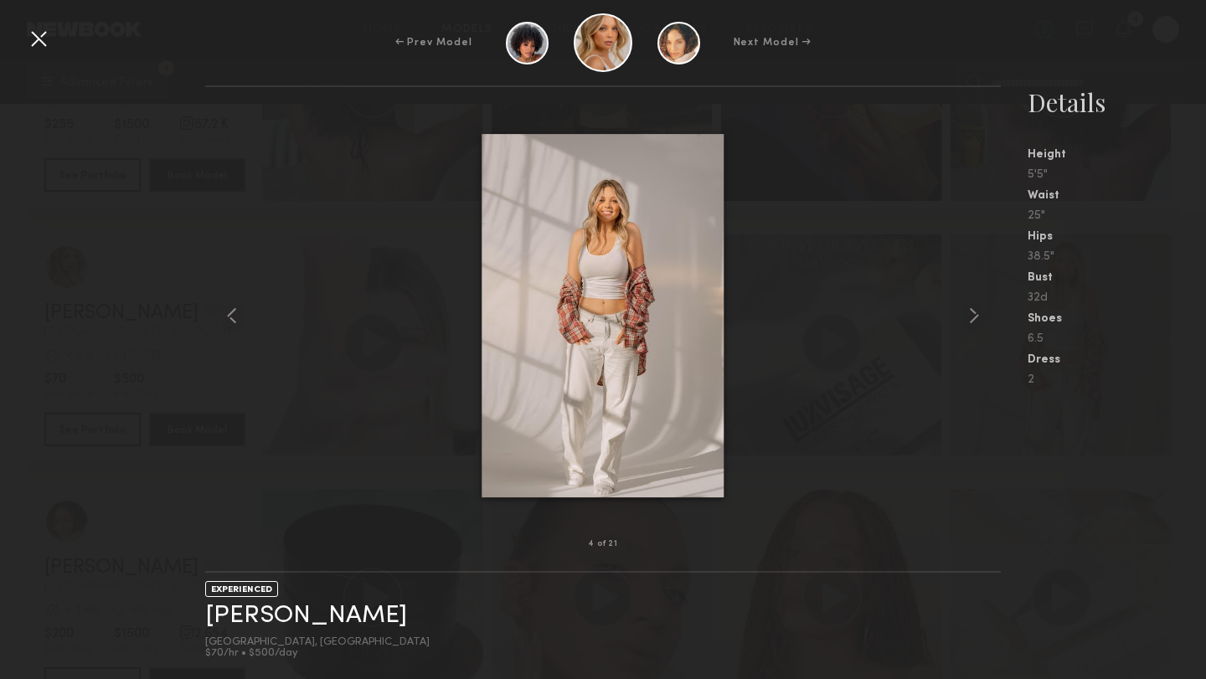
click at [973, 318] on common-icon at bounding box center [974, 315] width 27 height 27
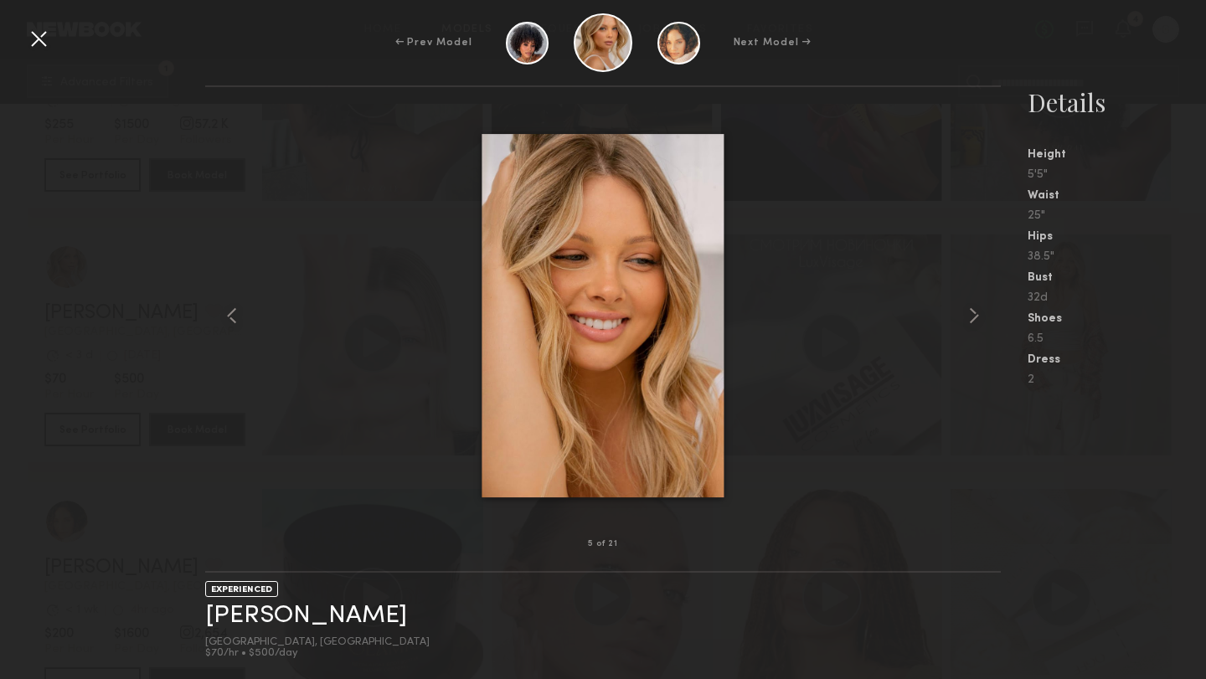
click at [973, 318] on common-icon at bounding box center [974, 315] width 27 height 27
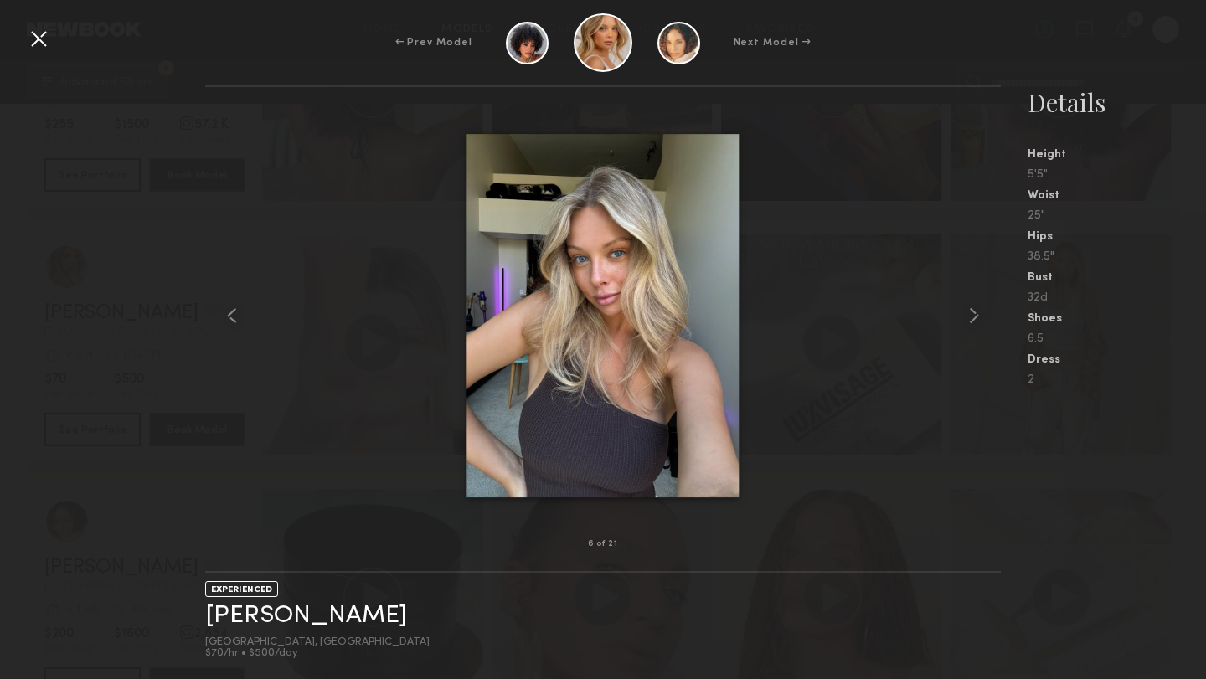
click at [973, 318] on common-icon at bounding box center [974, 315] width 27 height 27
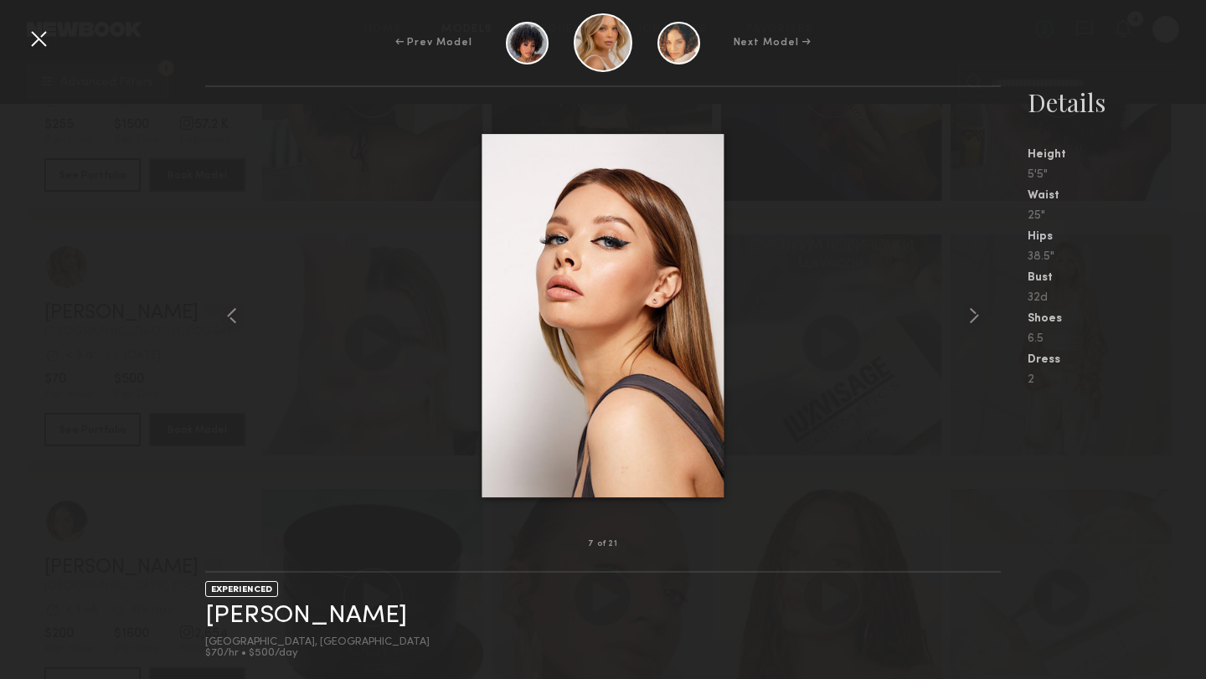
click at [832, 278] on div at bounding box center [603, 316] width 796 height 404
click at [37, 43] on div at bounding box center [38, 38] width 27 height 27
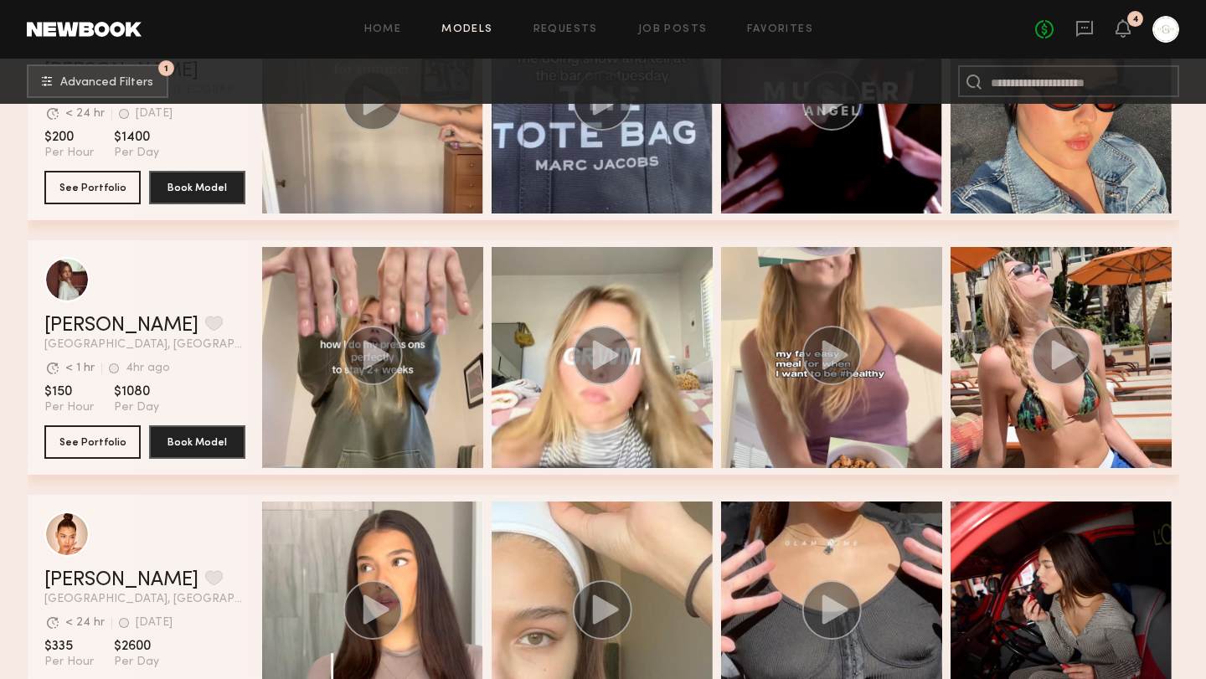
scroll to position [40631, 0]
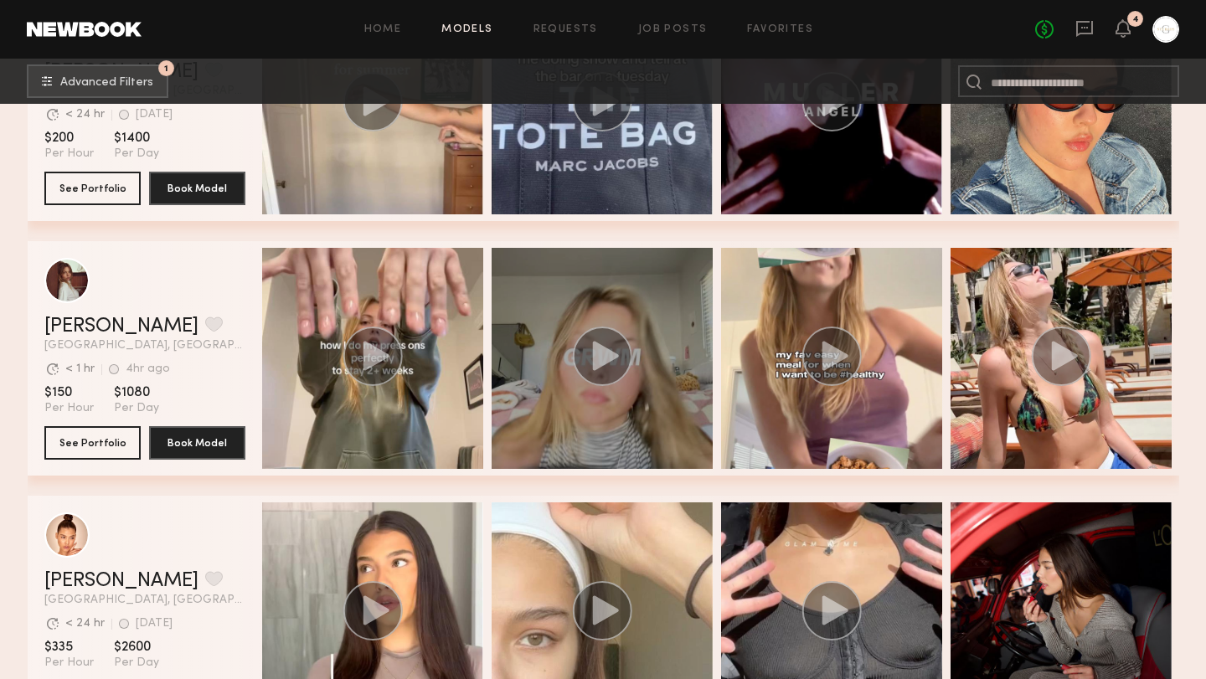
click at [606, 358] on icon "grid" at bounding box center [605, 355] width 26 height 29
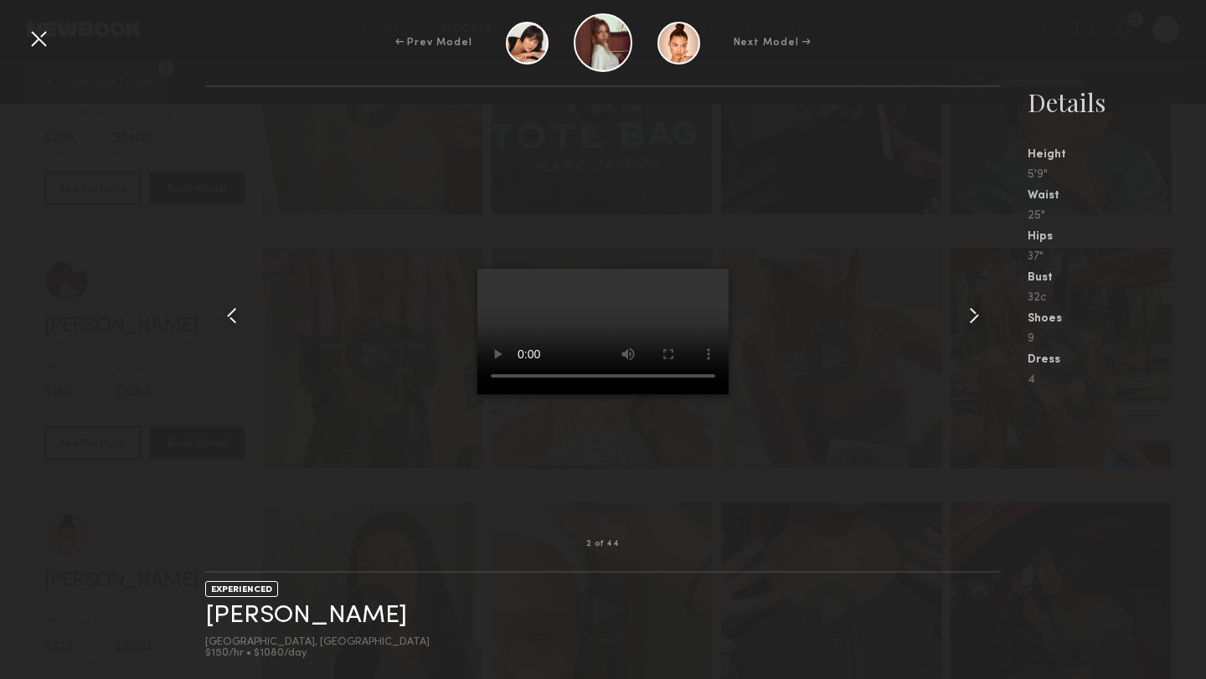
click at [970, 313] on common-icon at bounding box center [974, 315] width 27 height 27
click at [977, 313] on common-icon at bounding box center [974, 315] width 27 height 27
click at [40, 42] on div at bounding box center [38, 38] width 27 height 27
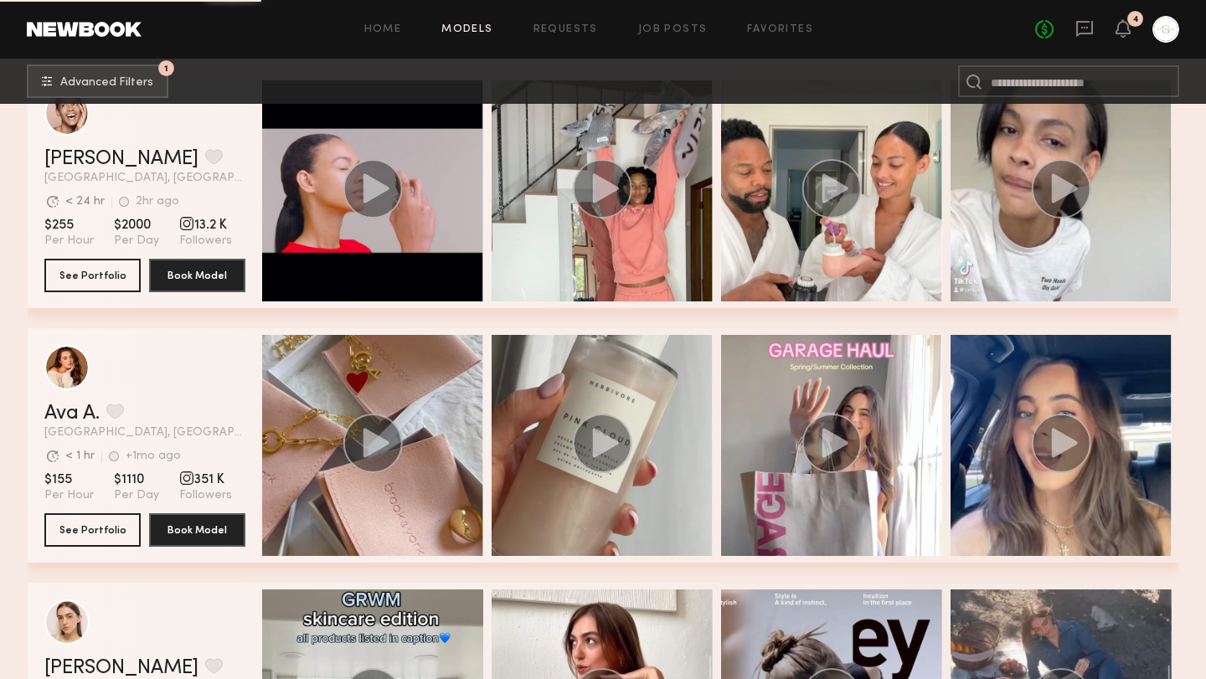
scroll to position [51243, 0]
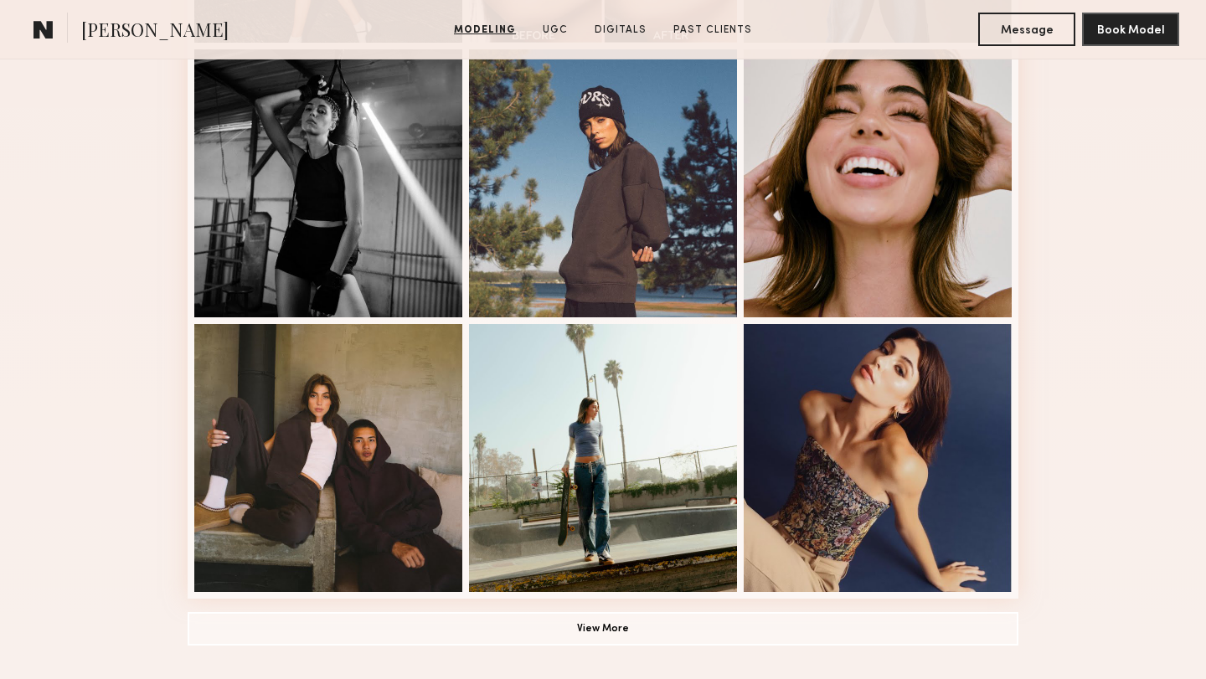
scroll to position [1010, 0]
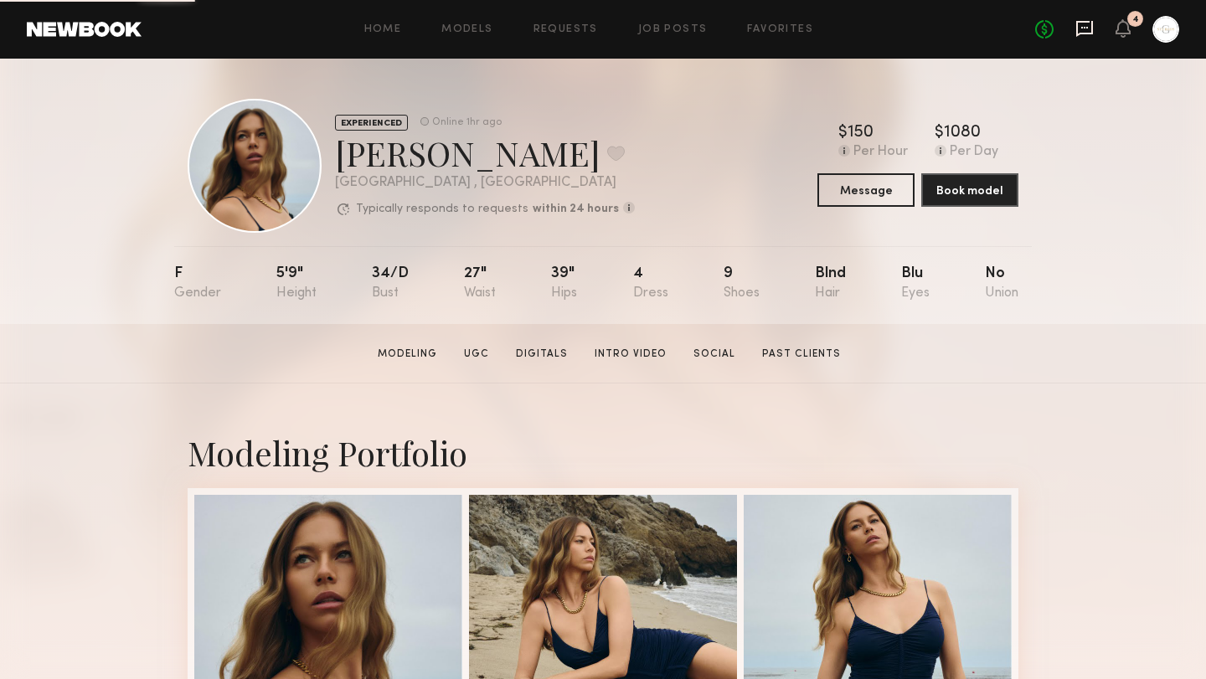
click at [1090, 28] on icon at bounding box center [1084, 28] width 18 height 18
click at [871, 190] on button "Message" at bounding box center [865, 189] width 97 height 33
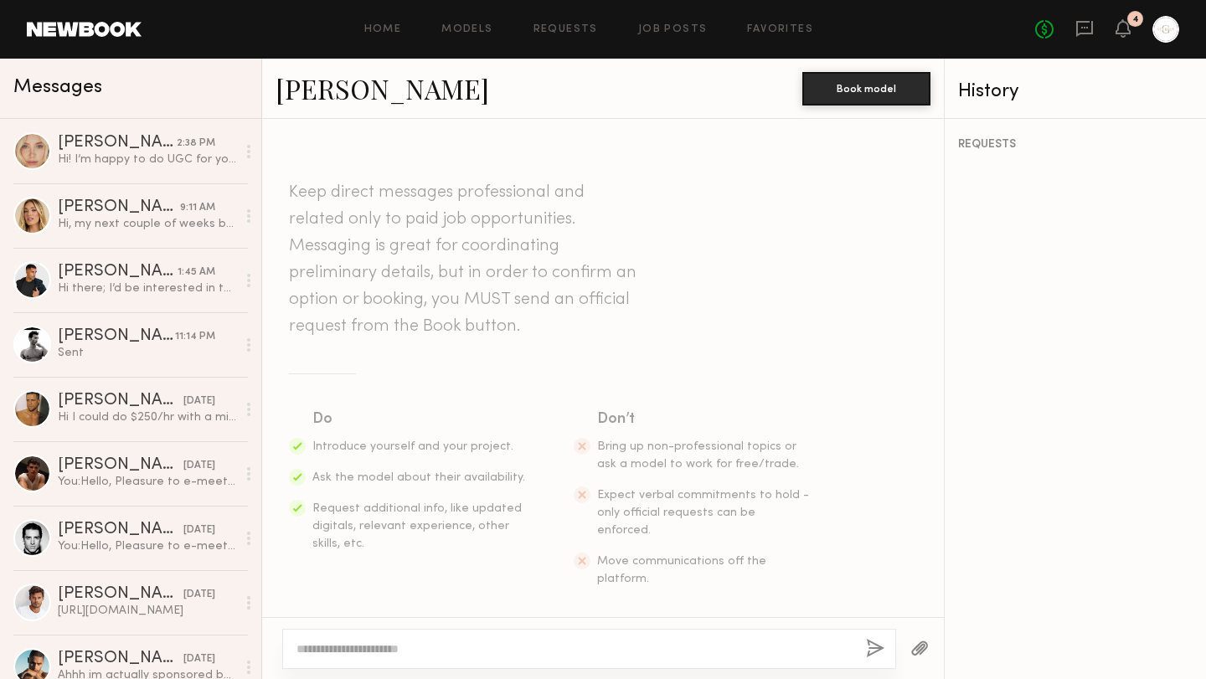
click at [323, 654] on textarea at bounding box center [574, 649] width 556 height 17
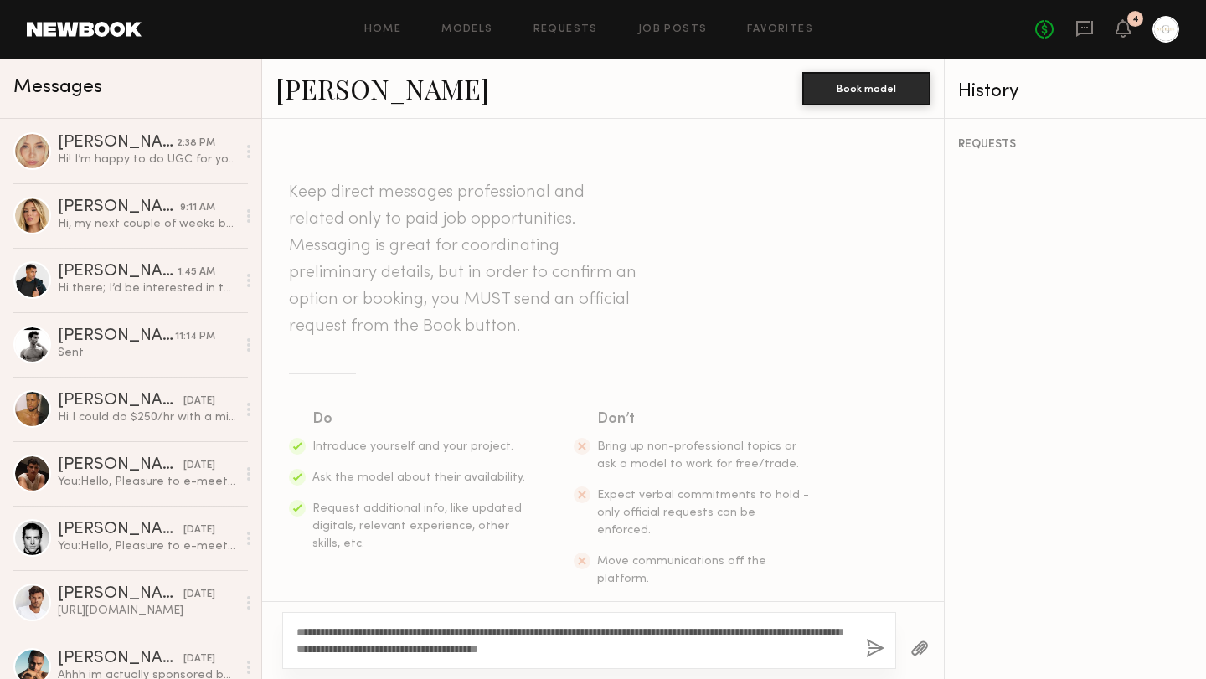
type textarea "**********"
click at [874, 655] on button "button" at bounding box center [875, 649] width 18 height 21
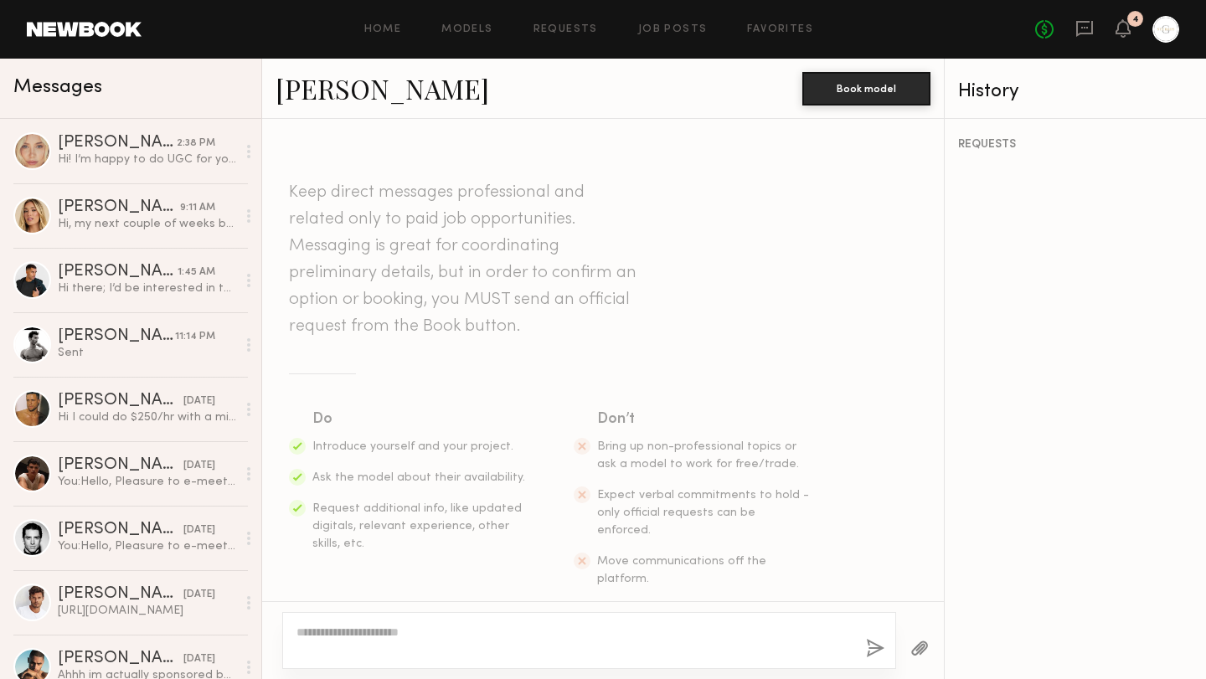
scroll to position [264, 0]
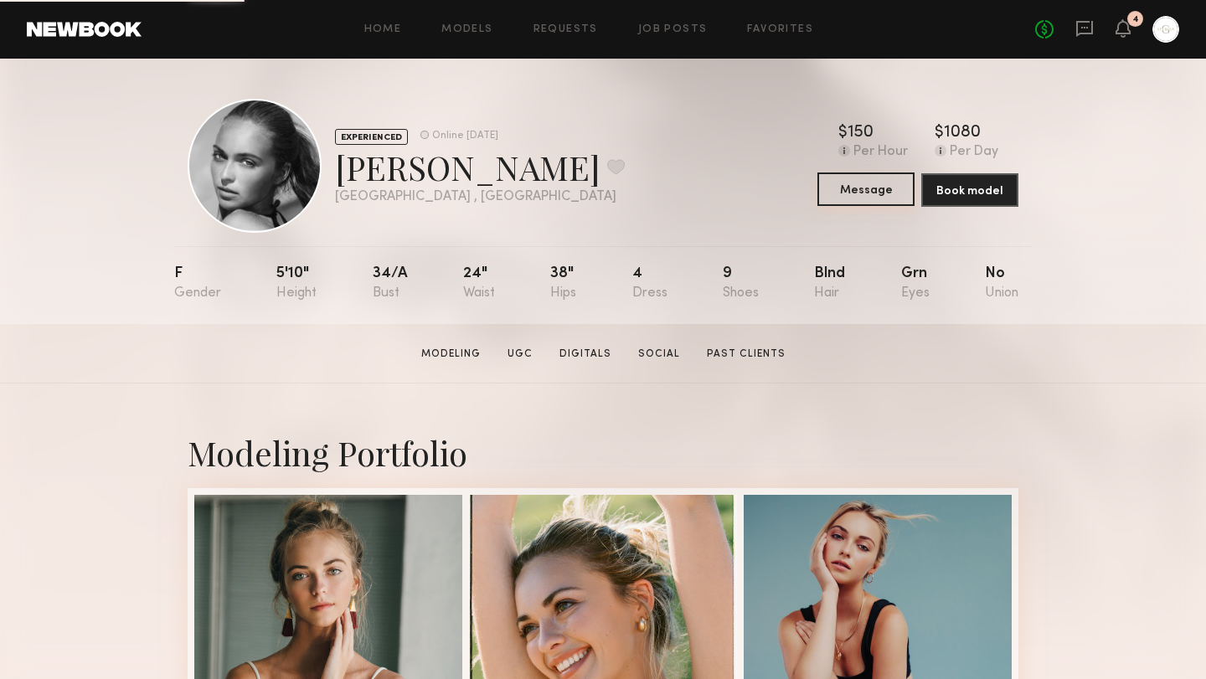
click at [869, 195] on button "Message" at bounding box center [865, 189] width 97 height 33
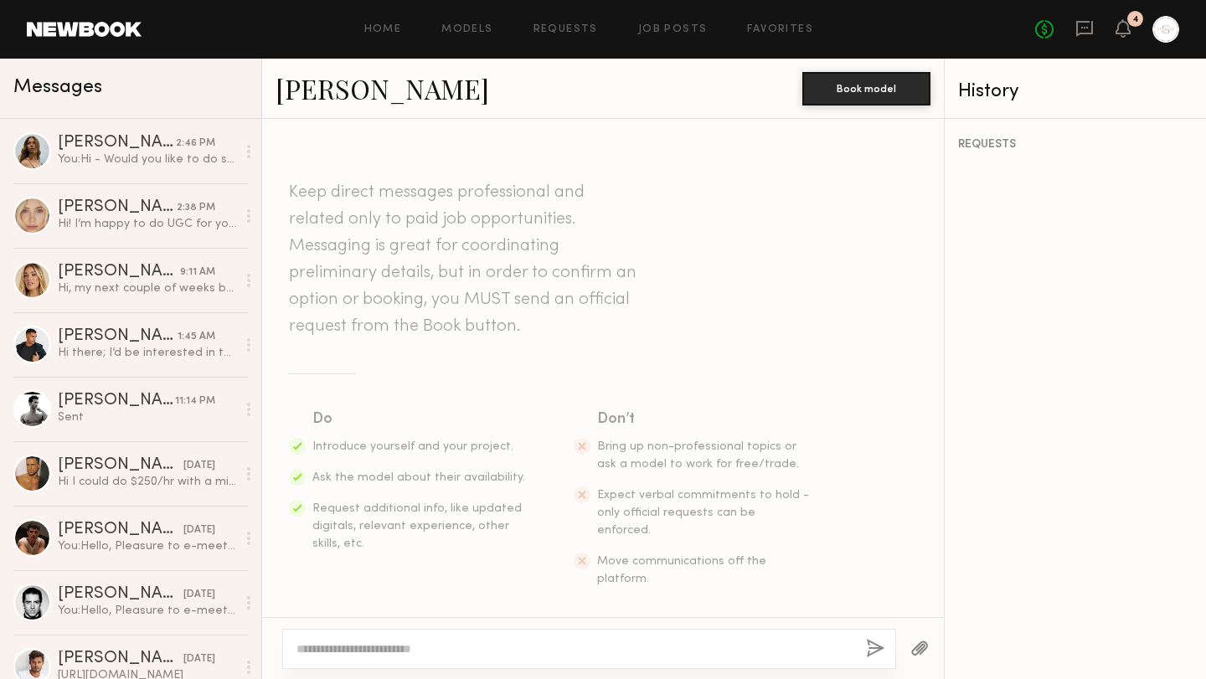
click at [379, 647] on textarea at bounding box center [574, 649] width 556 height 17
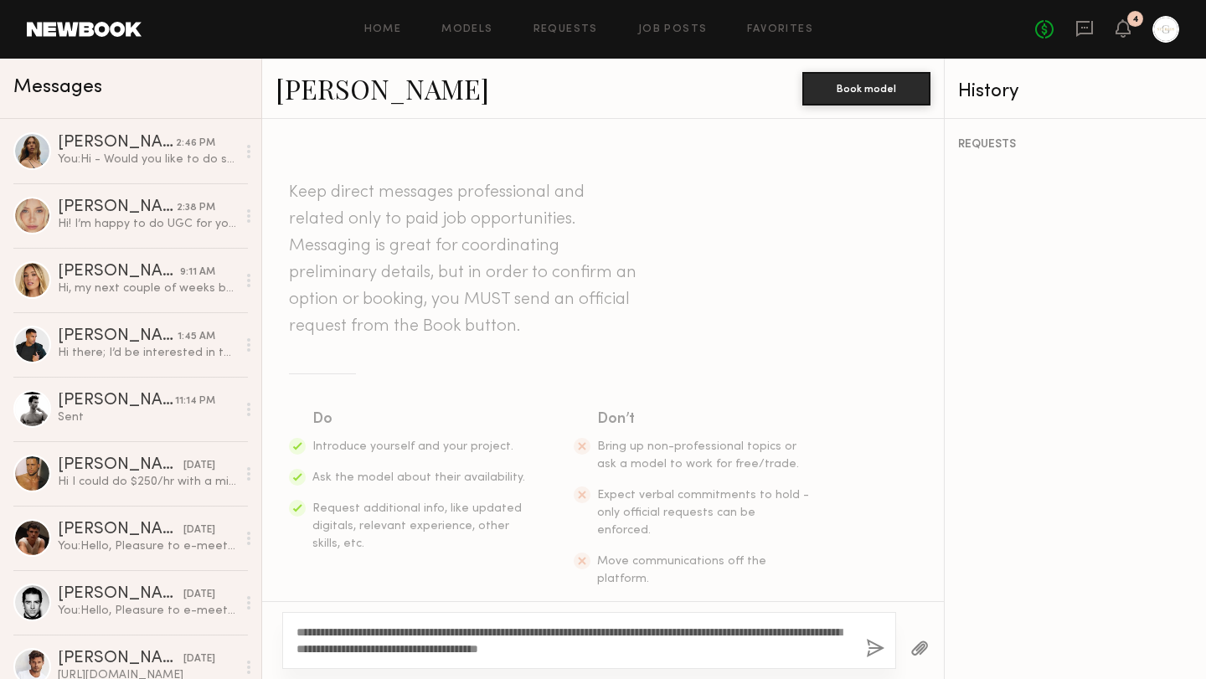
type textarea "**********"
click at [874, 644] on button "button" at bounding box center [875, 649] width 18 height 21
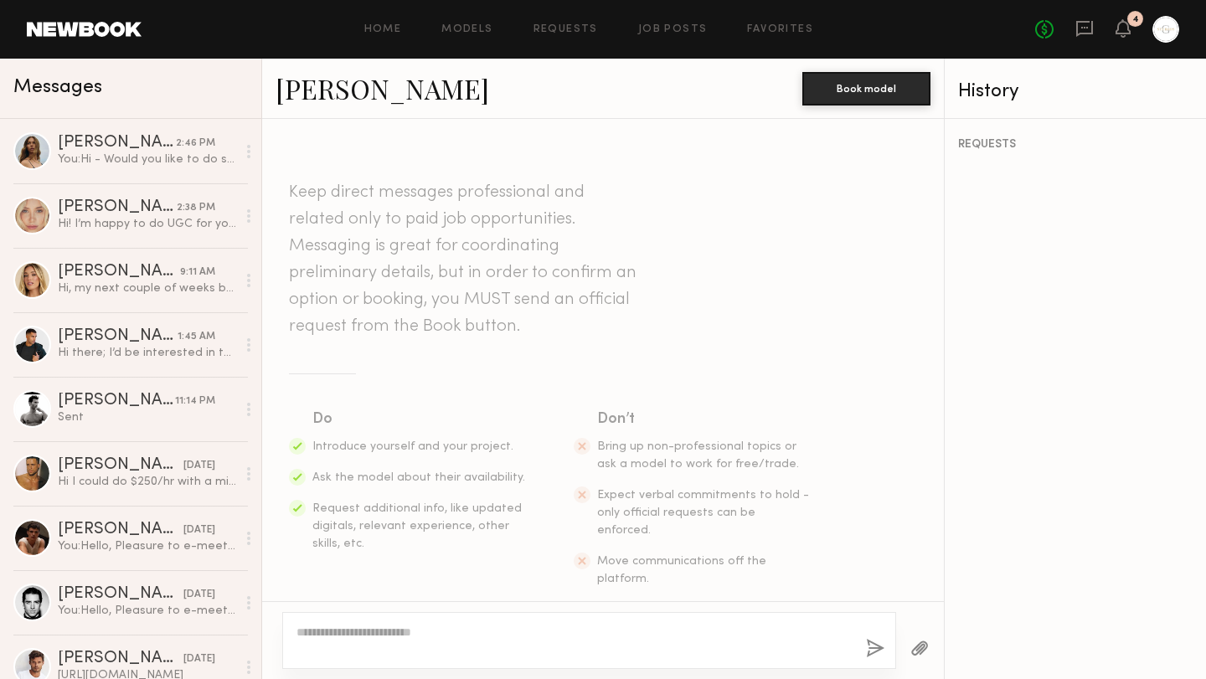
scroll to position [264, 0]
